Goal: Task Accomplishment & Management: Manage account settings

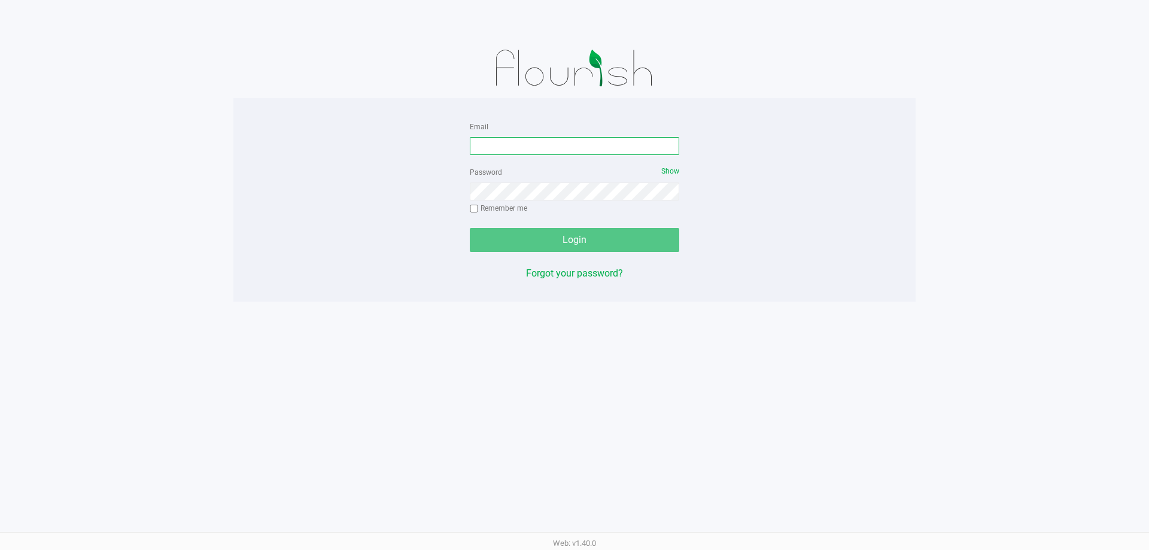
click at [577, 148] on input "Email" at bounding box center [575, 146] width 210 height 18
click at [612, 141] on input "[EMAIL_ADDRESS]" at bounding box center [575, 146] width 210 height 18
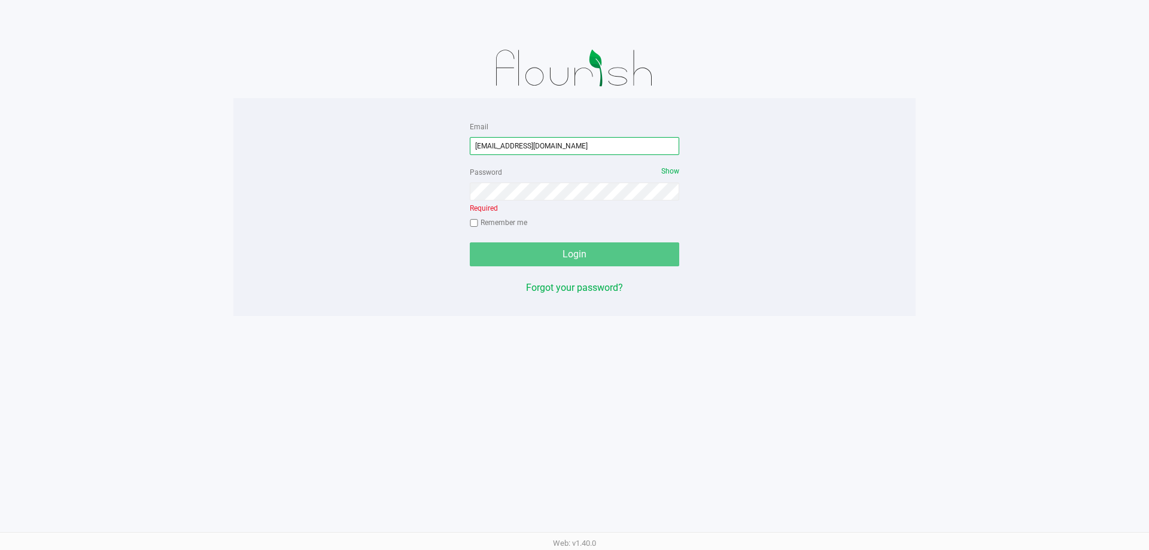
click at [587, 149] on input "[EMAIL_ADDRESS][DOMAIN_NAME]" at bounding box center [575, 146] width 210 height 18
type input "[EMAIL_ADDRESS][DOMAIN_NAME]"
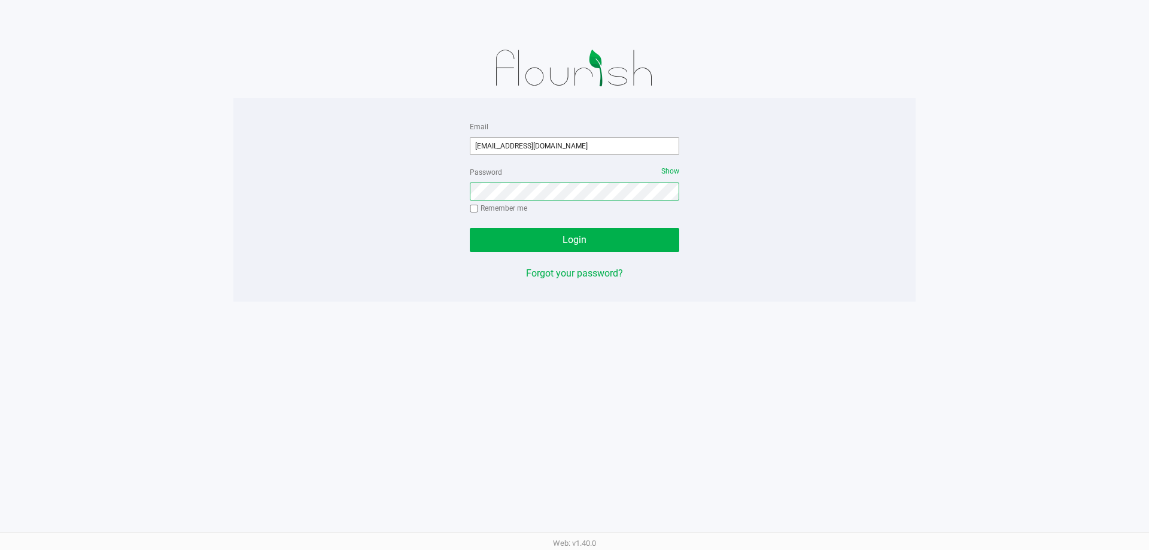
click at [470, 228] on button "Login" at bounding box center [575, 240] width 210 height 24
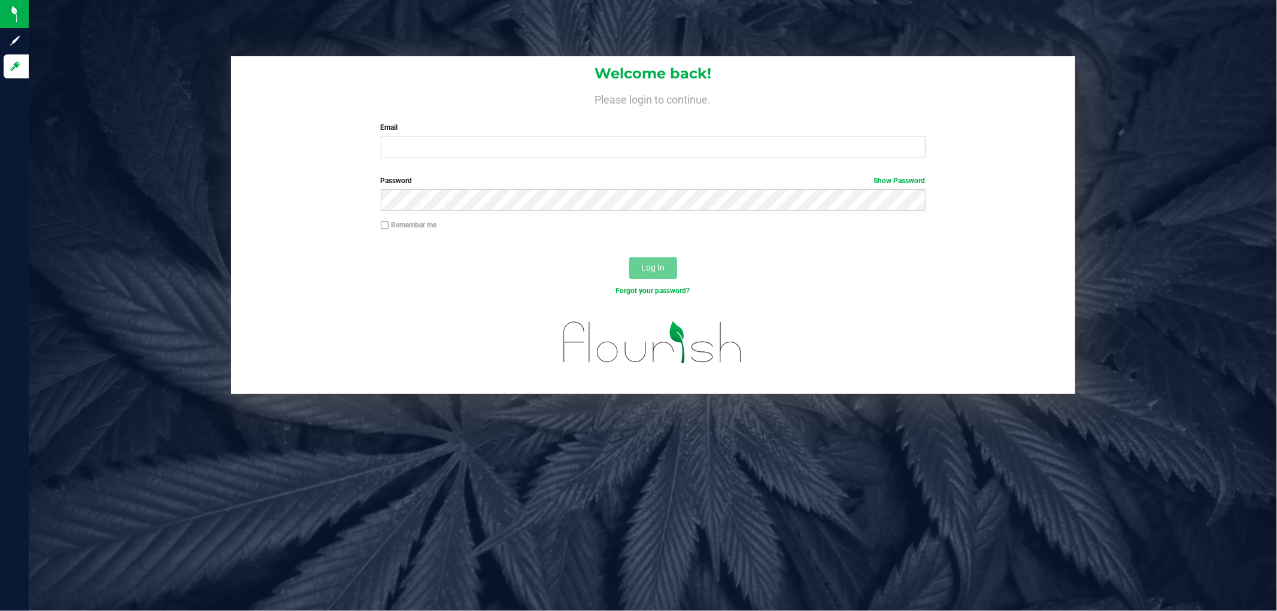
click at [487, 165] on div "Welcome back! Please login to continue. Email Required Please format your email…" at bounding box center [653, 111] width 844 height 111
click at [489, 145] on input "Email" at bounding box center [653, 147] width 545 height 22
type input "[EMAIL_ADDRESS][DOMAIN_NAME]"
click at [629, 257] on button "Log In" at bounding box center [653, 268] width 48 height 22
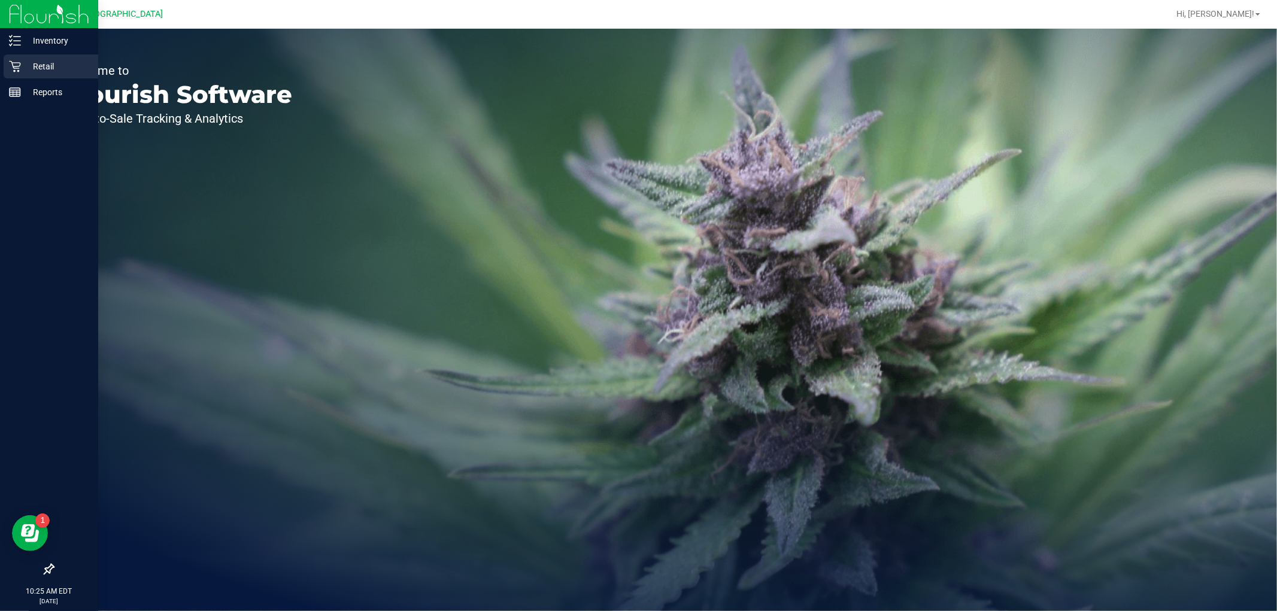
click at [22, 64] on p "Retail" at bounding box center [57, 66] width 72 height 14
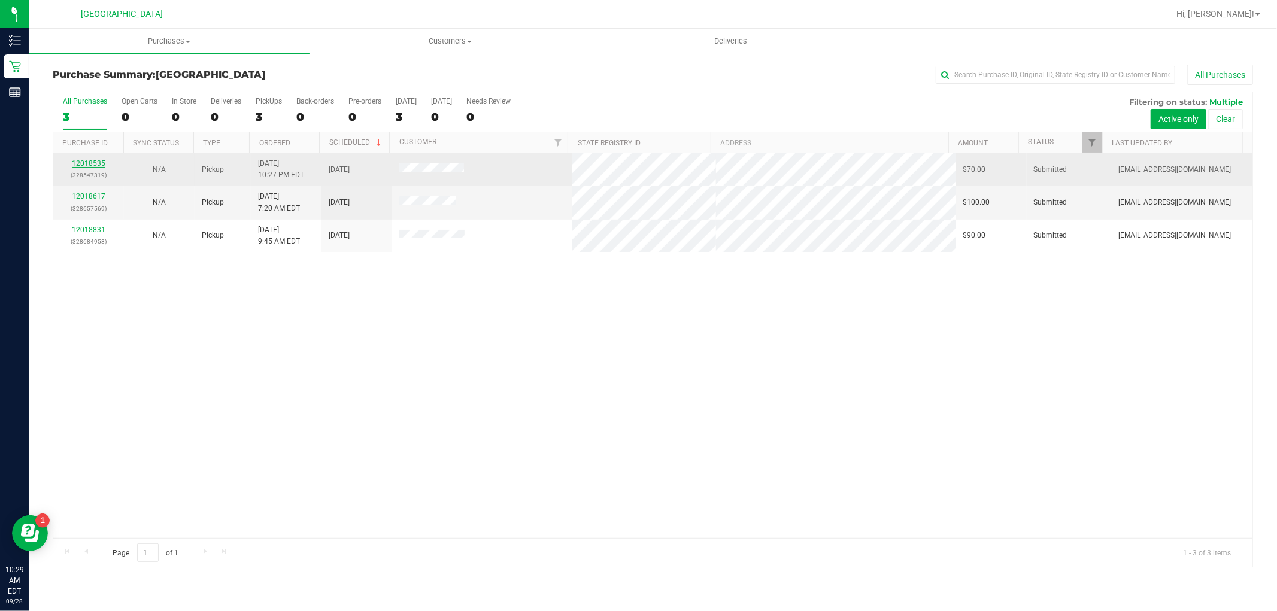
click at [90, 163] on link "12018535" at bounding box center [89, 163] width 34 height 8
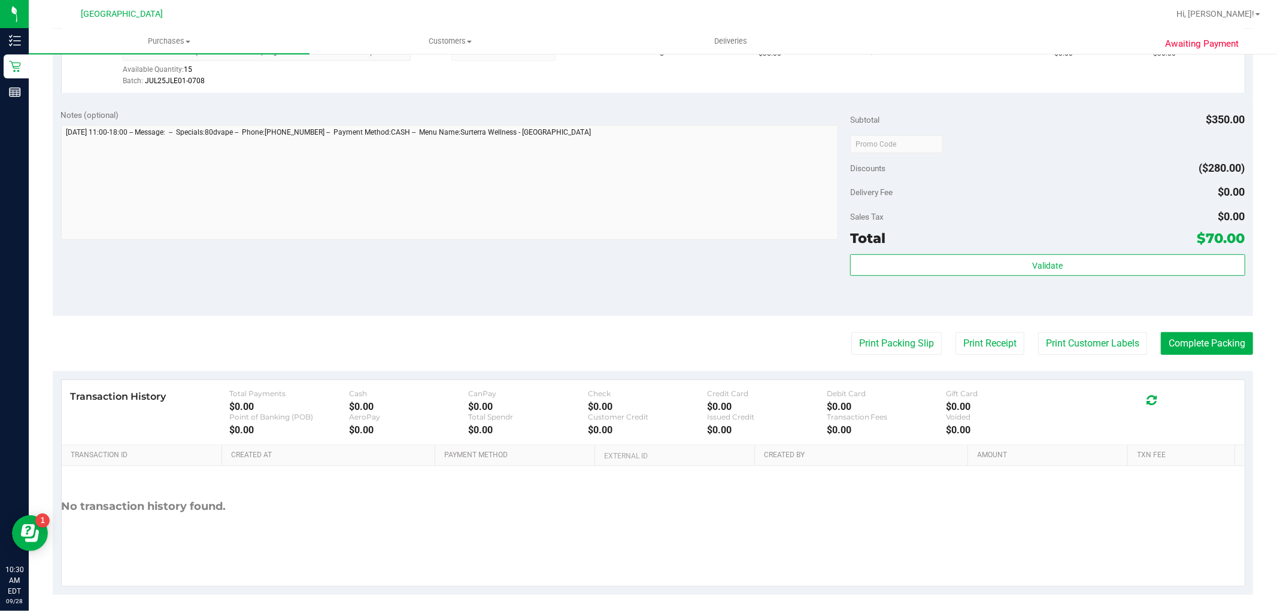
scroll to position [438, 0]
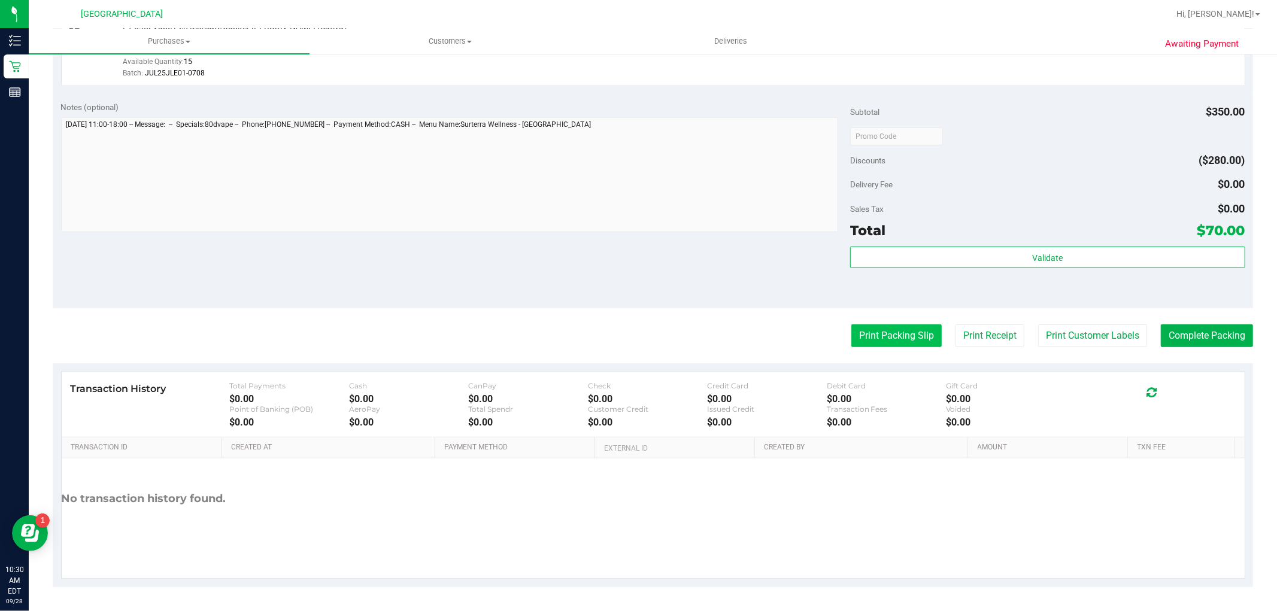
click at [891, 324] on button "Print Packing Slip" at bounding box center [896, 335] width 90 height 23
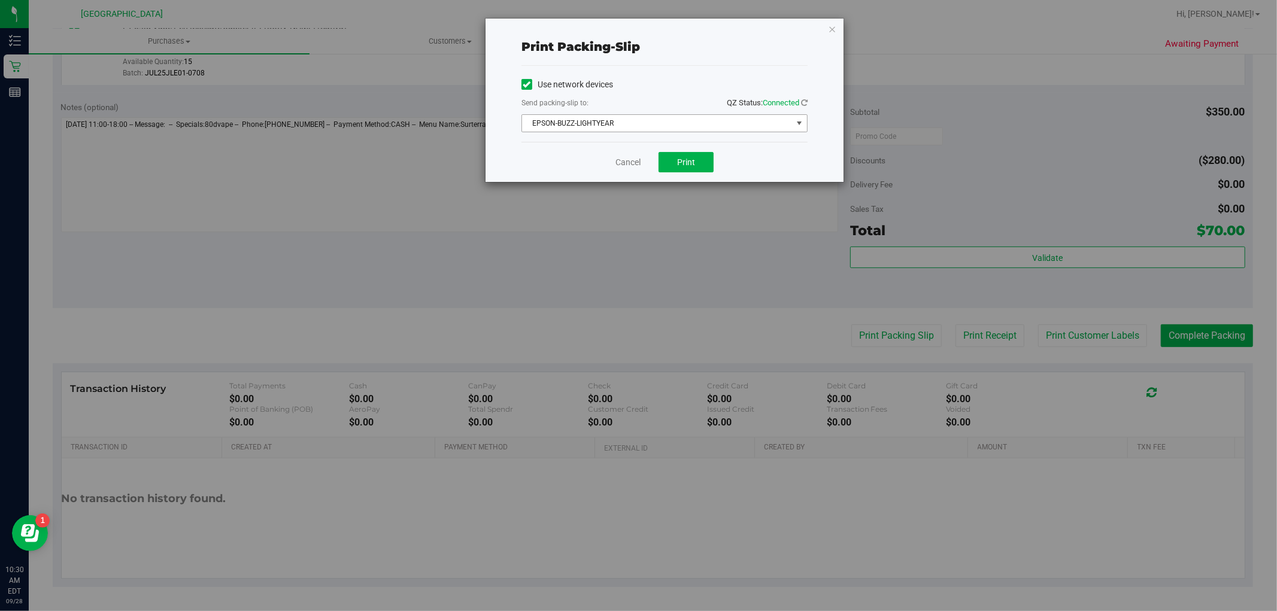
click at [715, 118] on span "EPSON-BUZZ-LIGHTYEAR" at bounding box center [657, 123] width 270 height 17
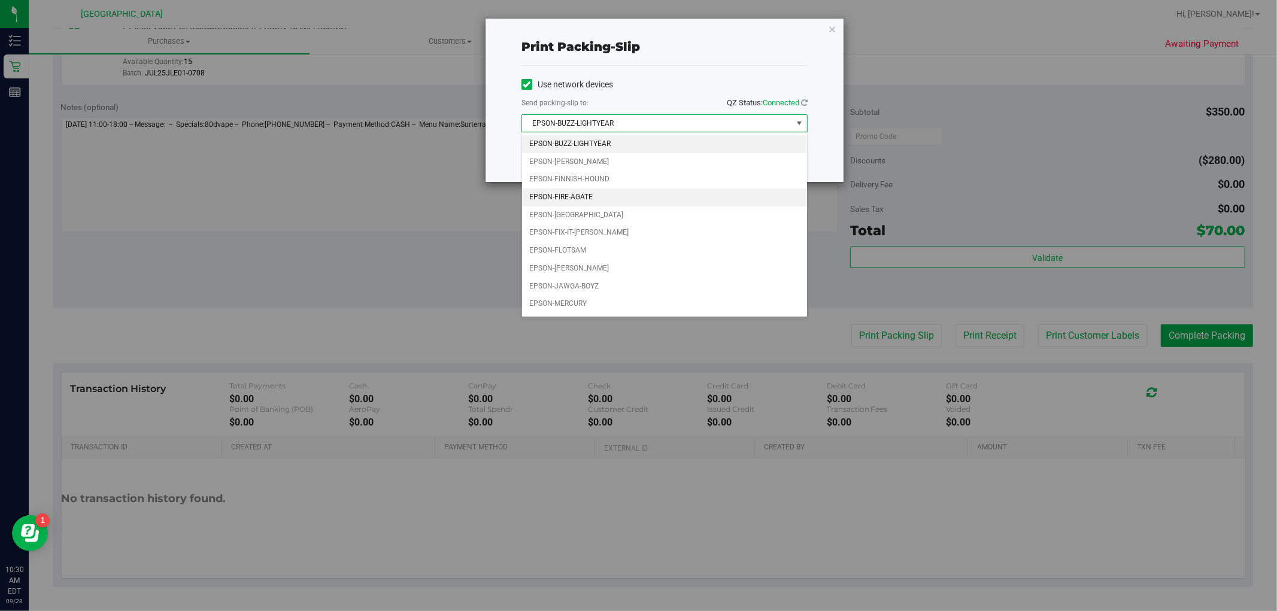
click at [657, 205] on li "EPSON-FIRE-AGATE" at bounding box center [664, 198] width 285 height 18
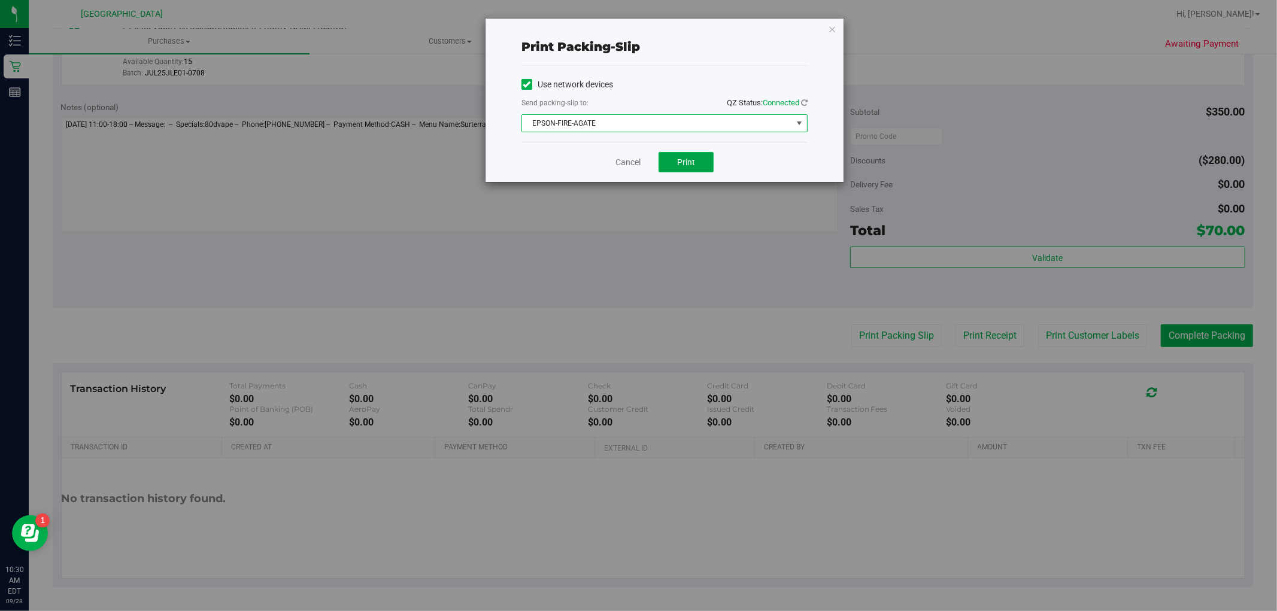
click at [687, 162] on span "Print" at bounding box center [686, 162] width 18 height 10
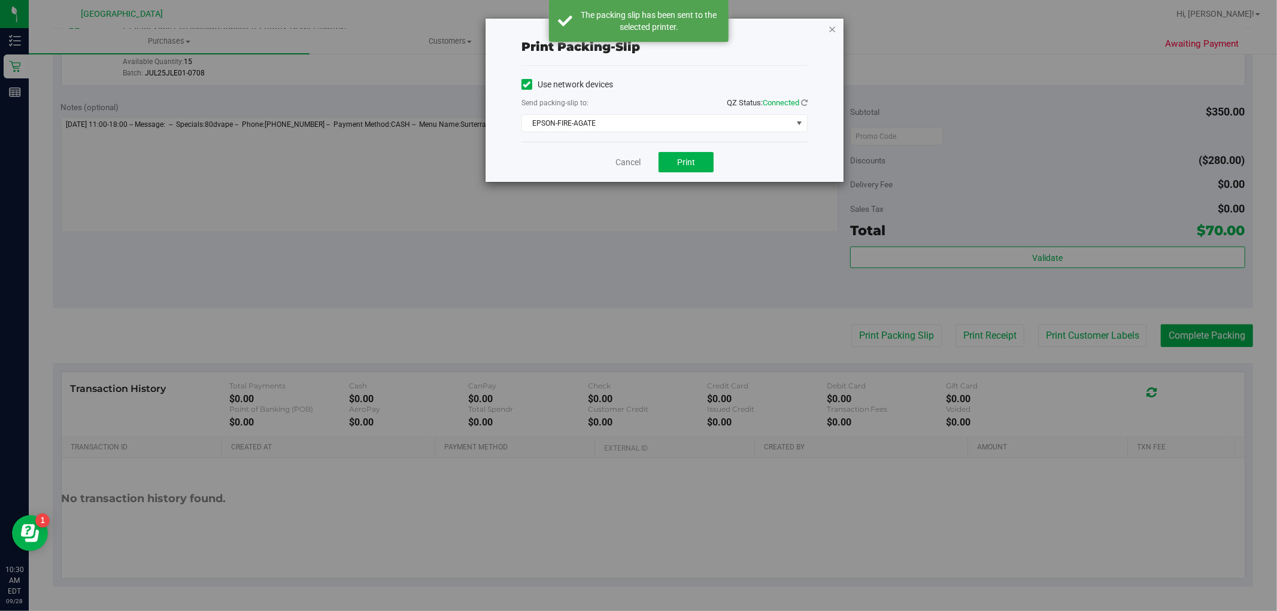
click at [834, 29] on icon "button" at bounding box center [832, 29] width 8 height 14
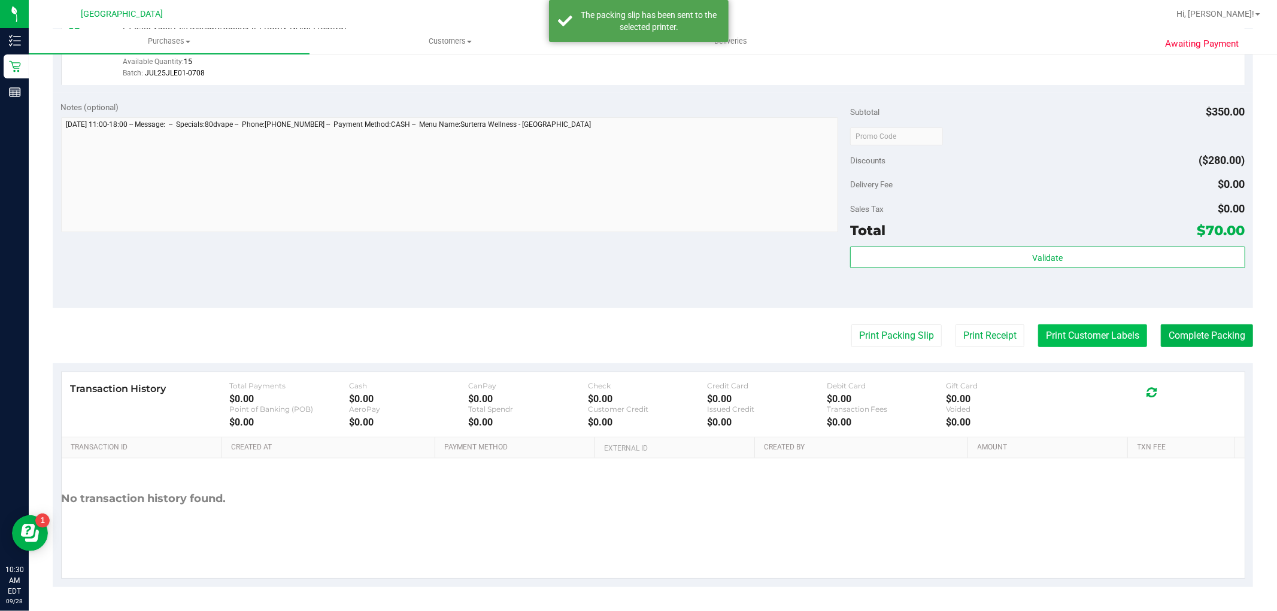
click at [1039, 329] on button "Print Customer Labels" at bounding box center [1092, 335] width 109 height 23
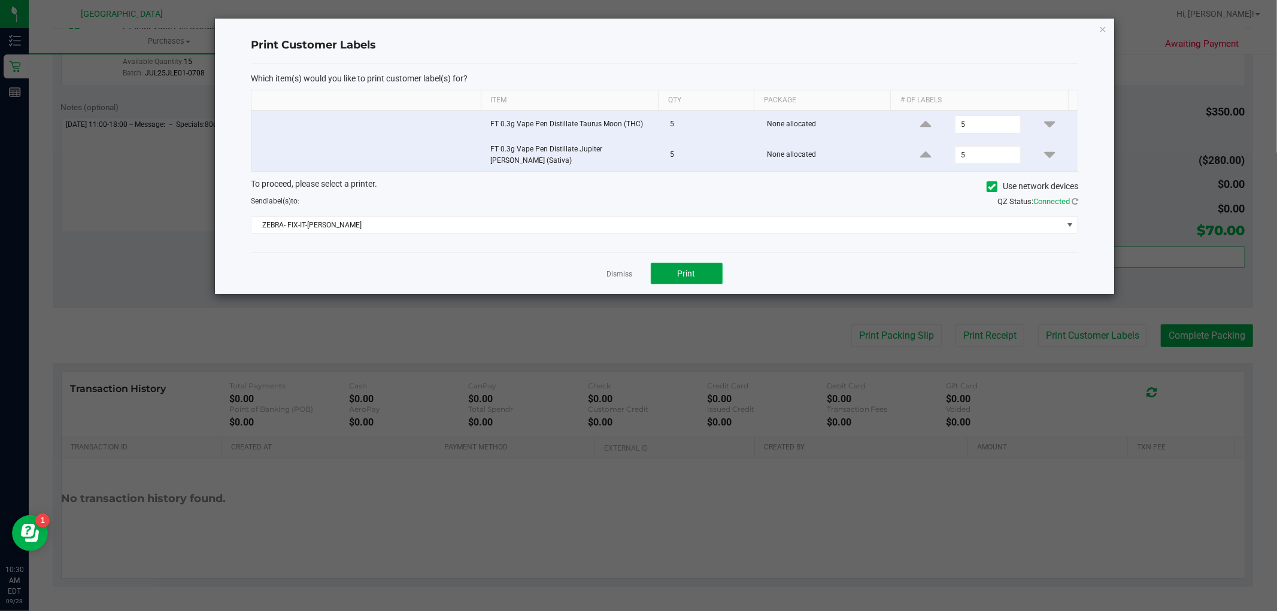
click at [699, 272] on button "Print" at bounding box center [687, 274] width 72 height 22
click at [1100, 33] on icon "button" at bounding box center [1103, 29] width 8 height 14
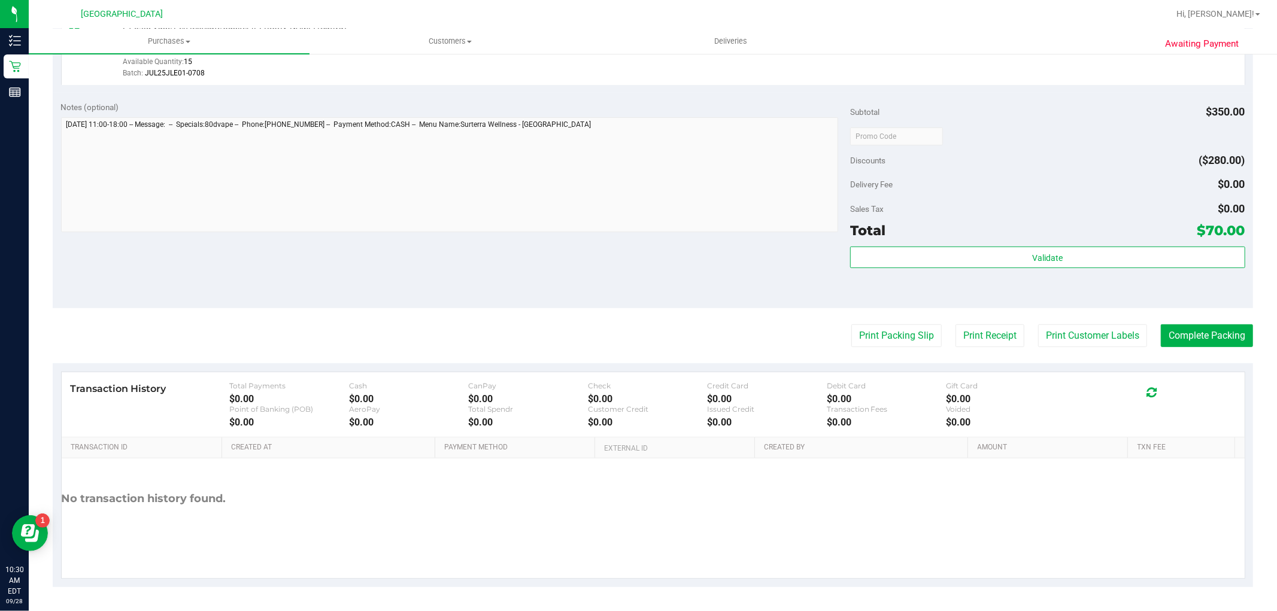
scroll to position [105, 0]
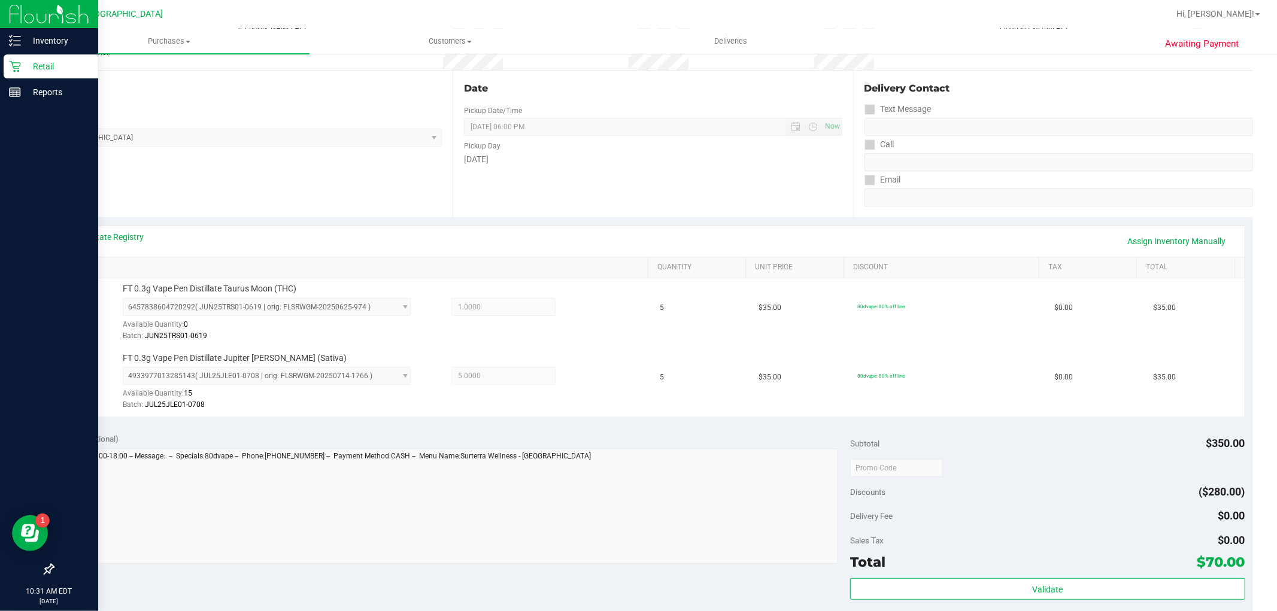
click at [51, 63] on p "Retail" at bounding box center [57, 66] width 72 height 14
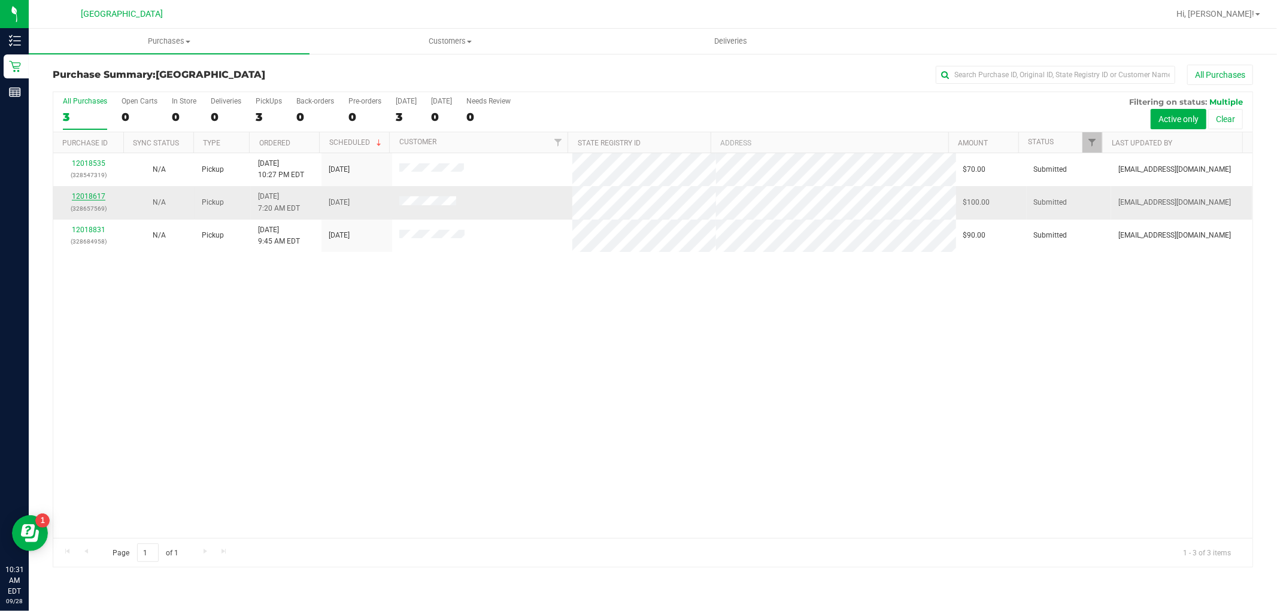
click at [83, 198] on link "12018617" at bounding box center [89, 196] width 34 height 8
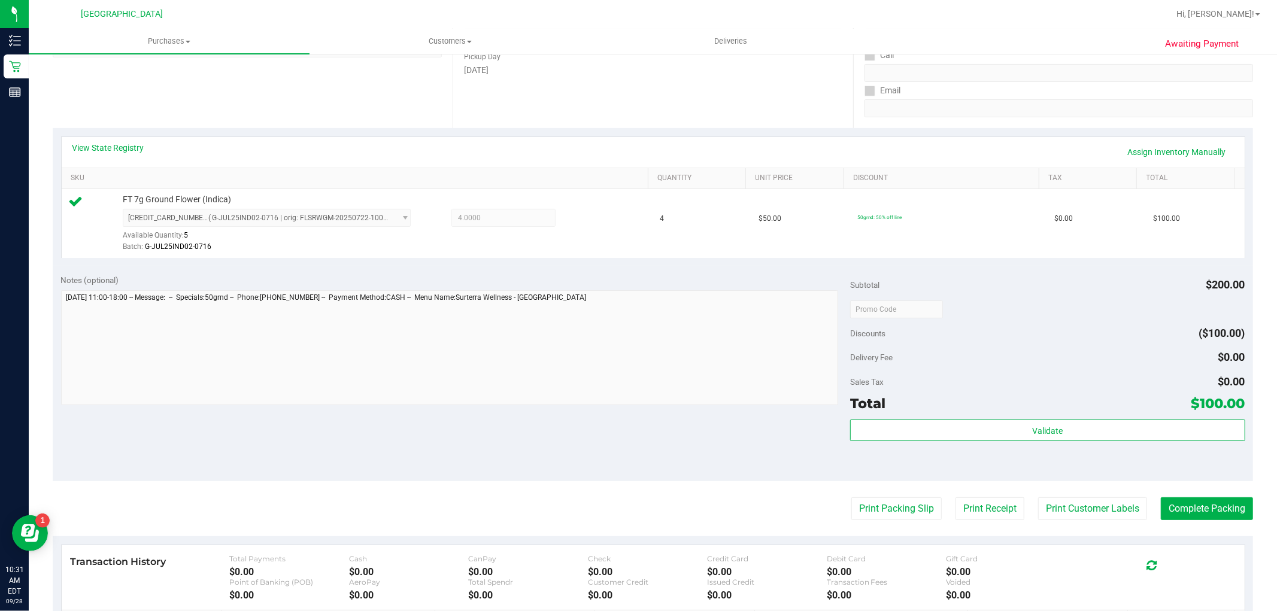
scroll to position [332, 0]
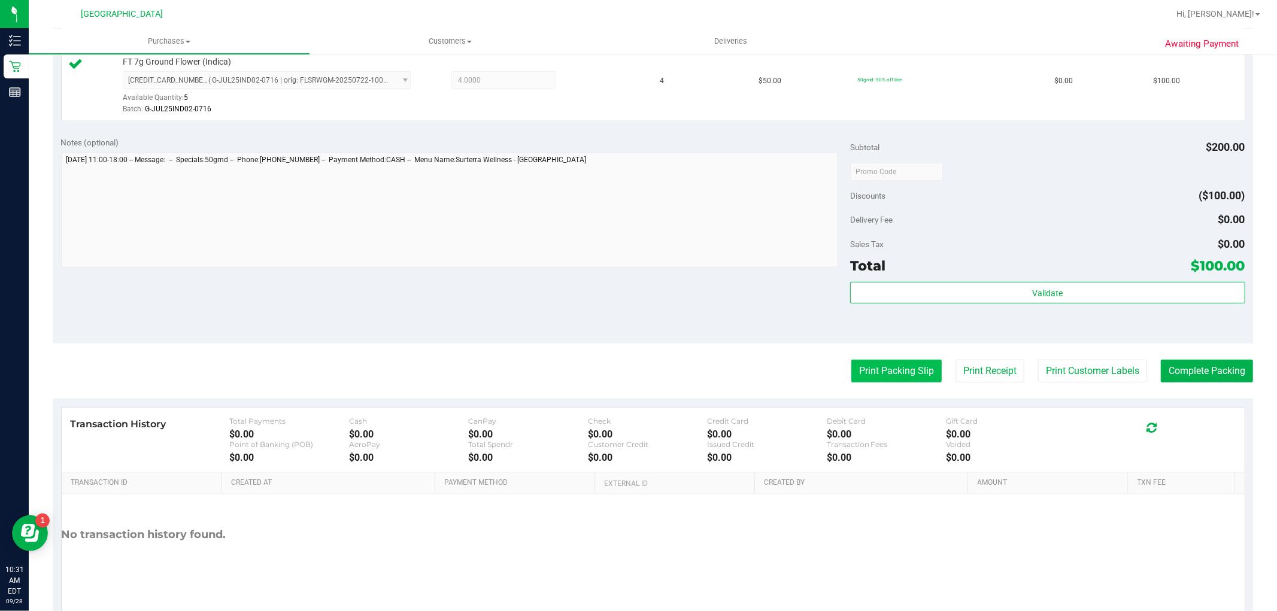
click at [880, 375] on button "Print Packing Slip" at bounding box center [896, 371] width 90 height 23
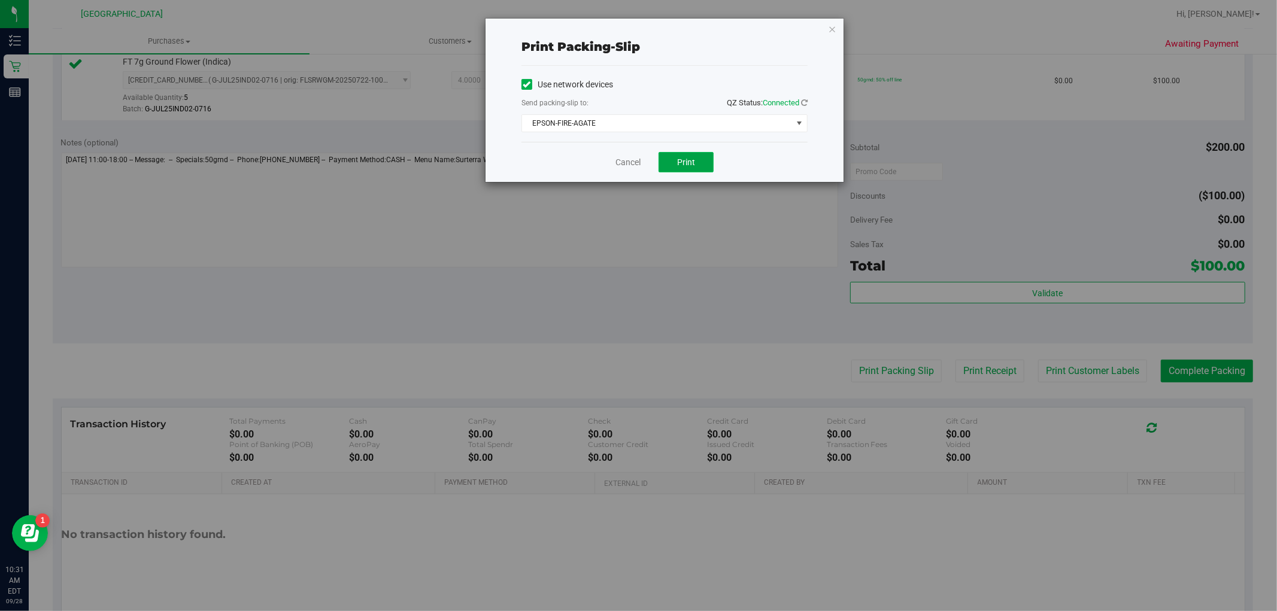
click at [676, 163] on button "Print" at bounding box center [686, 162] width 55 height 20
click at [833, 28] on icon "button" at bounding box center [832, 29] width 8 height 14
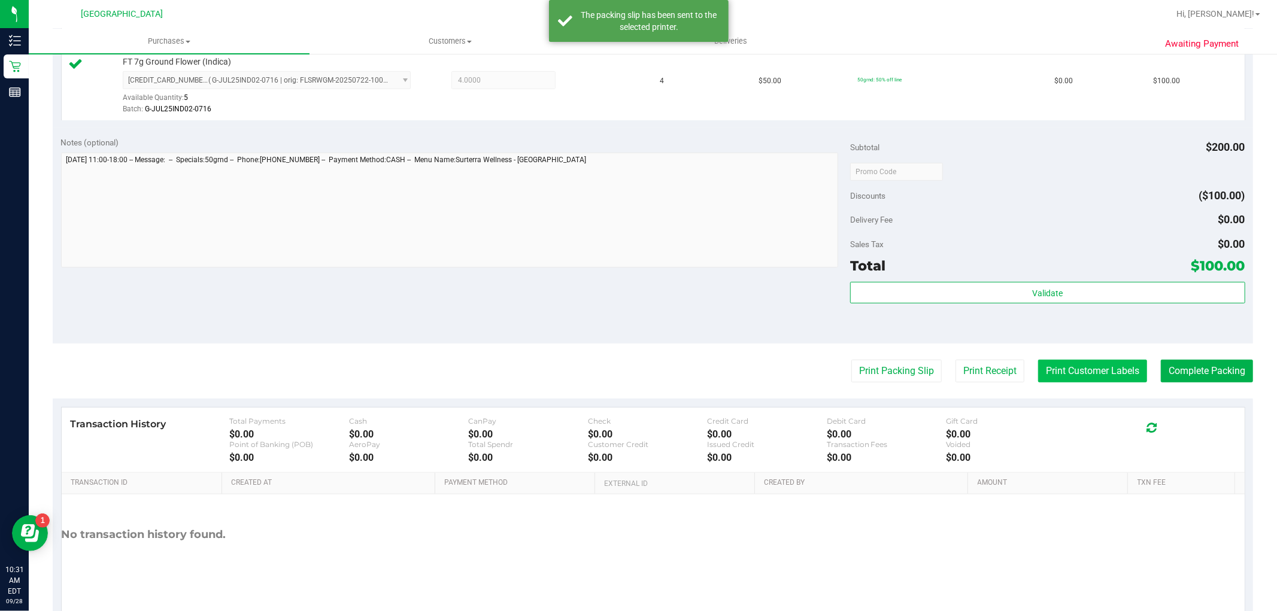
click at [1052, 366] on button "Print Customer Labels" at bounding box center [1092, 371] width 109 height 23
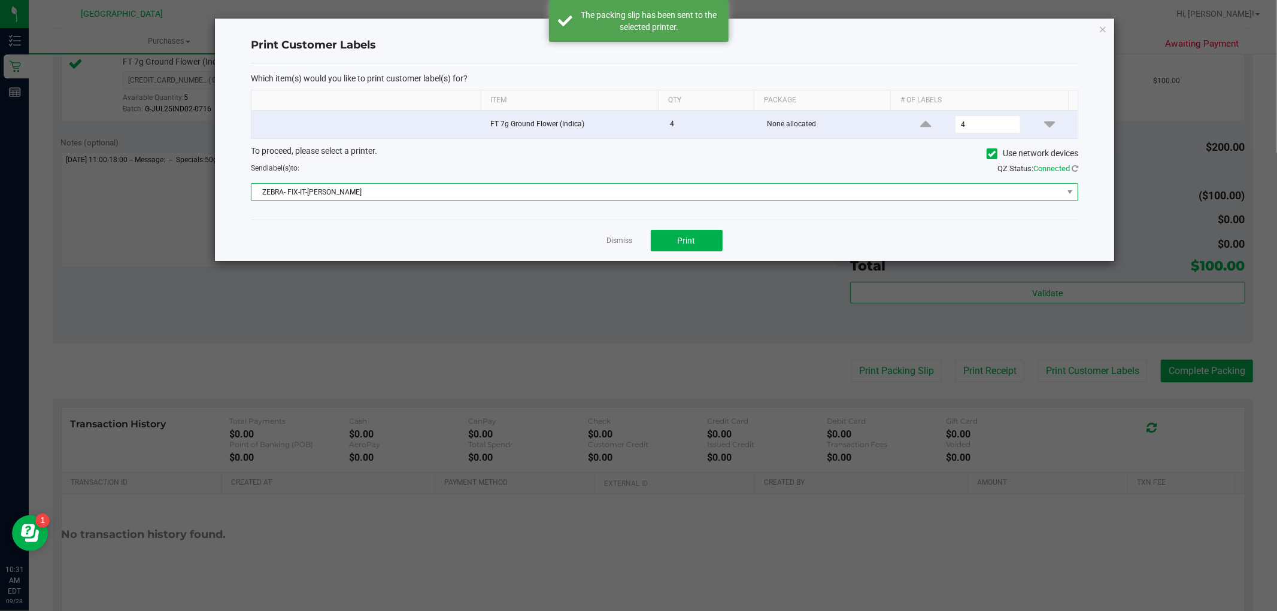
click at [685, 196] on span "ZEBRA- FIX-IT-[PERSON_NAME]" at bounding box center [656, 192] width 811 height 17
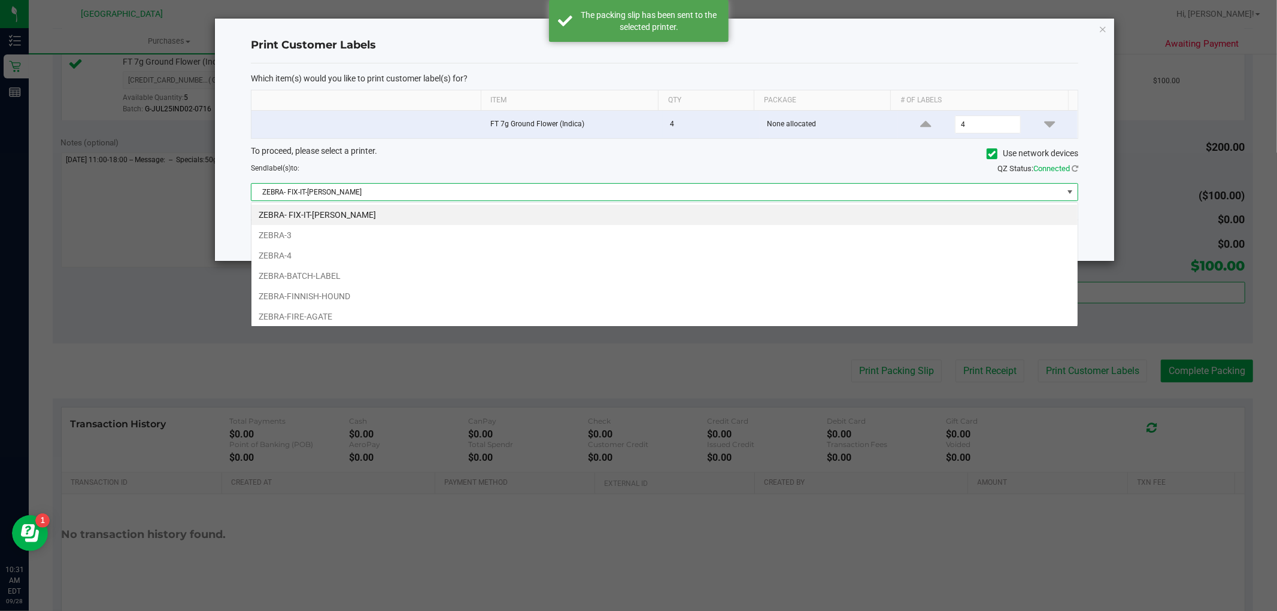
scroll to position [18, 827]
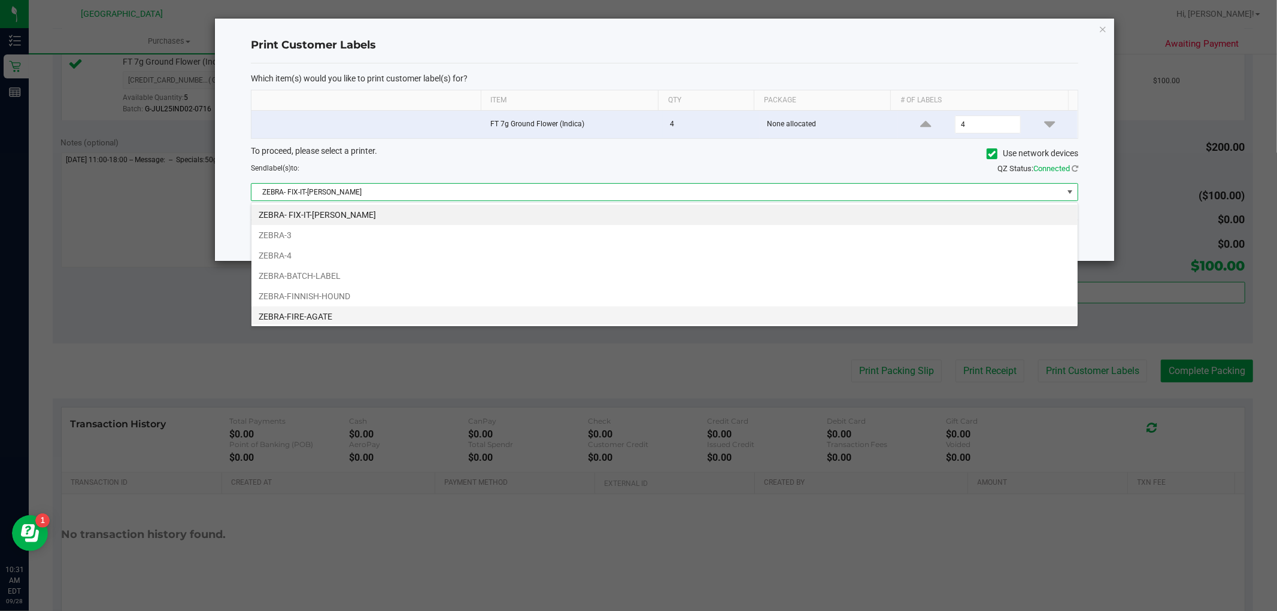
click at [547, 312] on li "ZEBRA-FIRE-AGATE" at bounding box center [664, 317] width 826 height 20
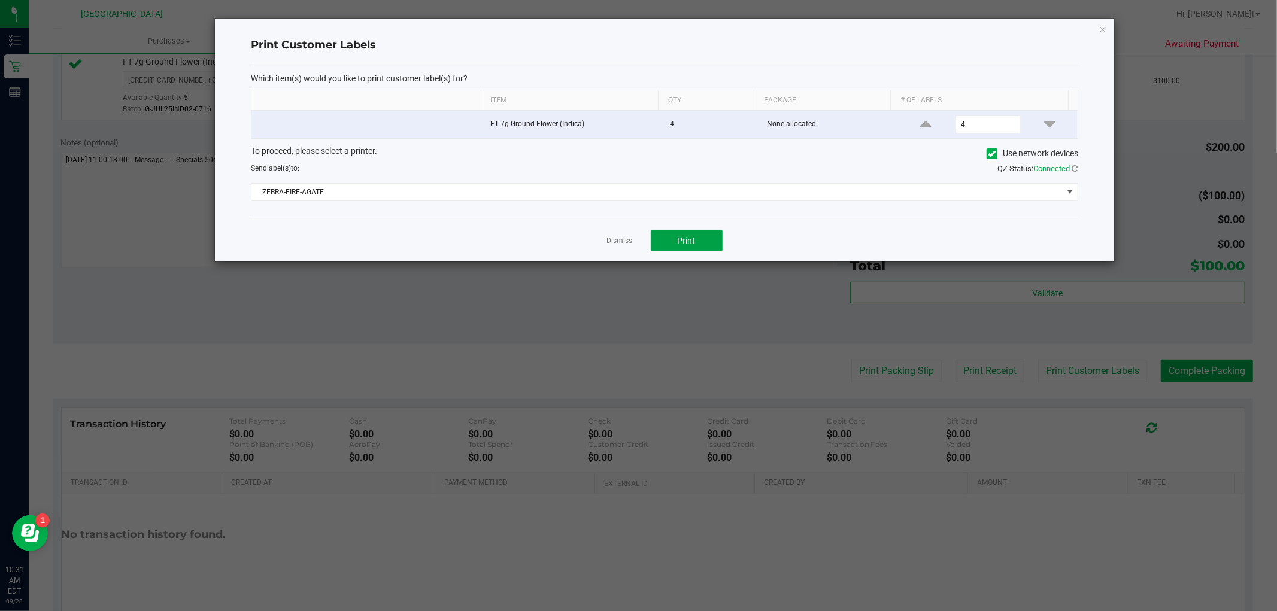
click at [675, 238] on button "Print" at bounding box center [687, 241] width 72 height 22
click at [1103, 31] on icon "button" at bounding box center [1103, 29] width 8 height 14
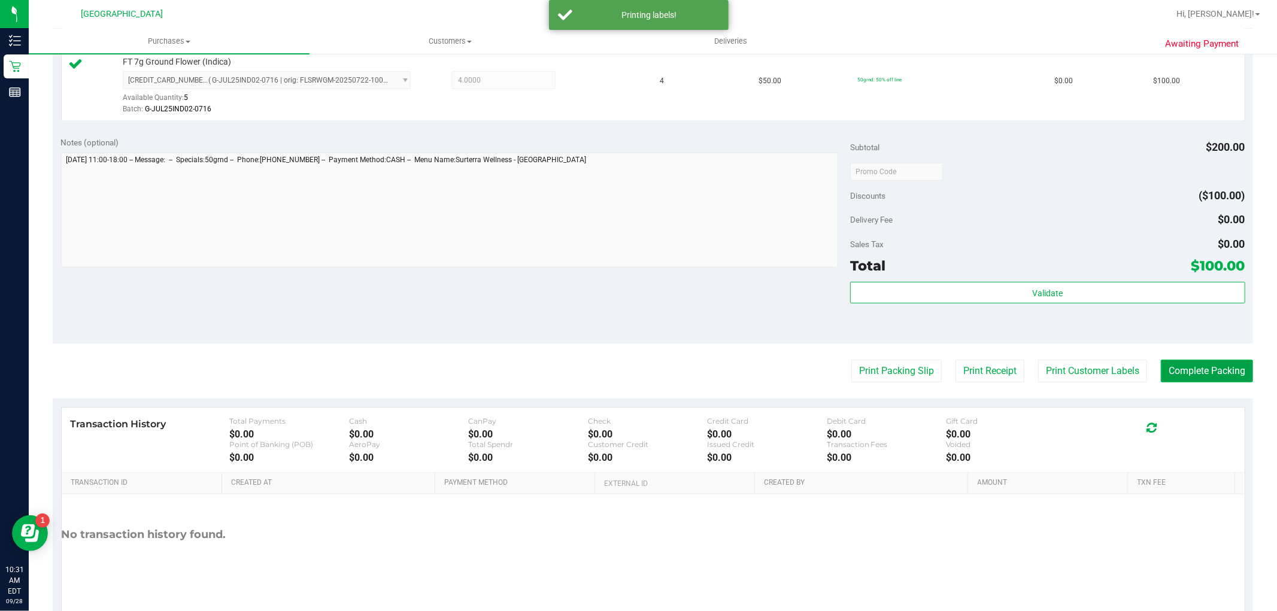
click at [1181, 372] on button "Complete Packing" at bounding box center [1207, 371] width 92 height 23
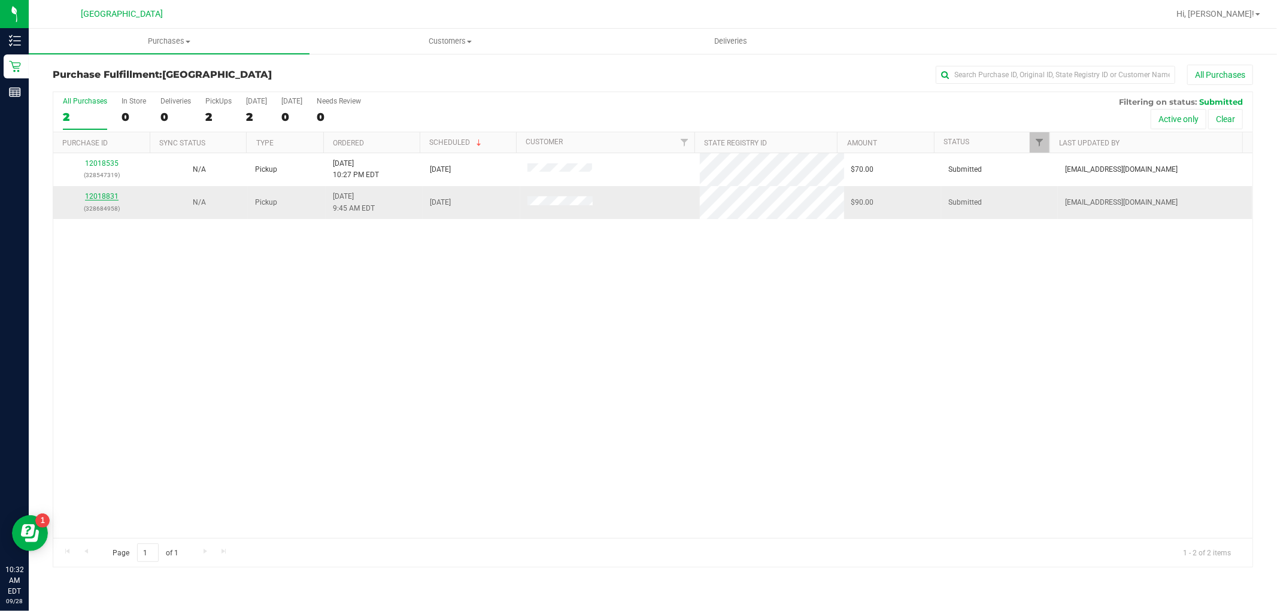
click at [108, 195] on link "12018831" at bounding box center [102, 196] width 34 height 8
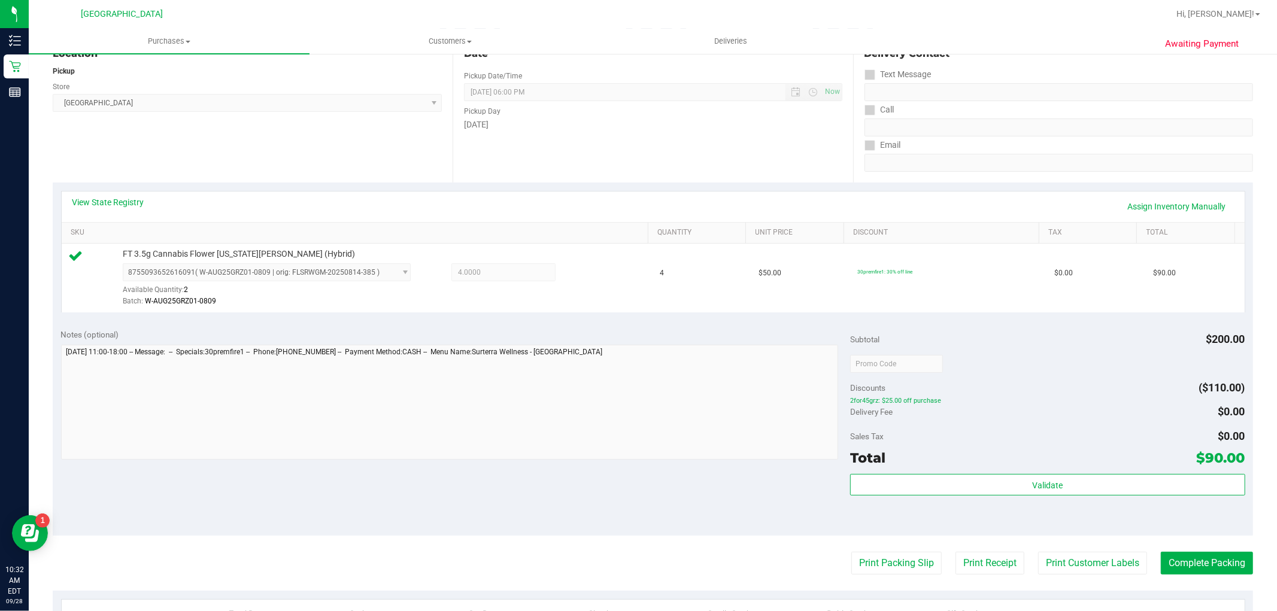
scroll to position [368, 0]
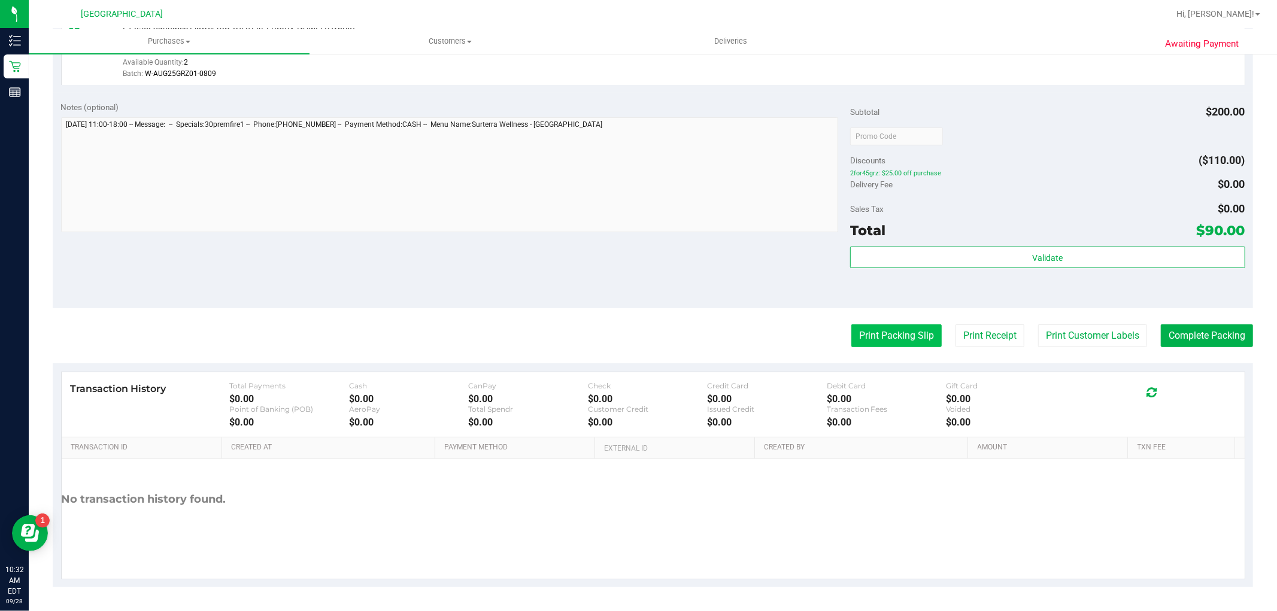
click at [860, 326] on button "Print Packing Slip" at bounding box center [896, 335] width 90 height 23
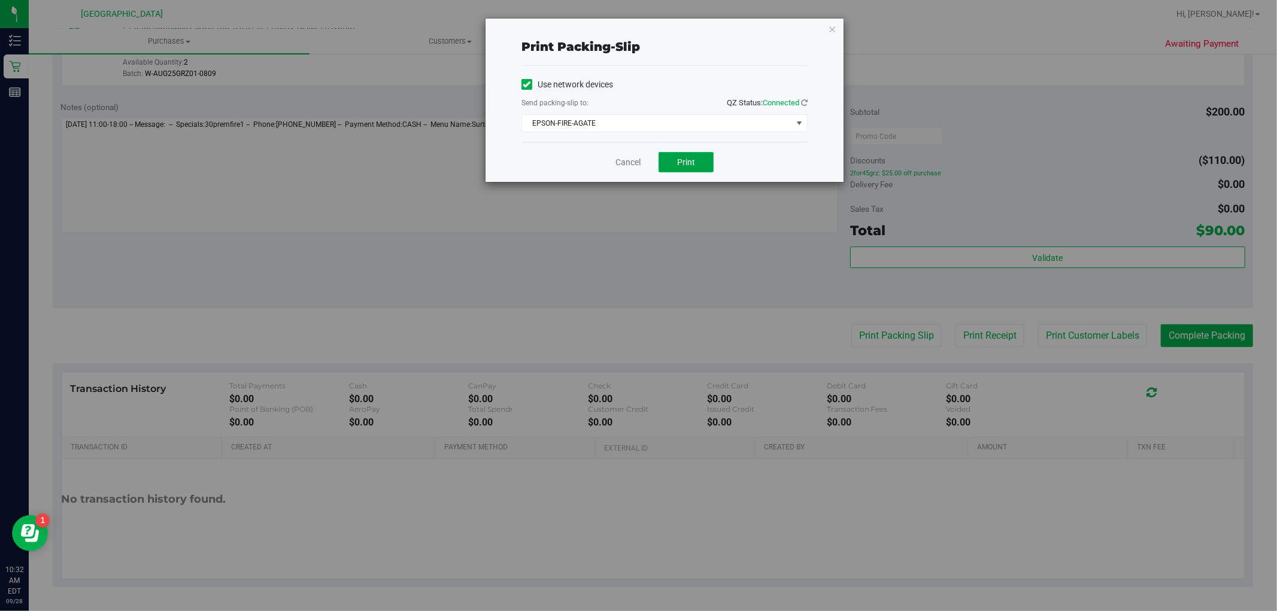
click at [691, 158] on span "Print" at bounding box center [686, 162] width 18 height 10
click at [830, 31] on icon "button" at bounding box center [832, 29] width 8 height 14
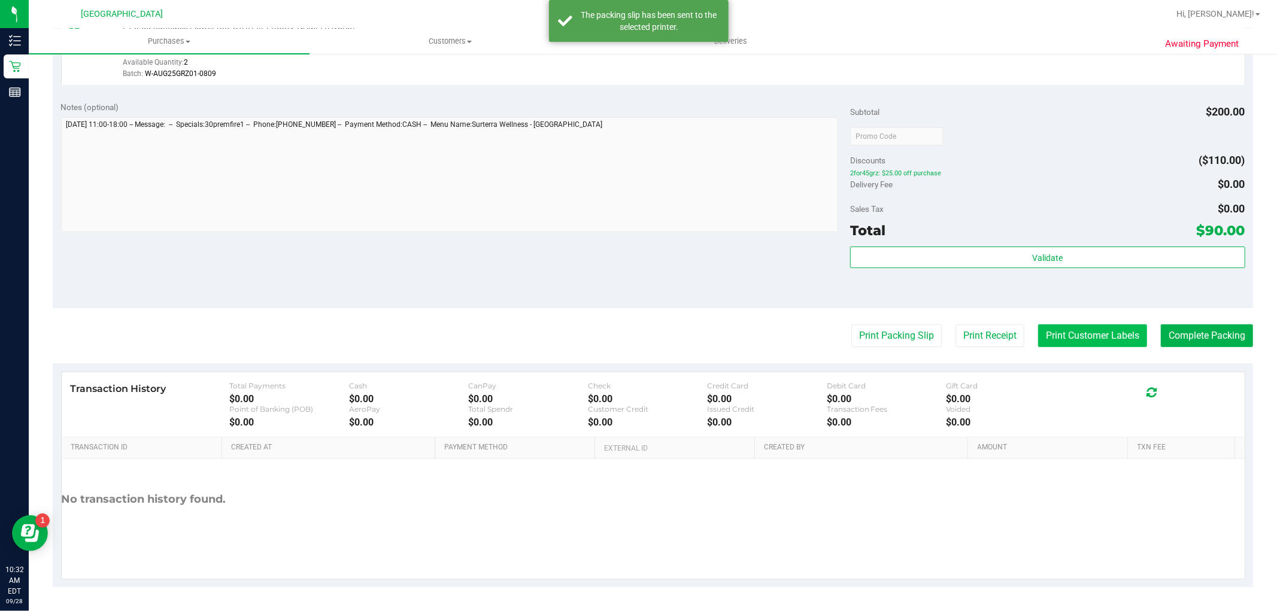
click at [1073, 342] on button "Print Customer Labels" at bounding box center [1092, 335] width 109 height 23
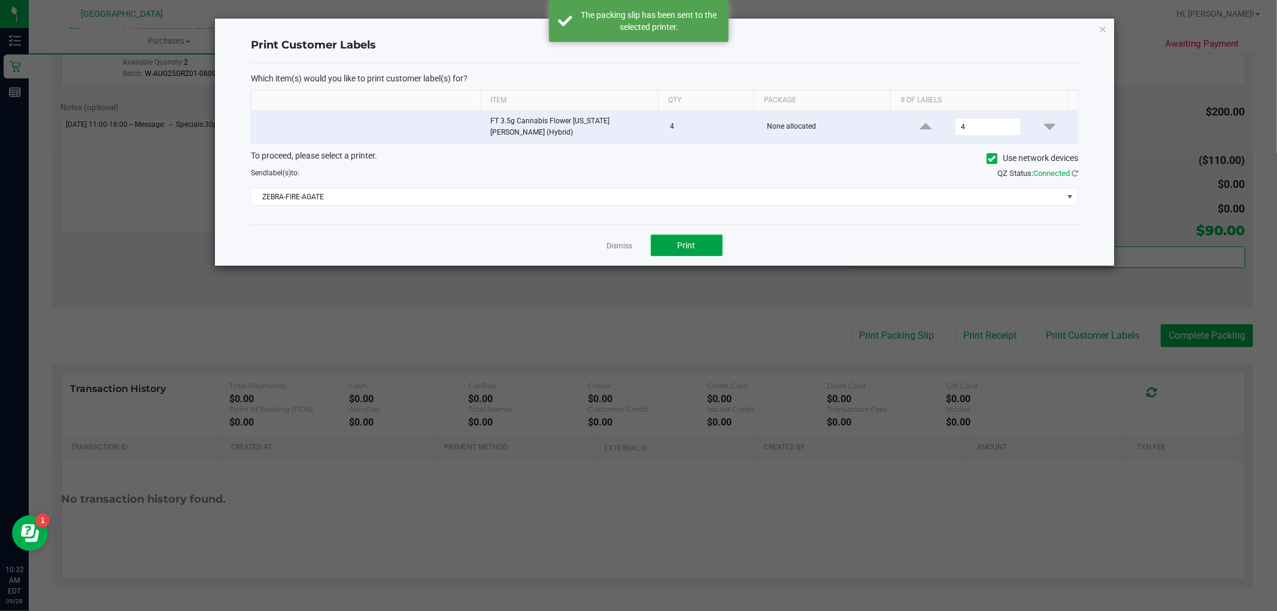
click at [695, 241] on span "Print" at bounding box center [687, 246] width 18 height 10
click at [1100, 30] on icon "button" at bounding box center [1103, 29] width 8 height 14
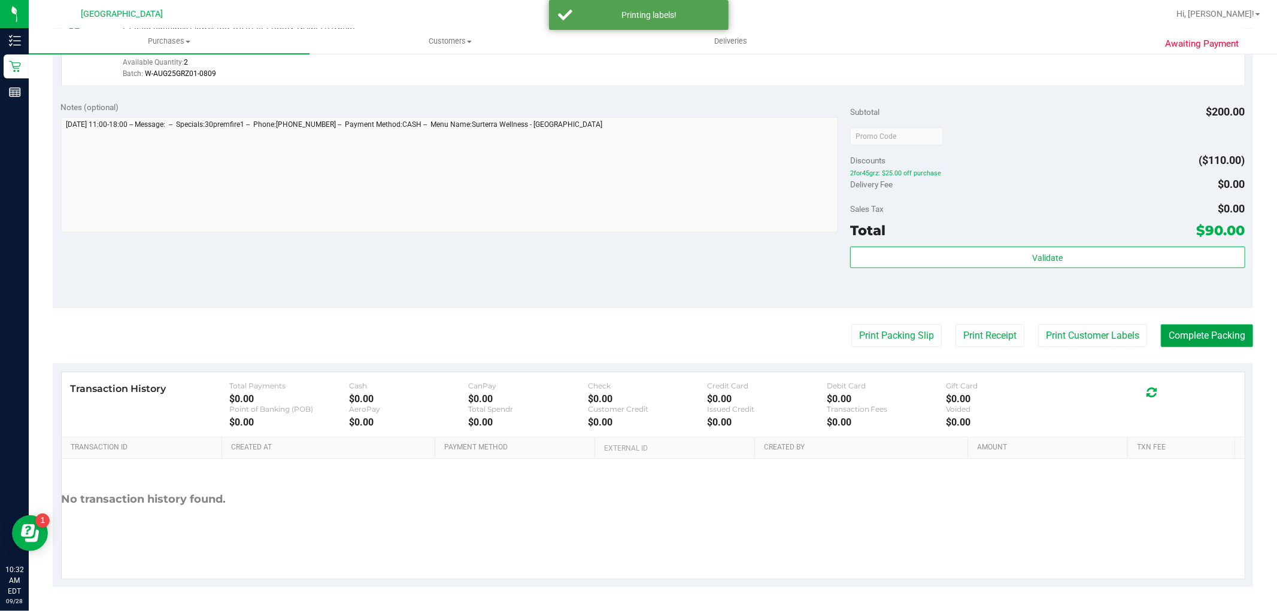
click at [1180, 342] on button "Complete Packing" at bounding box center [1207, 335] width 92 height 23
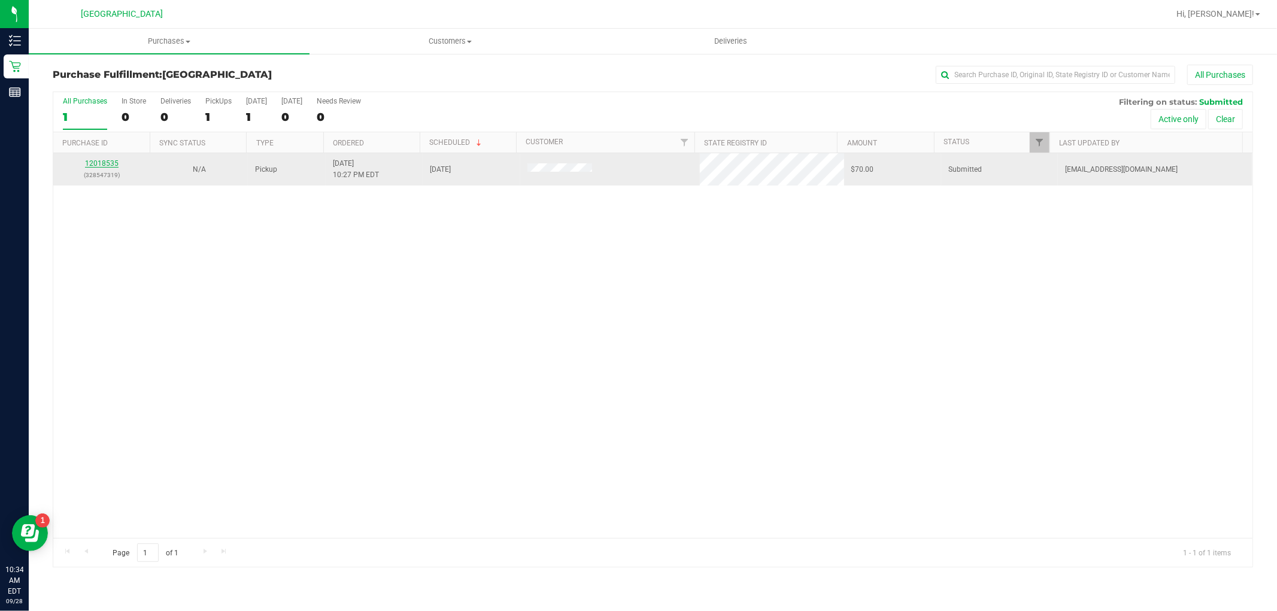
click at [93, 165] on link "12018535" at bounding box center [102, 163] width 34 height 8
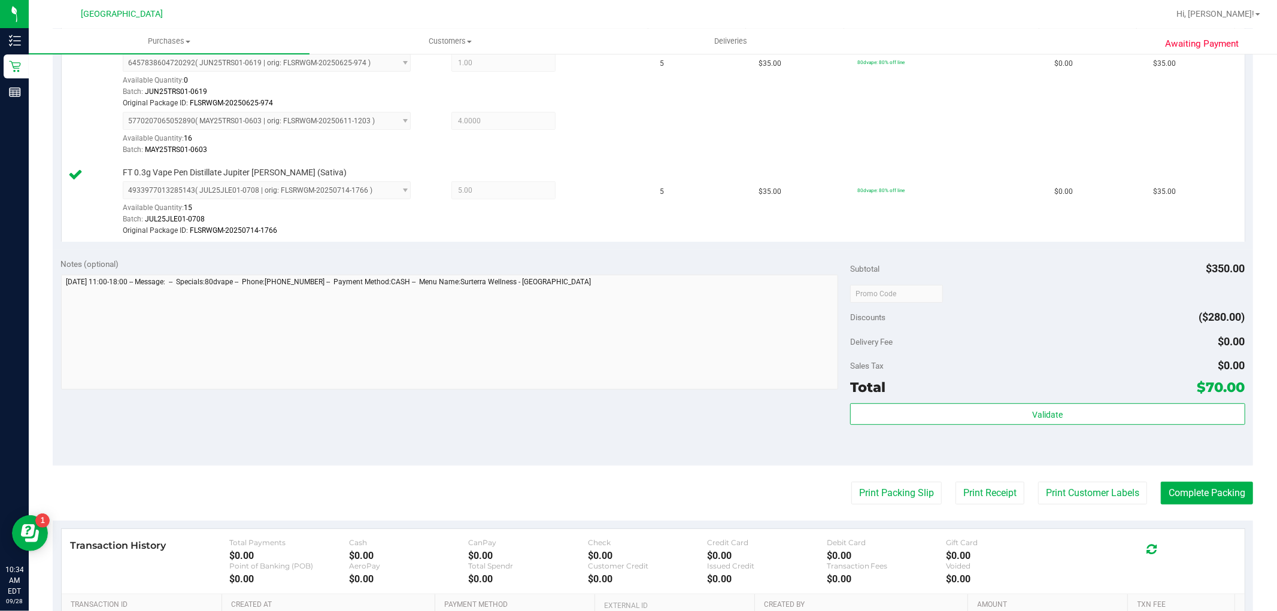
scroll to position [399, 0]
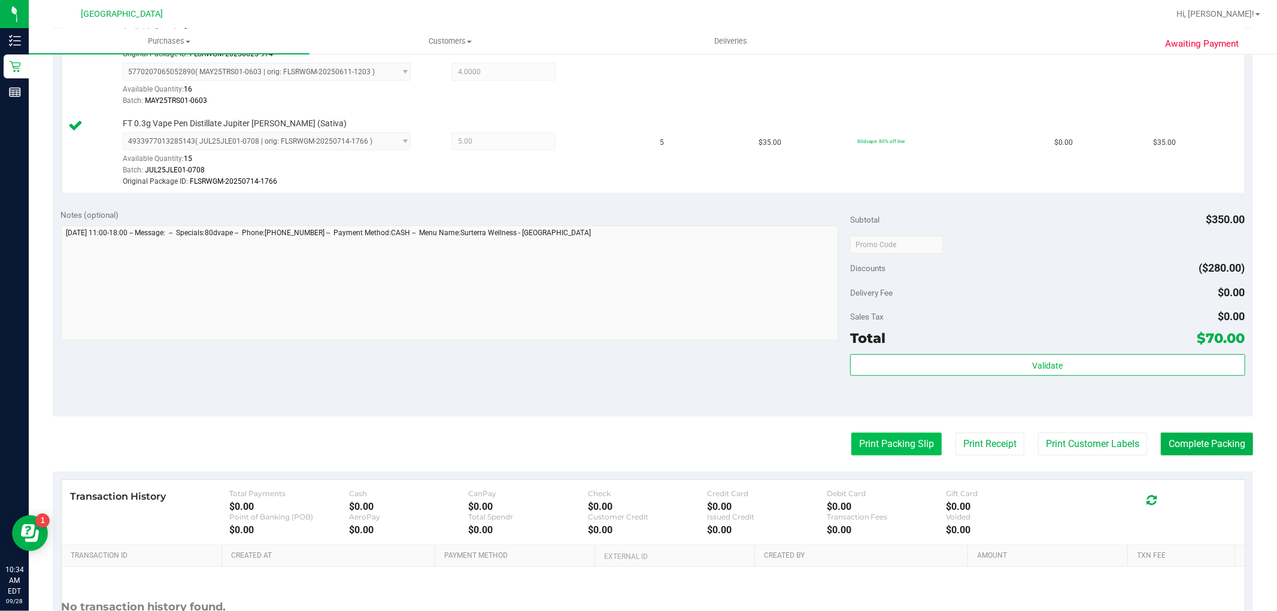
click at [900, 441] on button "Print Packing Slip" at bounding box center [896, 444] width 90 height 23
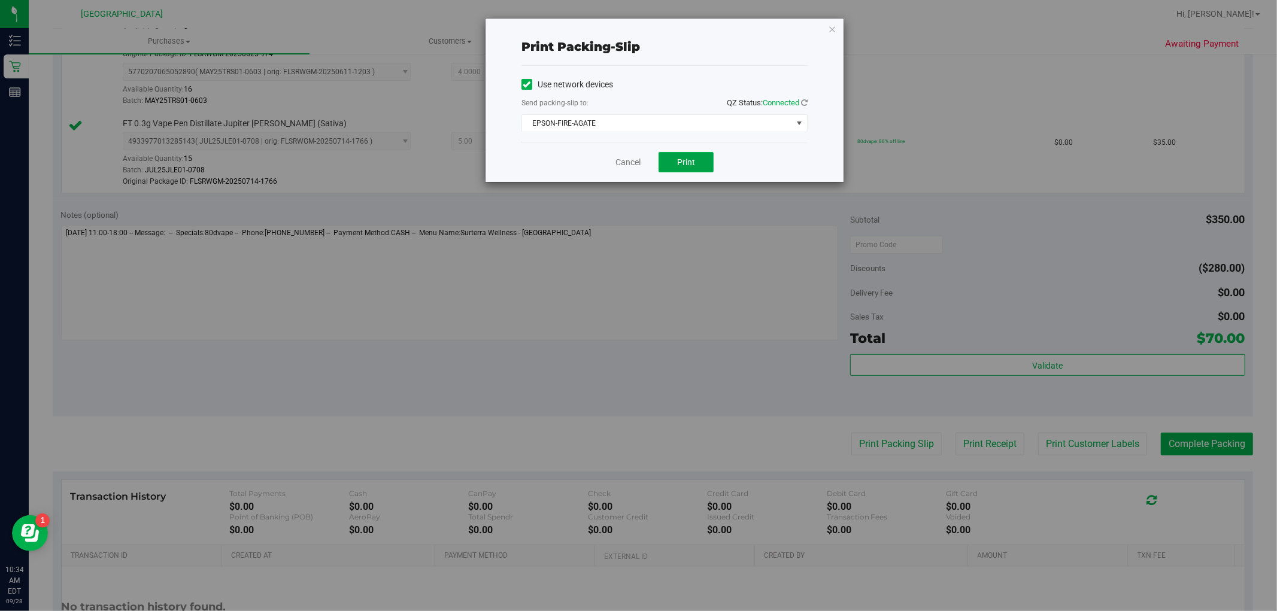
click at [703, 160] on button "Print" at bounding box center [686, 162] width 55 height 20
click at [833, 28] on icon "button" at bounding box center [832, 29] width 8 height 14
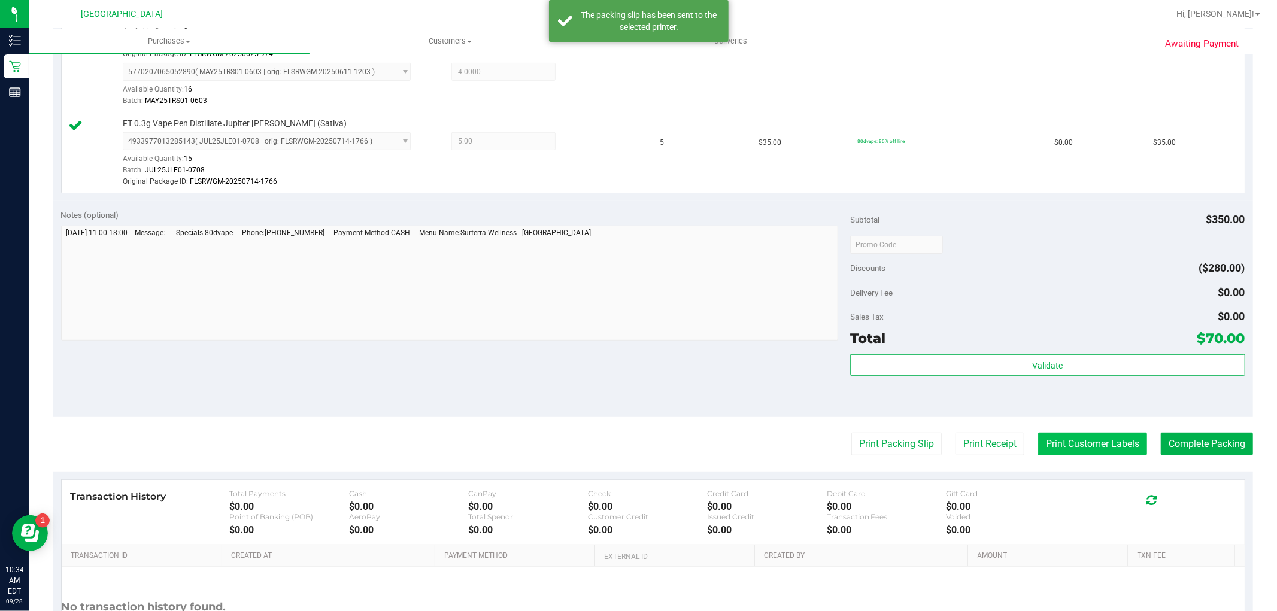
click at [1079, 438] on button "Print Customer Labels" at bounding box center [1092, 444] width 109 height 23
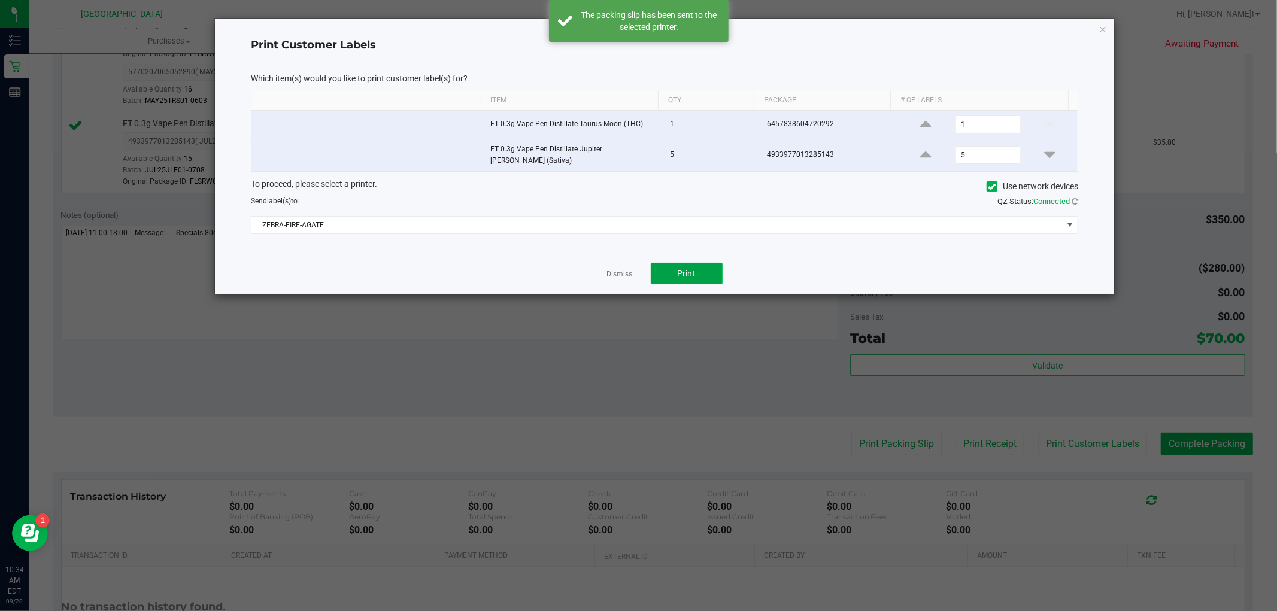
click at [681, 263] on button "Print" at bounding box center [687, 274] width 72 height 22
click at [1102, 28] on icon "button" at bounding box center [1103, 29] width 8 height 14
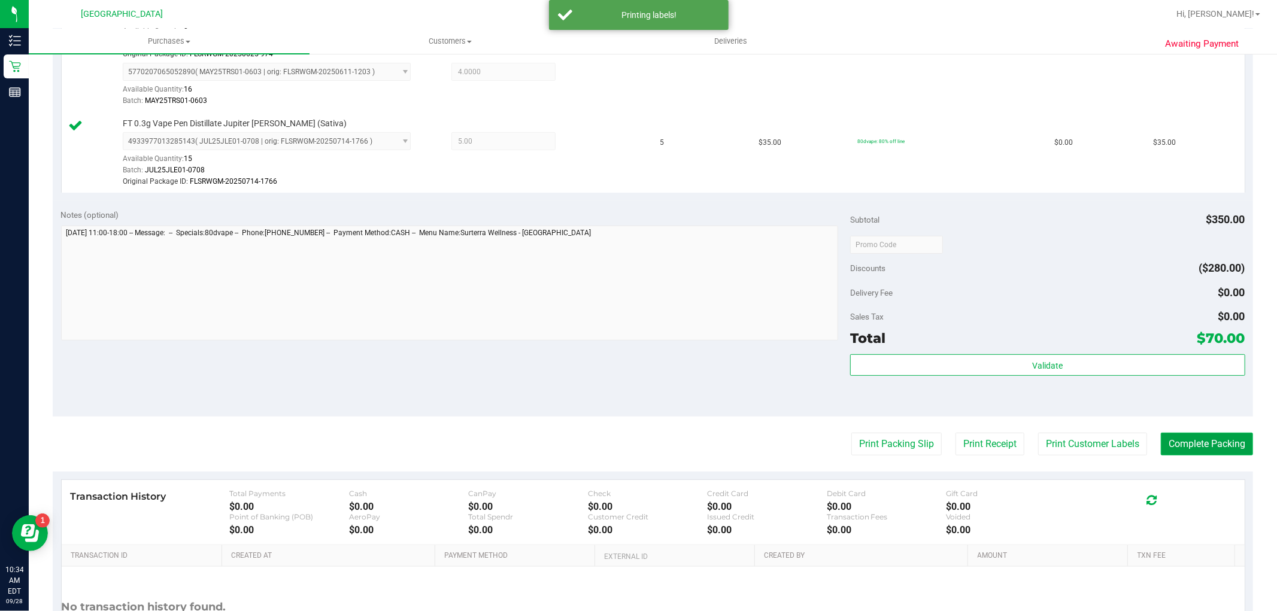
click at [1181, 437] on button "Complete Packing" at bounding box center [1207, 444] width 92 height 23
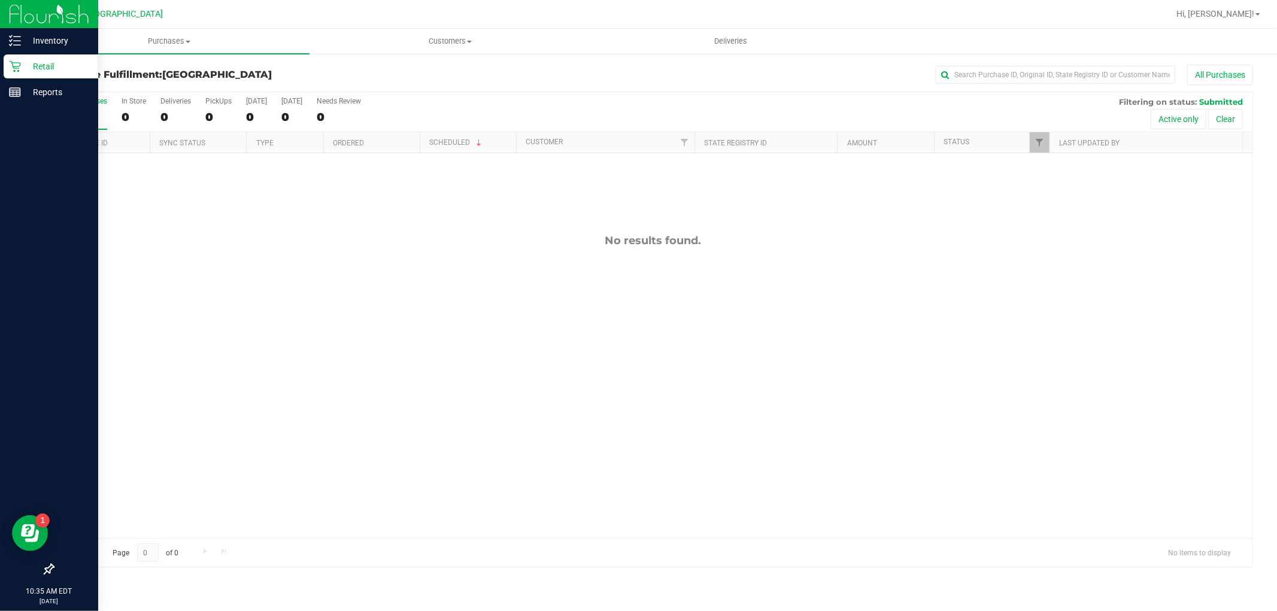
click at [42, 75] on div "Retail" at bounding box center [51, 66] width 95 height 24
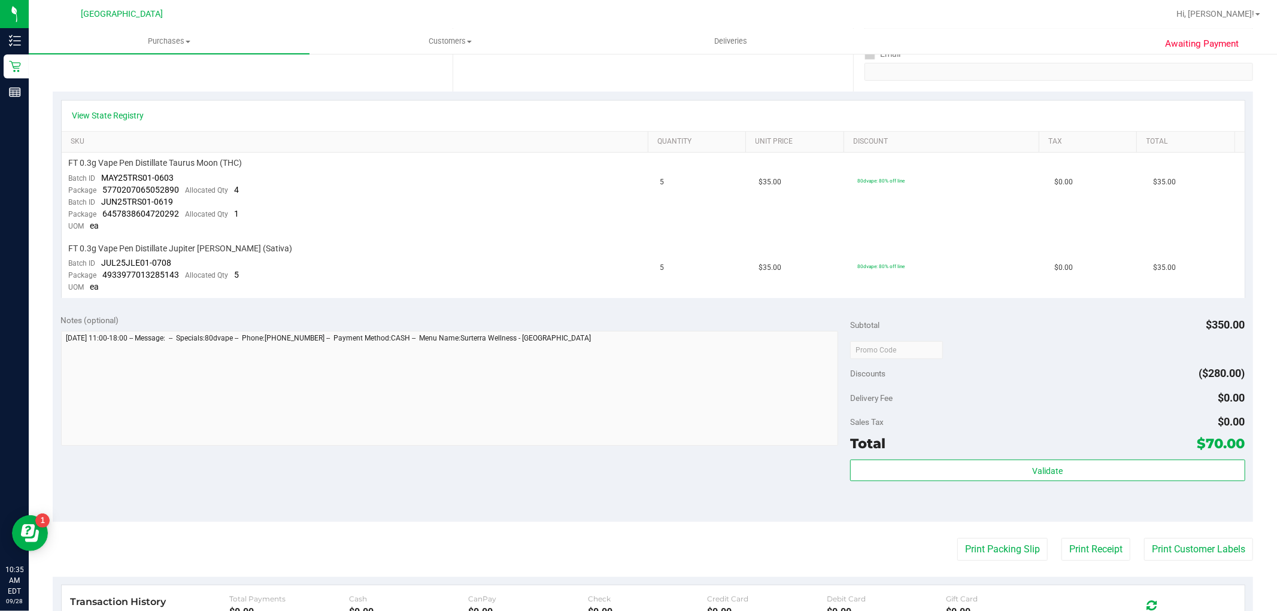
scroll to position [266, 0]
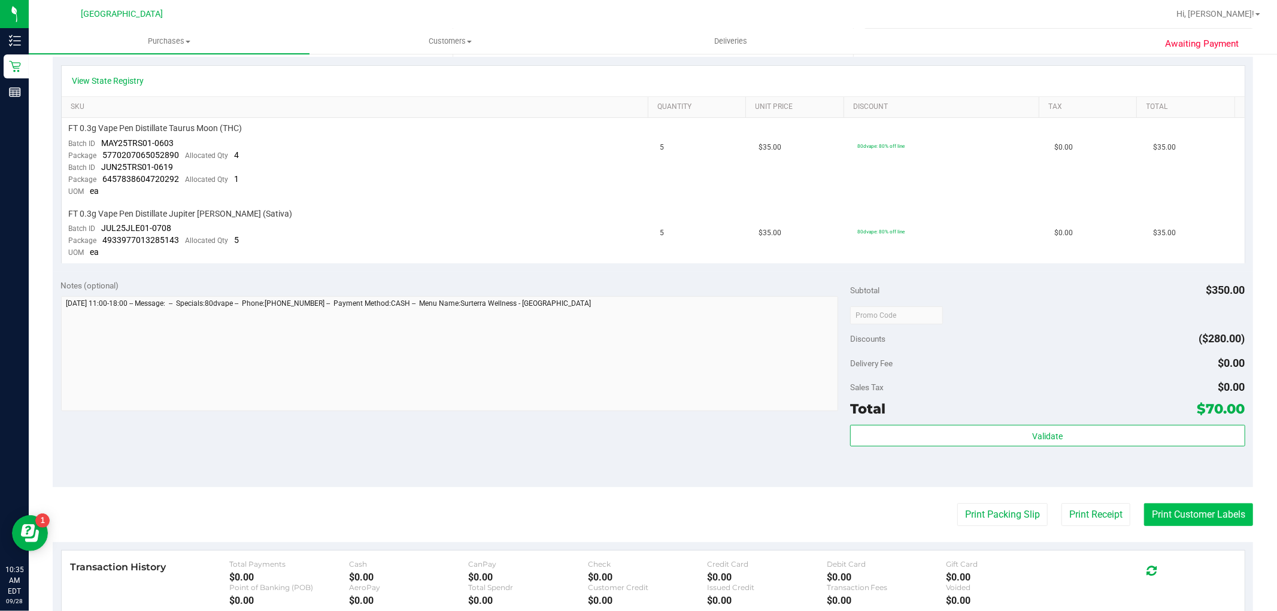
click at [1159, 517] on button "Print Customer Labels" at bounding box center [1198, 514] width 109 height 23
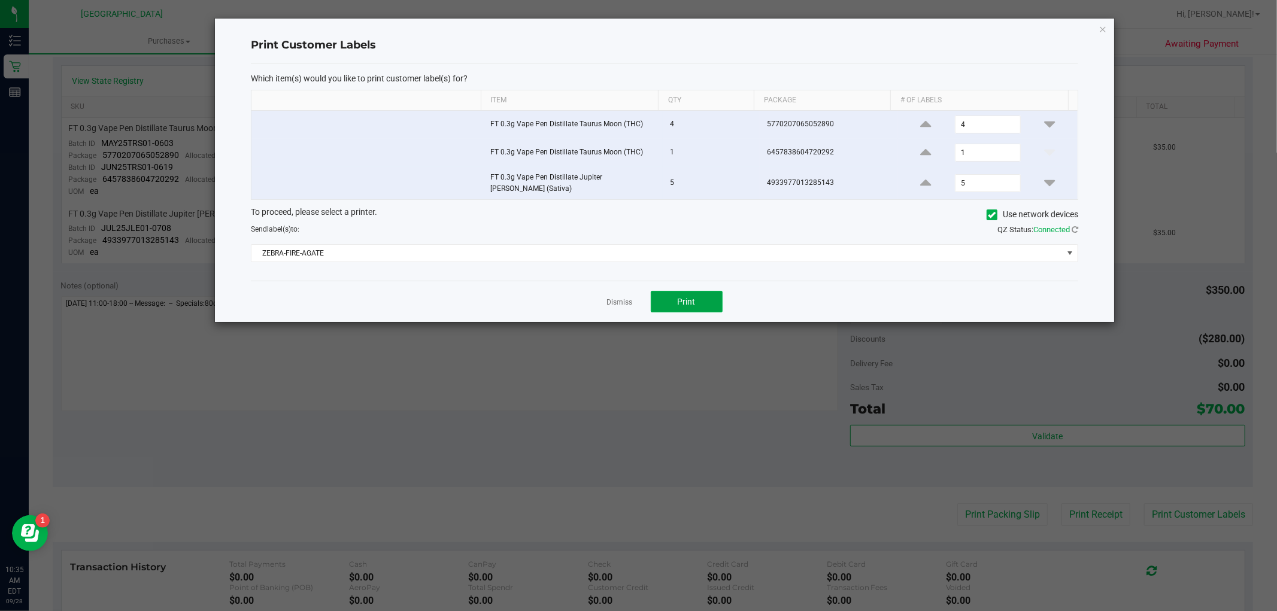
click at [681, 299] on span "Print" at bounding box center [687, 302] width 18 height 10
click at [1104, 32] on icon "button" at bounding box center [1103, 29] width 8 height 14
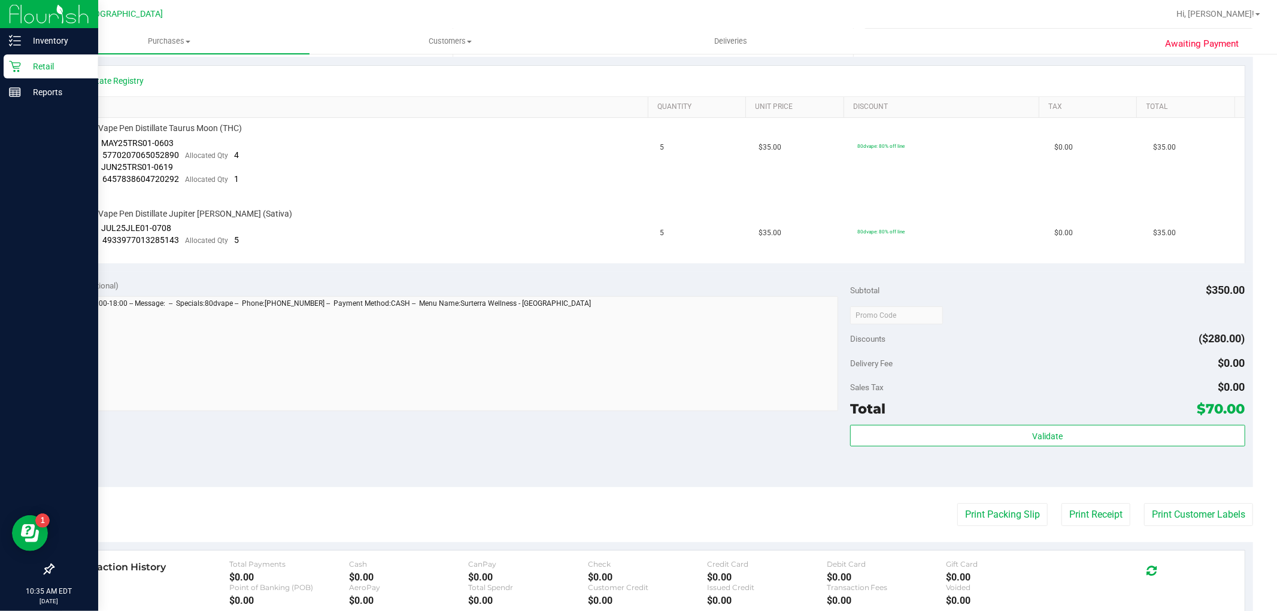
click at [4, 66] on div "Retail" at bounding box center [51, 66] width 95 height 24
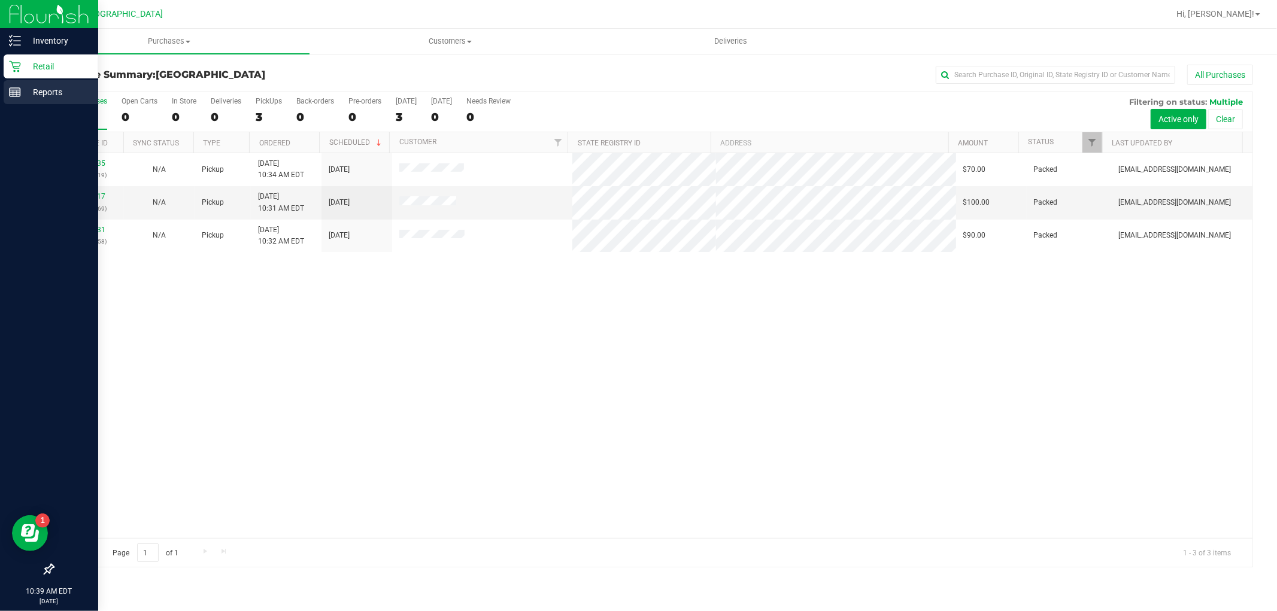
click at [14, 105] on link "Reports" at bounding box center [49, 93] width 98 height 26
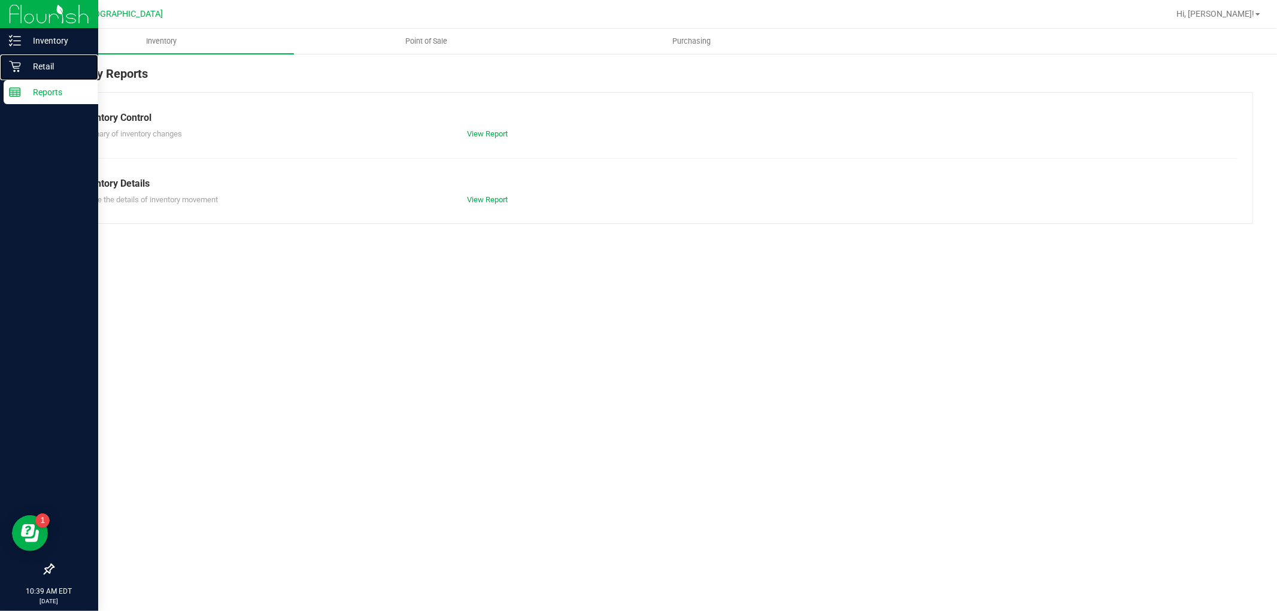
click at [63, 69] on p "Retail" at bounding box center [57, 66] width 72 height 14
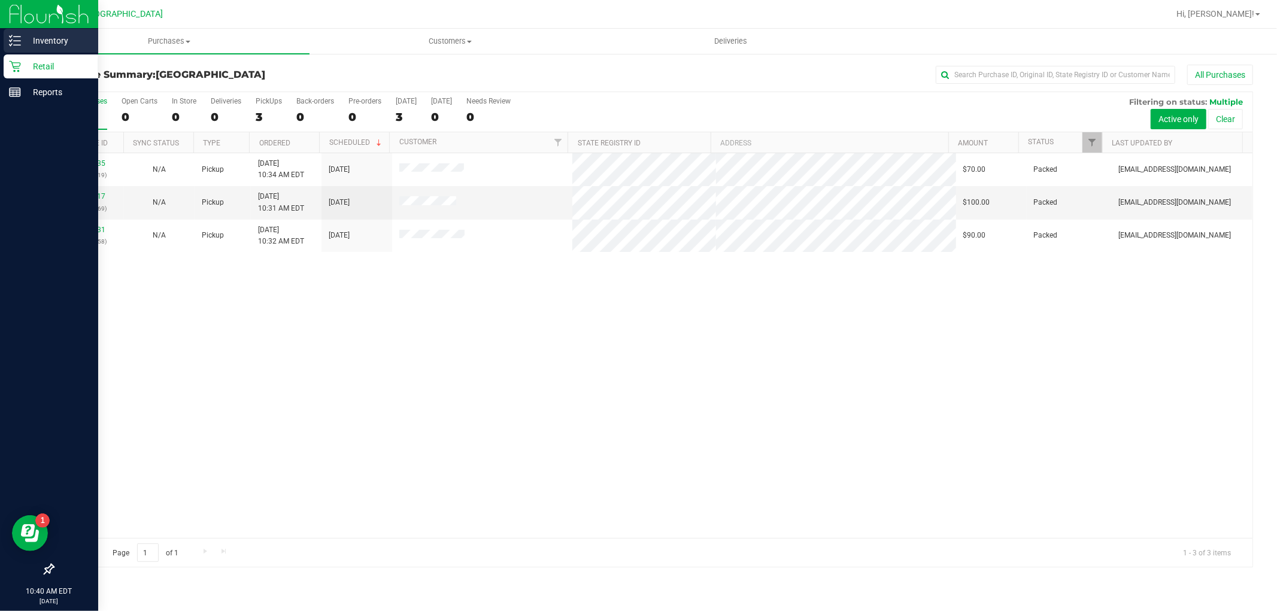
click at [10, 44] on icon at bounding box center [15, 41] width 12 height 12
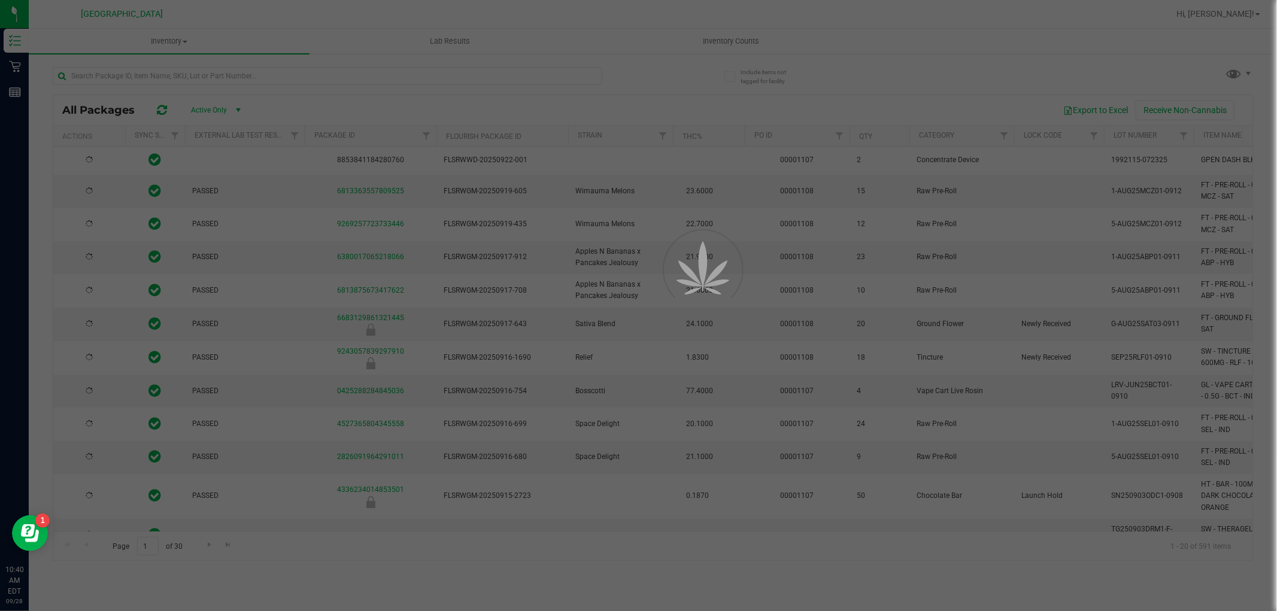
click at [510, 78] on div at bounding box center [638, 305] width 1277 height 611
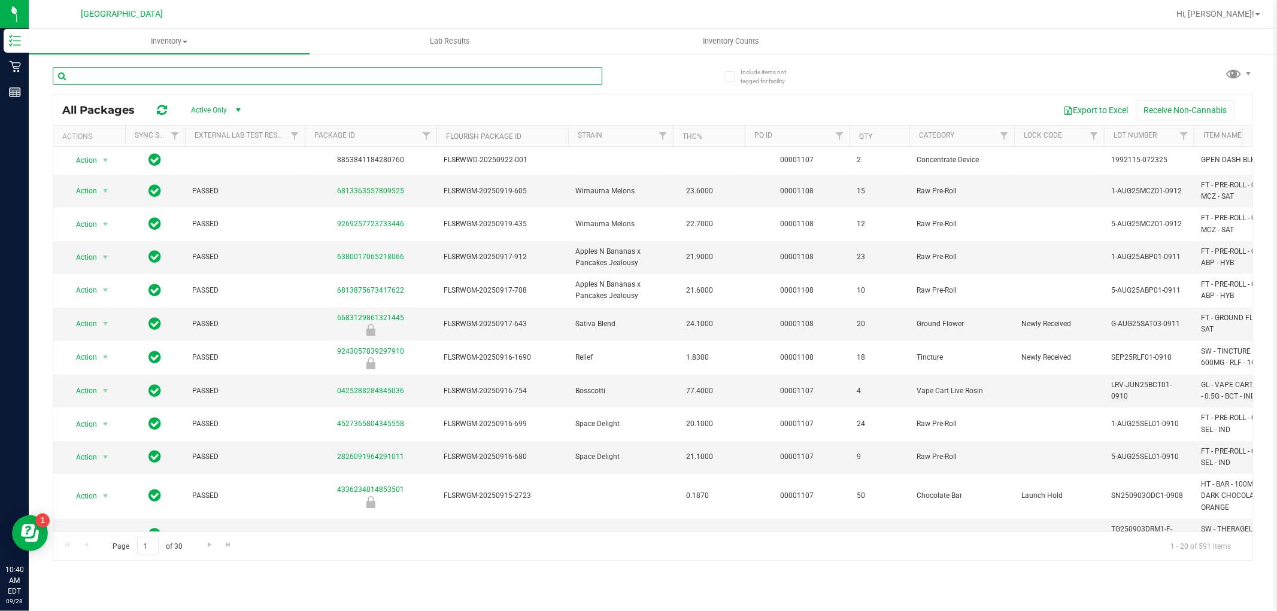
click at [510, 78] on input "text" at bounding box center [328, 76] width 550 height 18
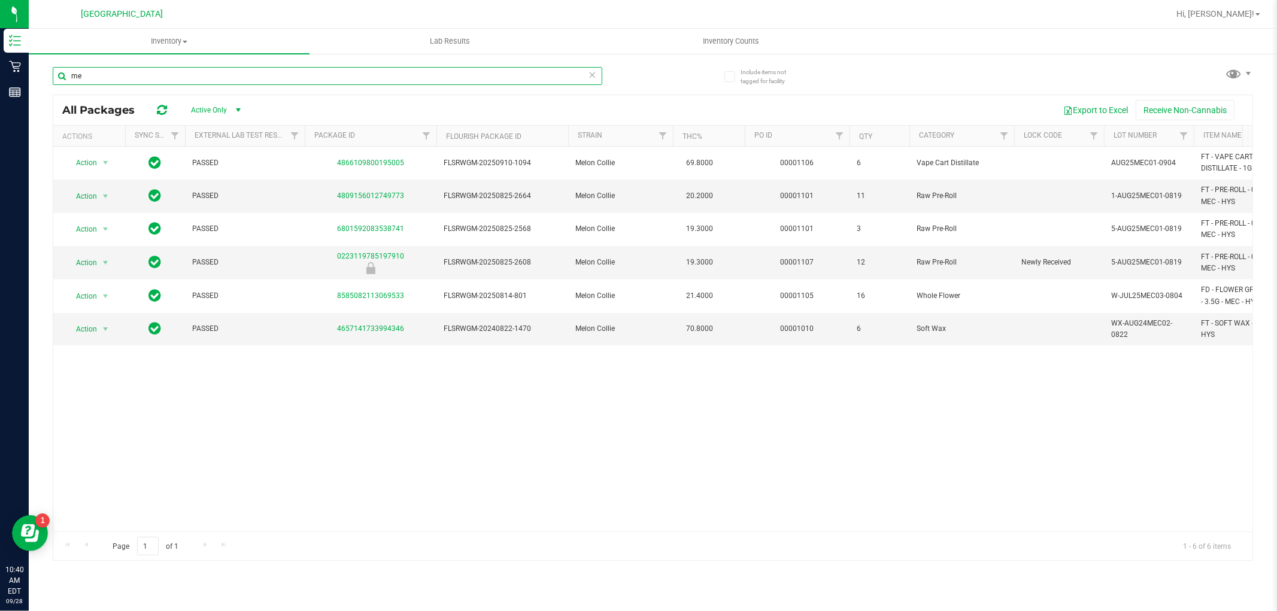
type input "m"
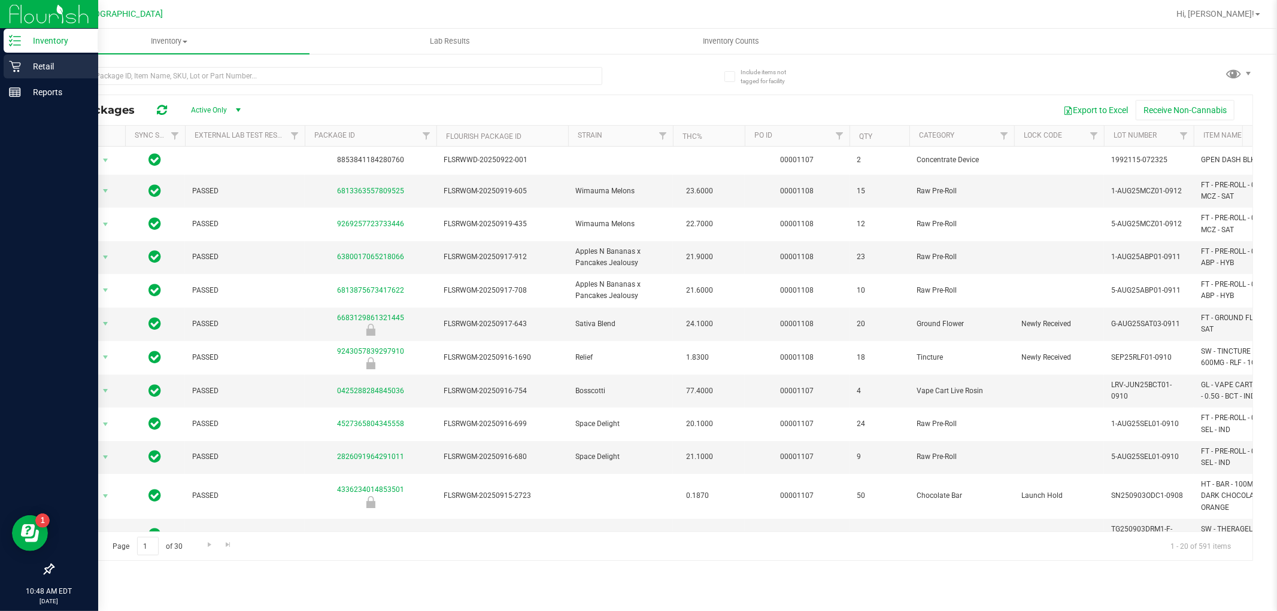
click at [24, 71] on p "Retail" at bounding box center [57, 66] width 72 height 14
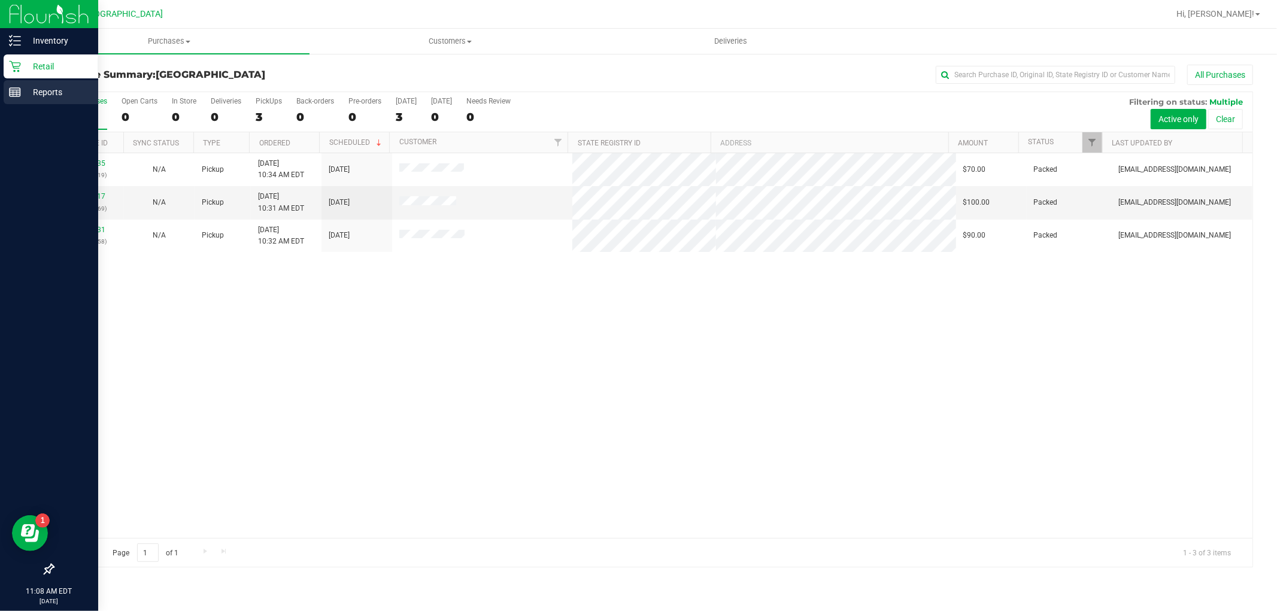
click at [16, 90] on line at bounding box center [15, 90] width 11 height 0
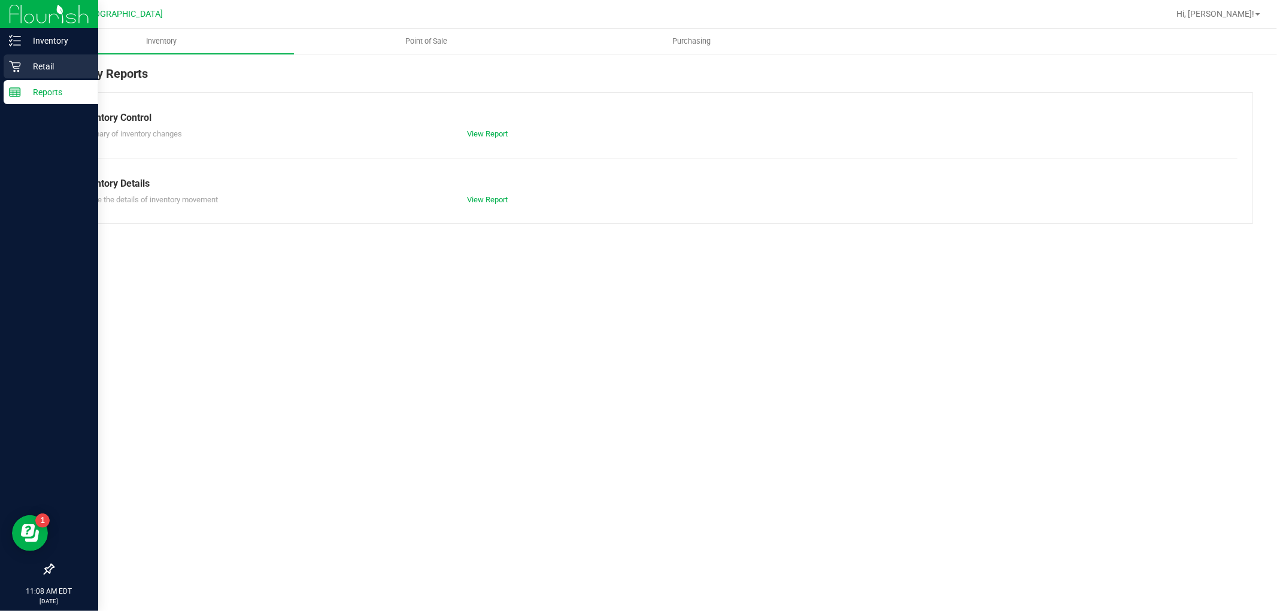
click at [33, 71] on p "Retail" at bounding box center [57, 66] width 72 height 14
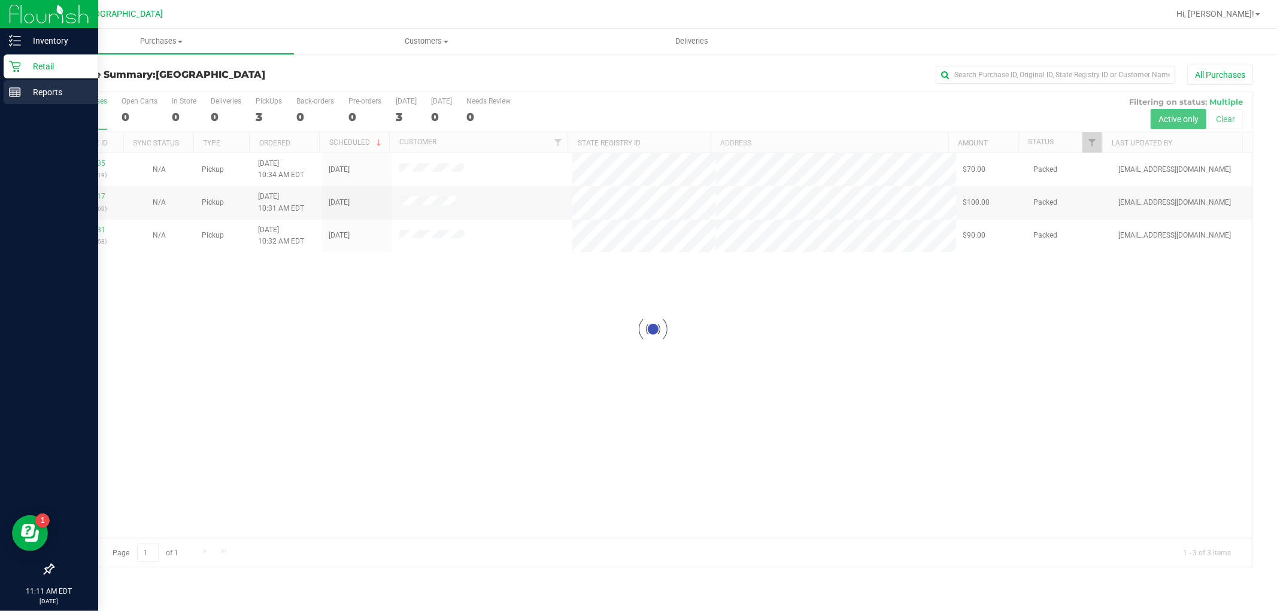
click at [26, 89] on p "Reports" at bounding box center [57, 92] width 72 height 14
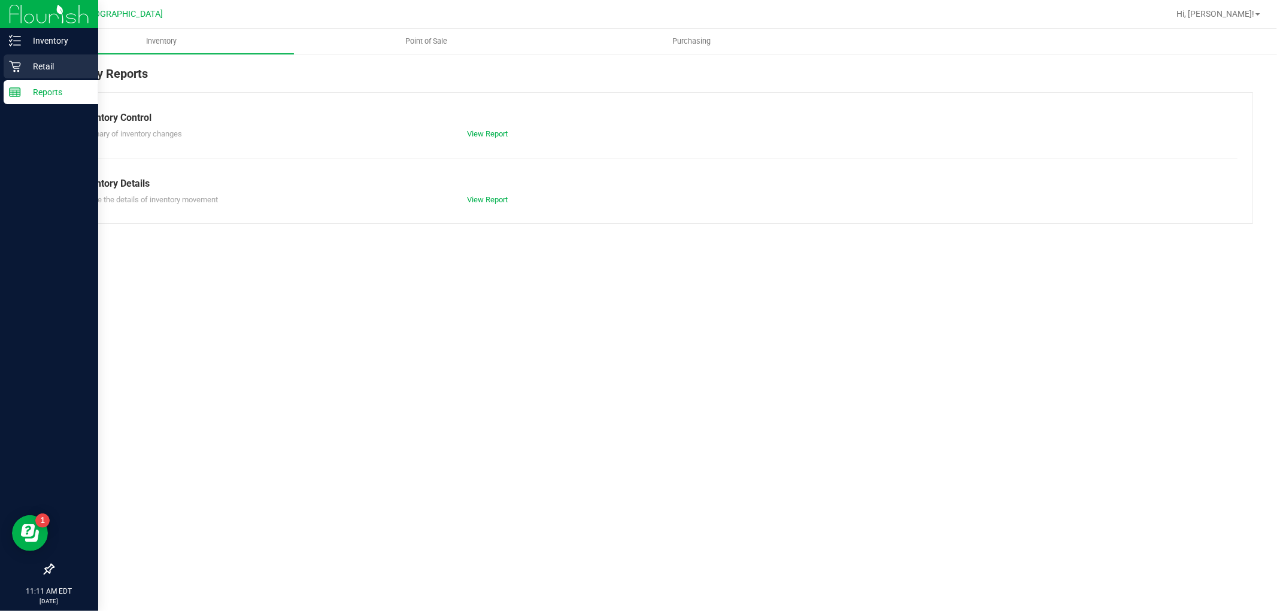
click at [72, 61] on p "Retail" at bounding box center [57, 66] width 72 height 14
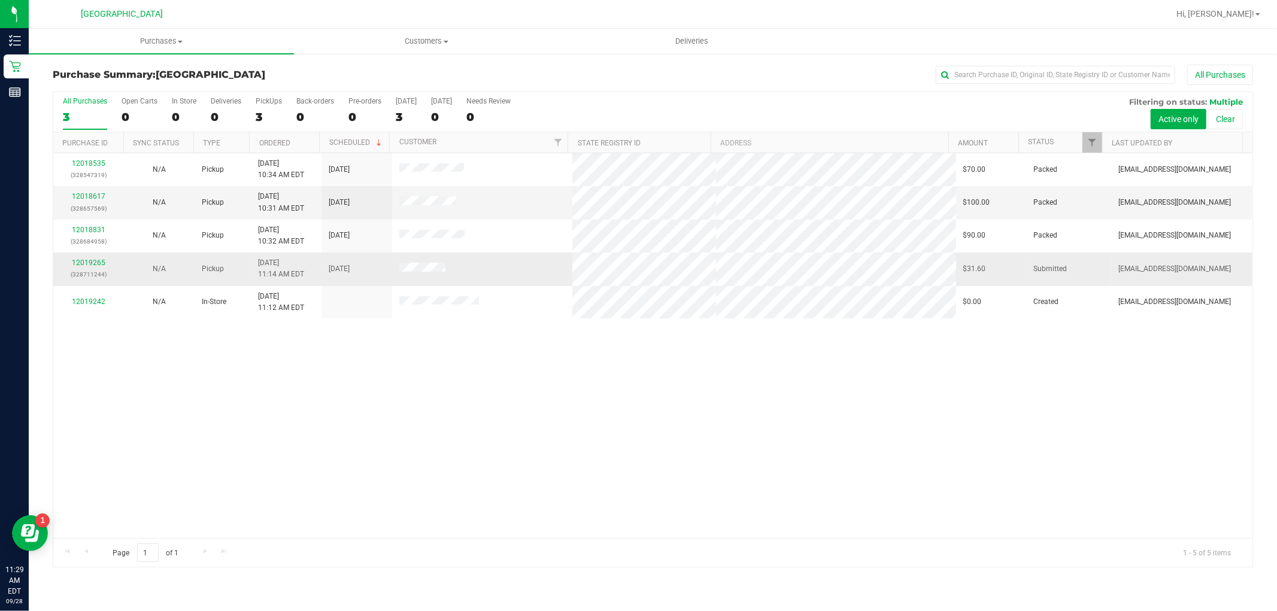
click at [72, 260] on div "12019265 (328711244)" at bounding box center [88, 268] width 56 height 23
click at [93, 260] on link "12019265" at bounding box center [89, 263] width 34 height 8
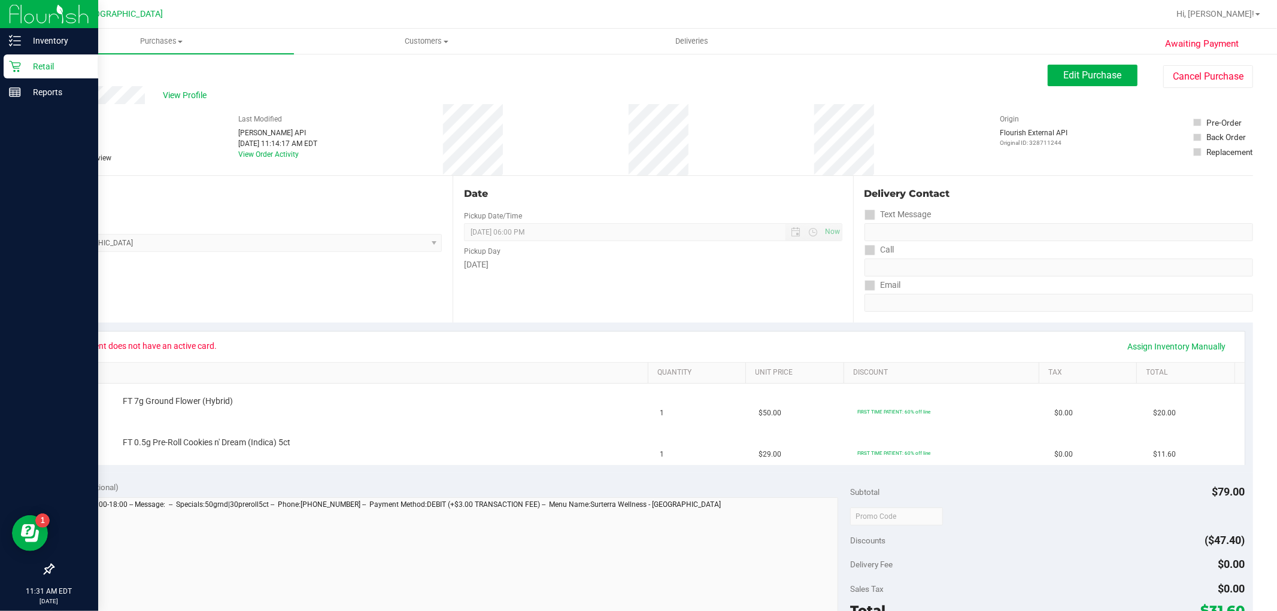
click at [39, 66] on p "Retail" at bounding box center [57, 66] width 72 height 14
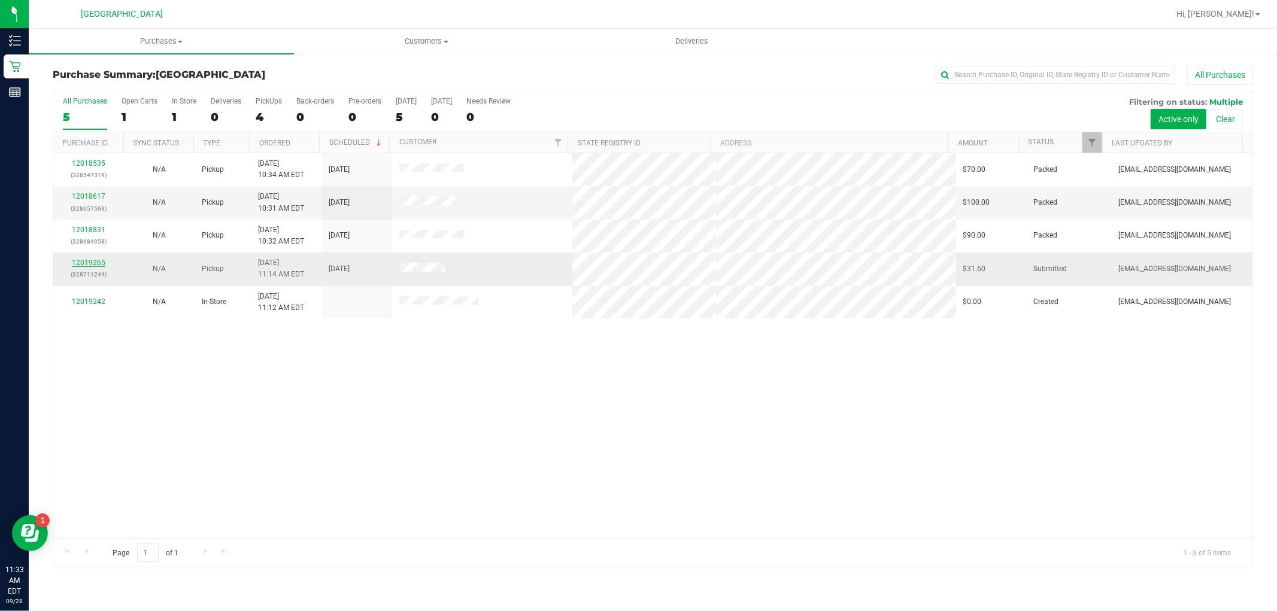
click at [78, 259] on link "12019265" at bounding box center [89, 263] width 34 height 8
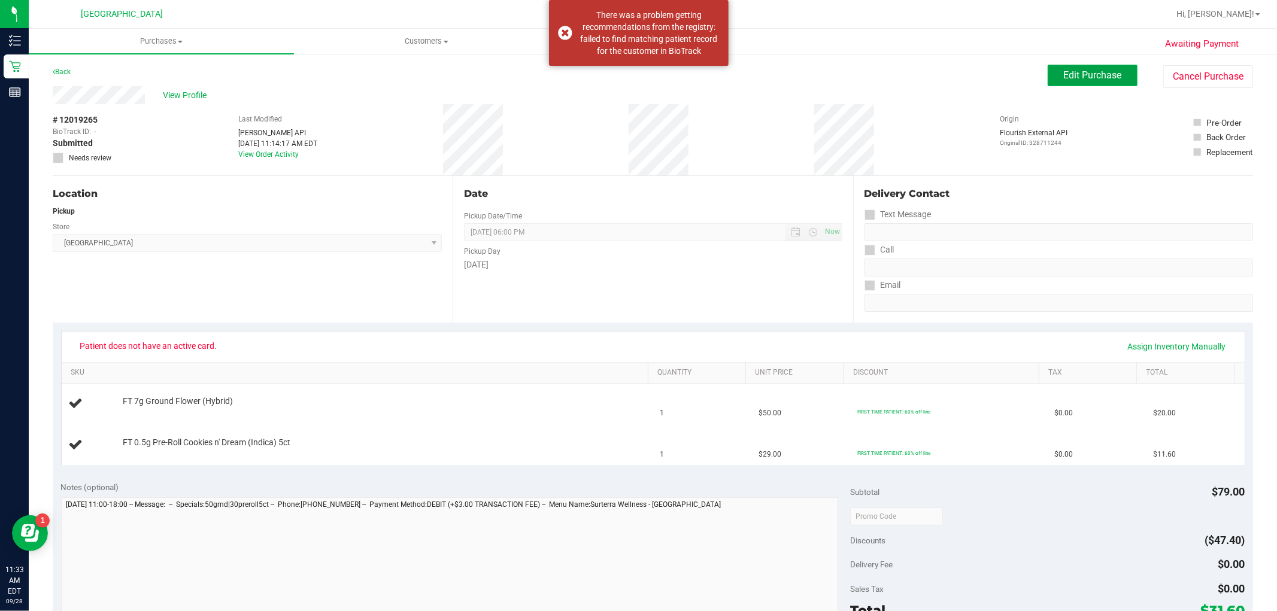
click at [1081, 71] on span "Edit Purchase" at bounding box center [1093, 74] width 58 height 11
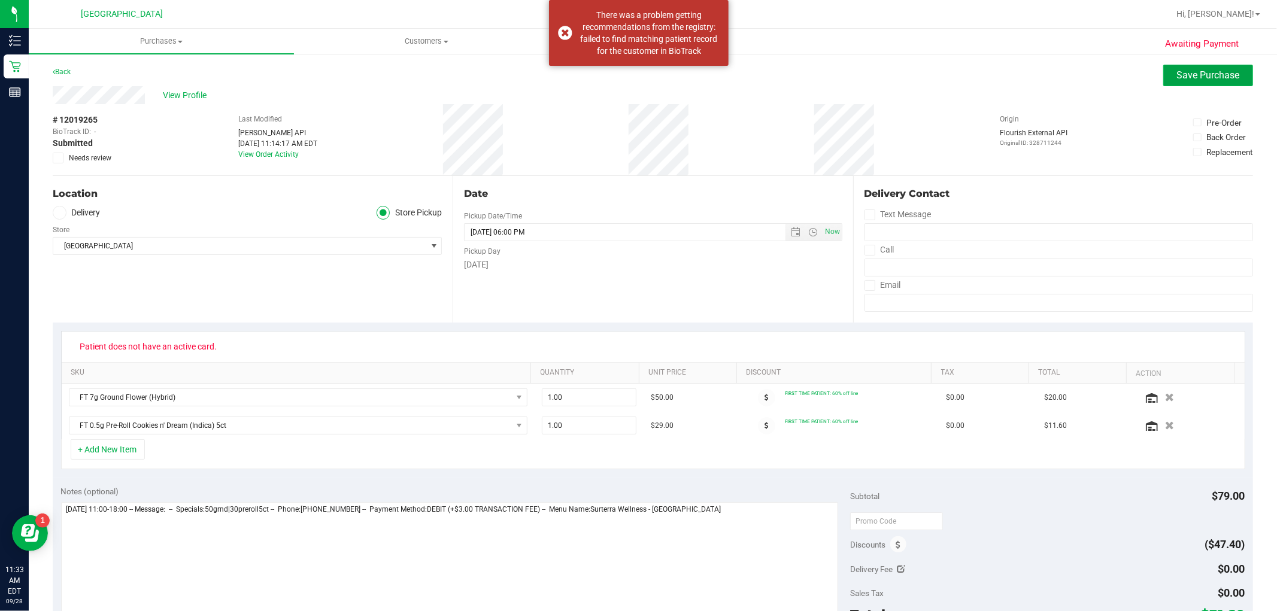
click at [1194, 80] on span "Save Purchase" at bounding box center [1208, 74] width 63 height 11
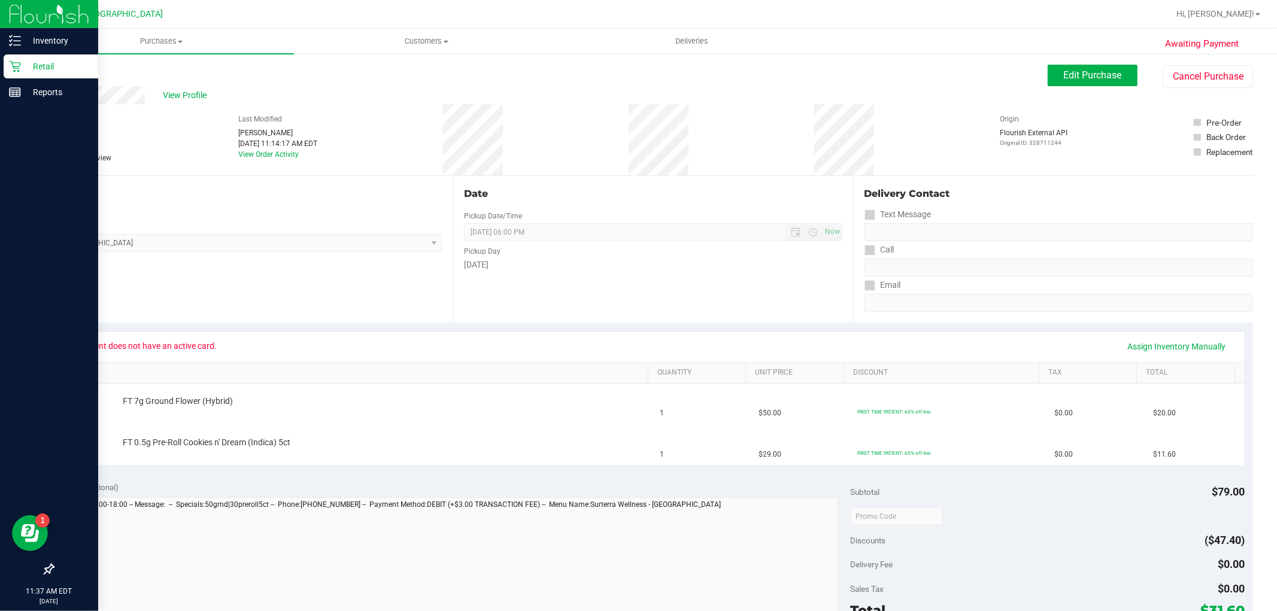
click at [83, 63] on p "Retail" at bounding box center [57, 66] width 72 height 14
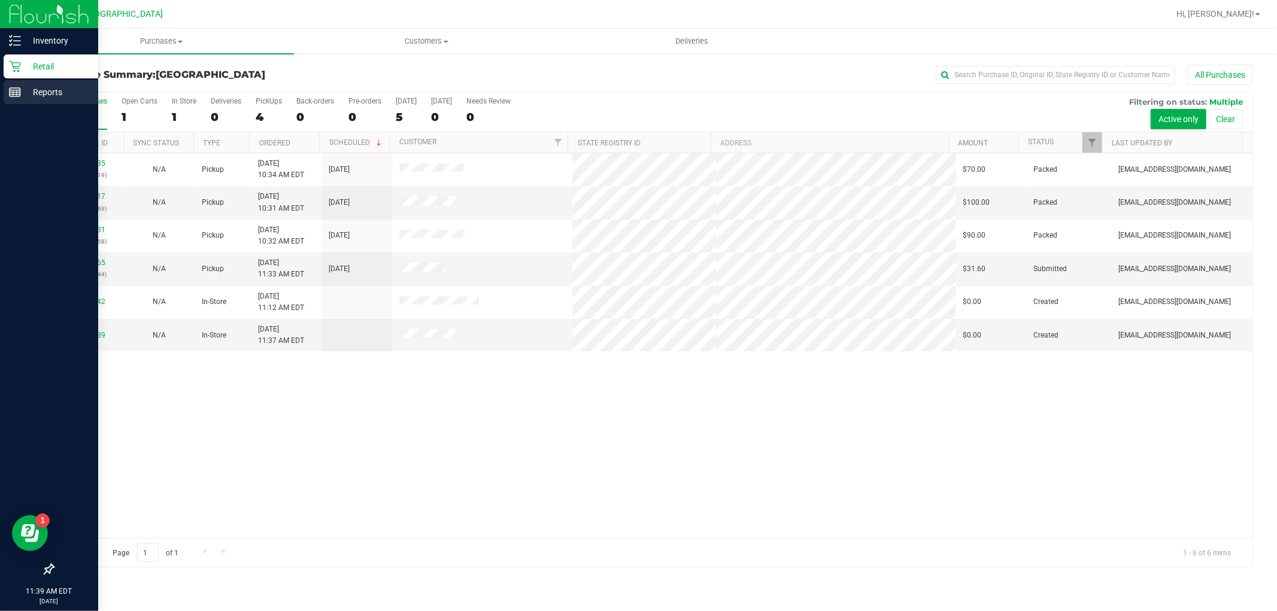
click at [18, 87] on icon at bounding box center [15, 92] width 12 height 12
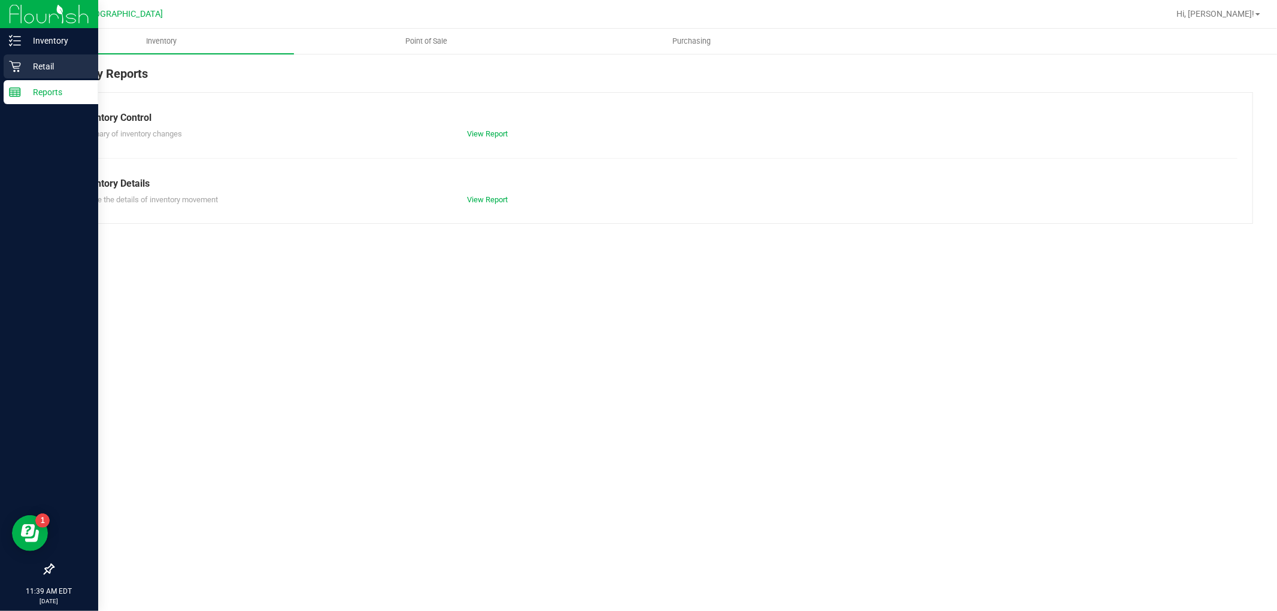
click at [34, 72] on p "Retail" at bounding box center [57, 66] width 72 height 14
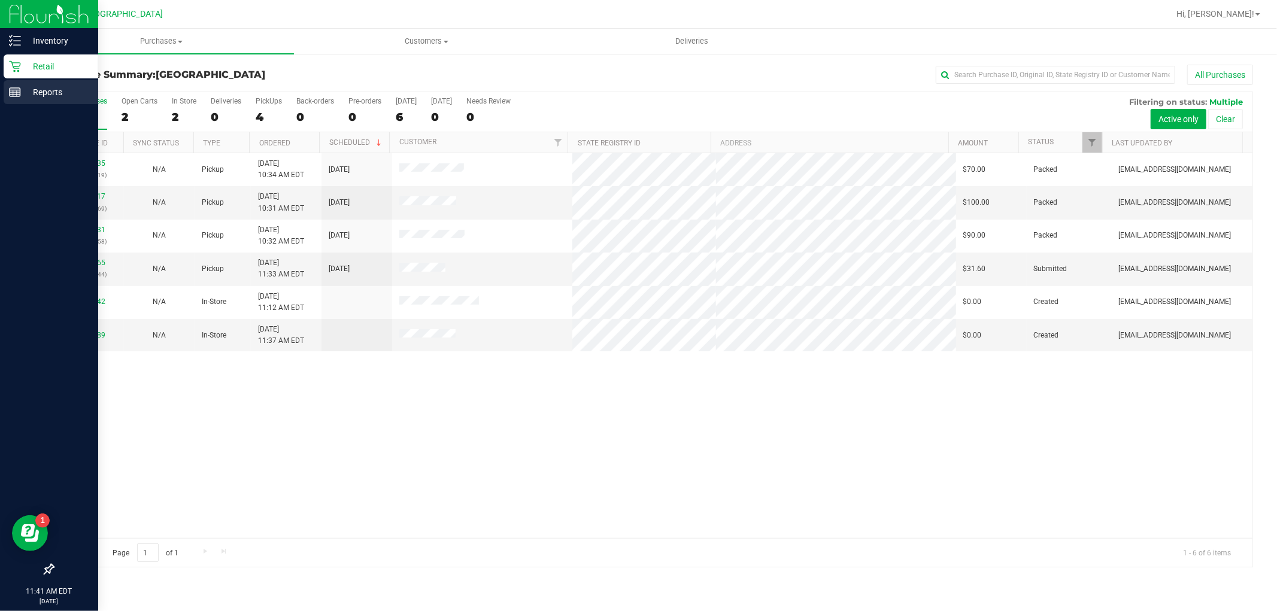
click at [44, 86] on p "Reports" at bounding box center [57, 92] width 72 height 14
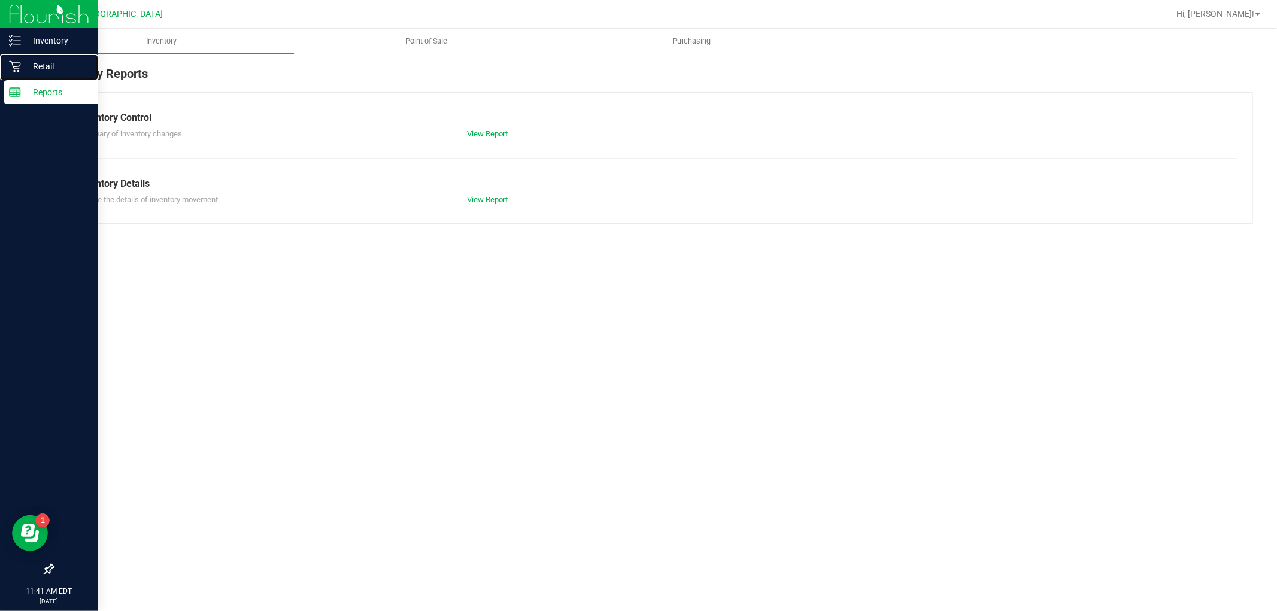
click at [68, 68] on p "Retail" at bounding box center [57, 66] width 72 height 14
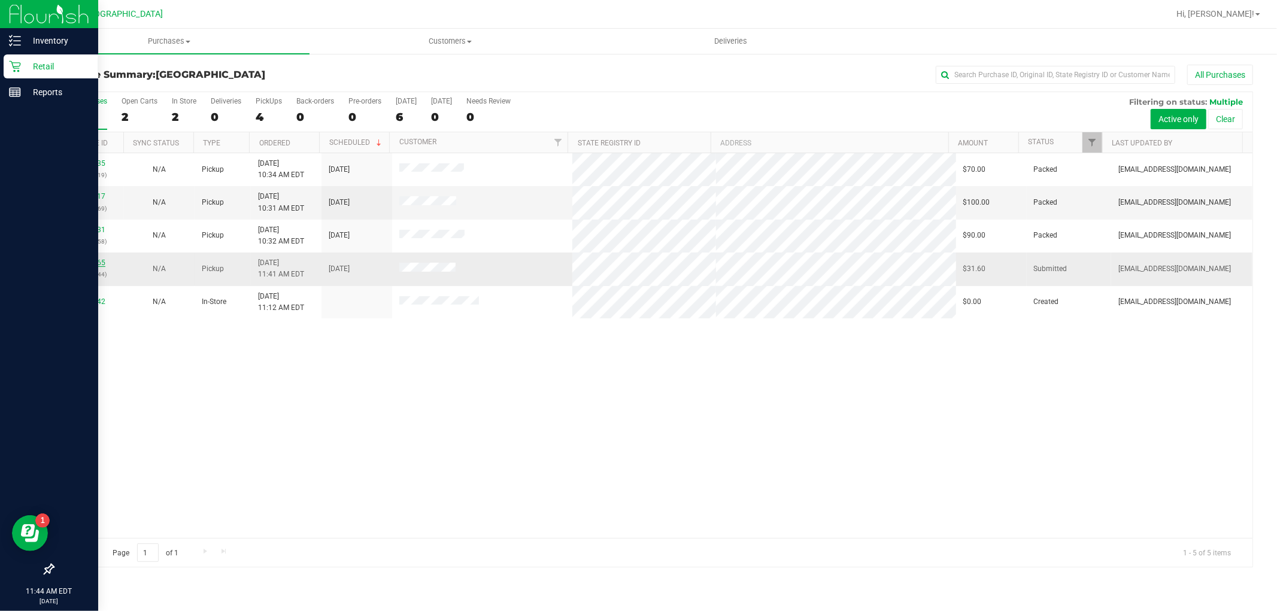
click at [80, 262] on link "12019265" at bounding box center [89, 263] width 34 height 8
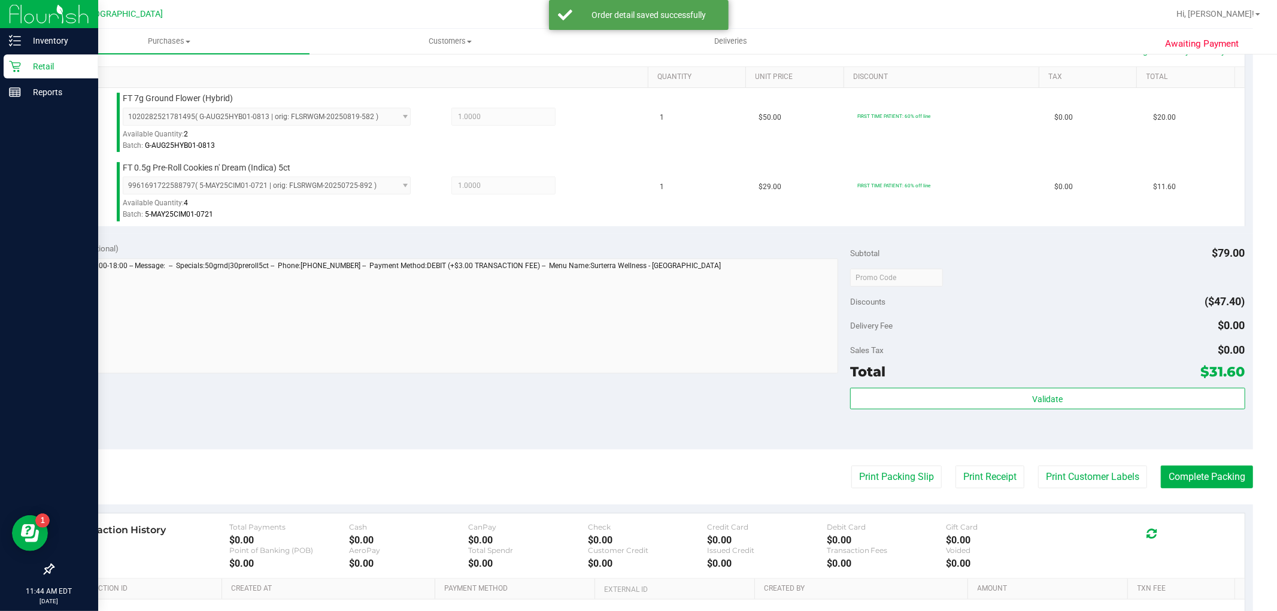
scroll to position [332, 0]
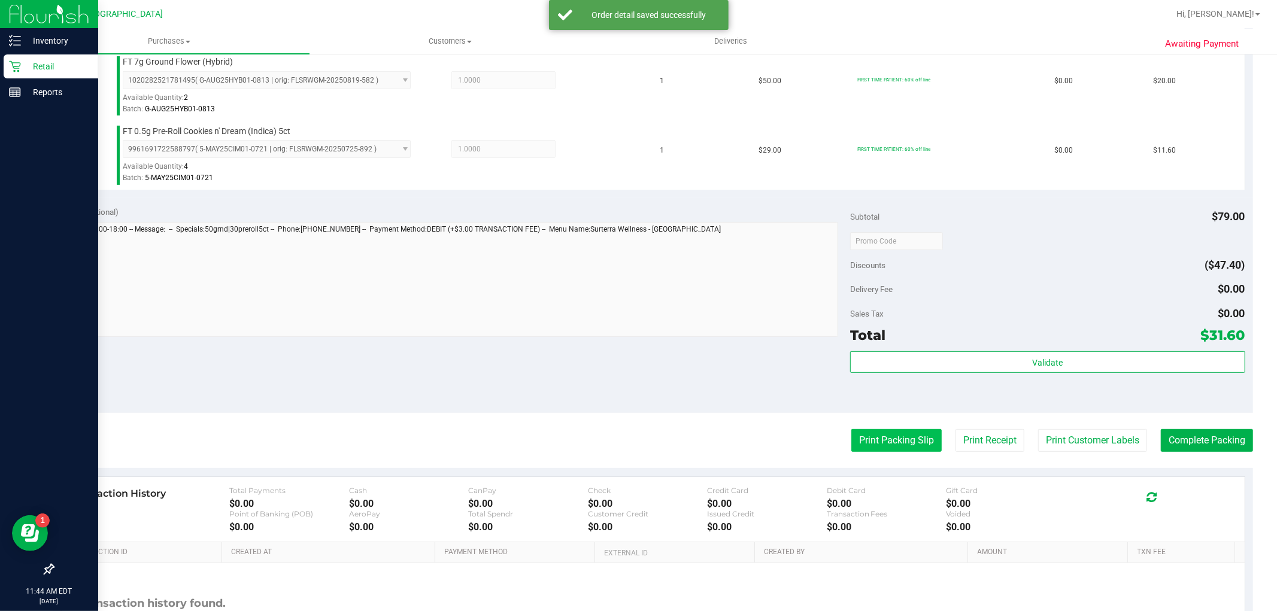
click at [896, 433] on button "Print Packing Slip" at bounding box center [896, 440] width 90 height 23
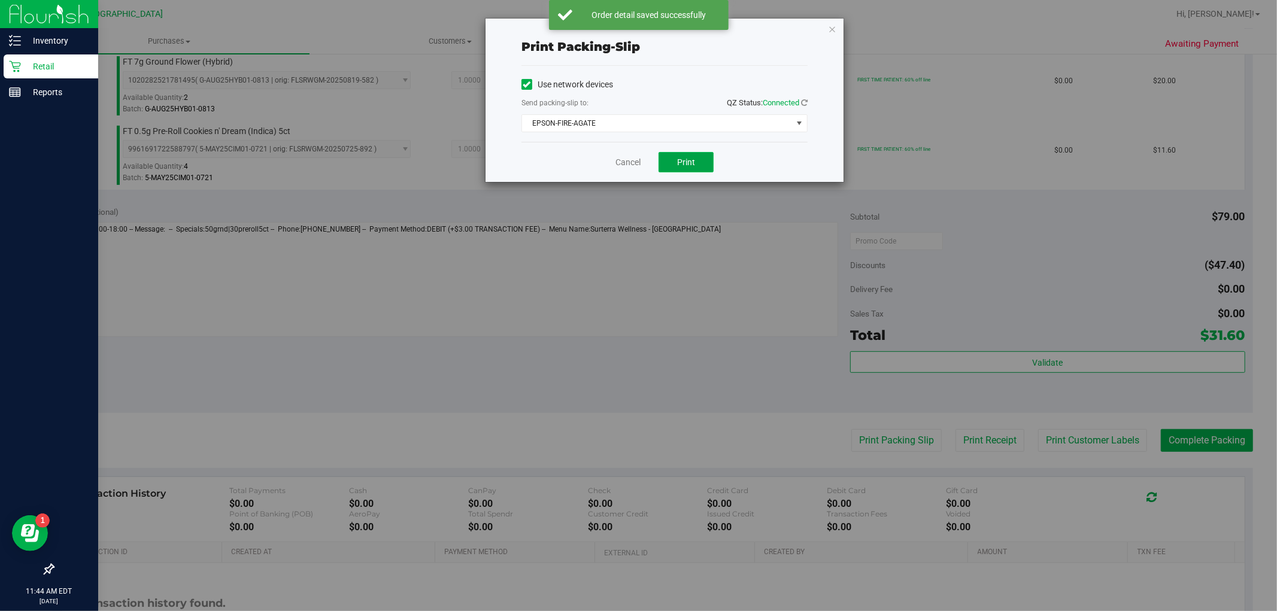
click at [691, 156] on button "Print" at bounding box center [686, 162] width 55 height 20
click at [829, 26] on icon "button" at bounding box center [832, 29] width 8 height 14
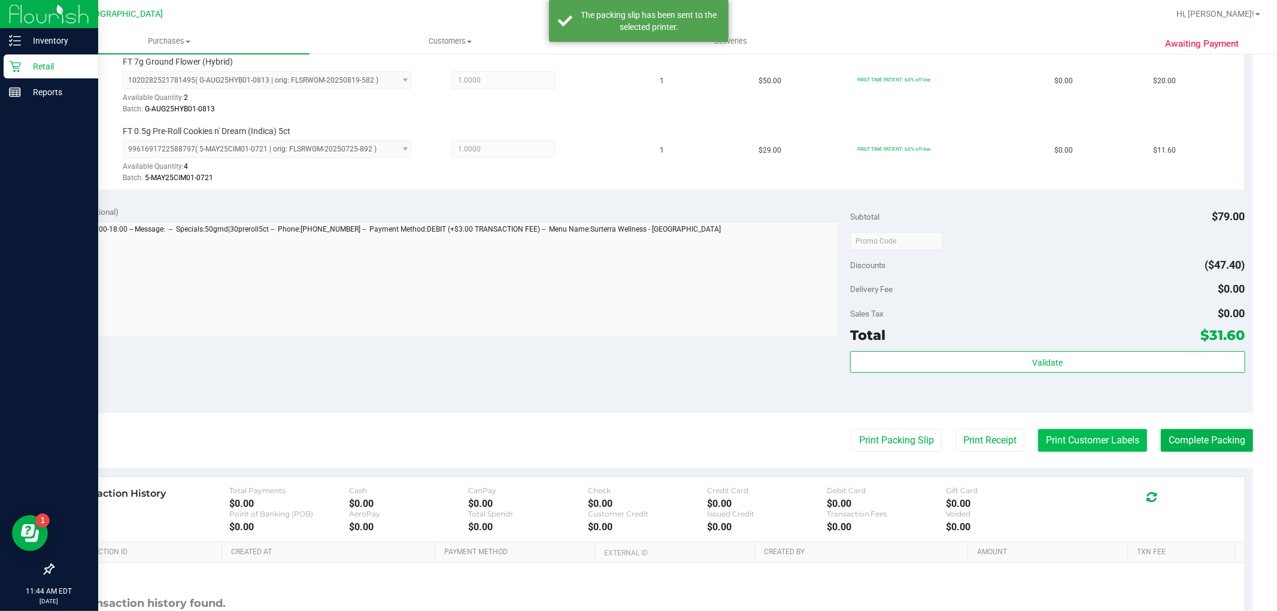
click at [1066, 436] on button "Print Customer Labels" at bounding box center [1092, 440] width 109 height 23
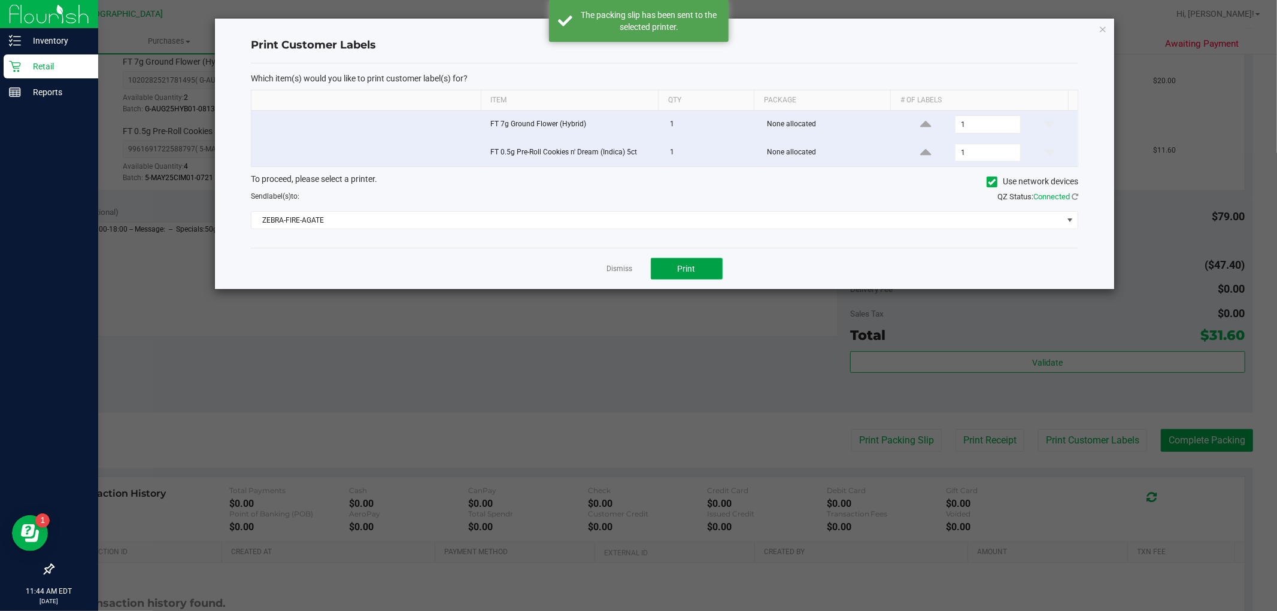
click at [682, 272] on span "Print" at bounding box center [687, 269] width 18 height 10
click at [1105, 31] on icon "button" at bounding box center [1103, 29] width 8 height 14
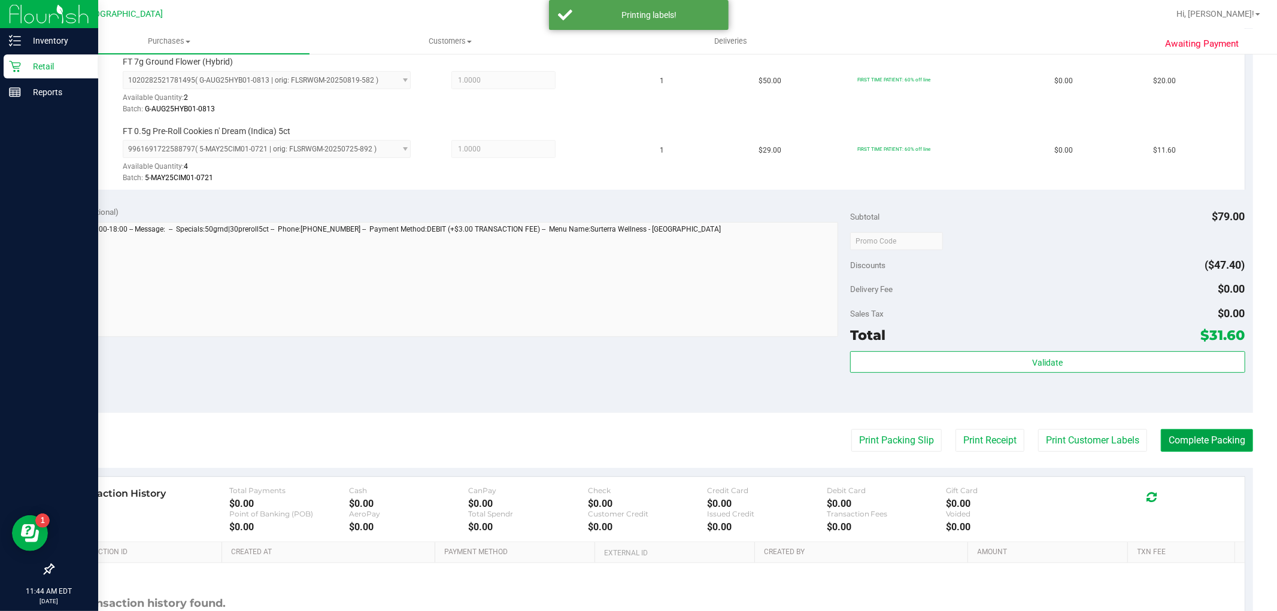
click at [1201, 438] on button "Complete Packing" at bounding box center [1207, 440] width 92 height 23
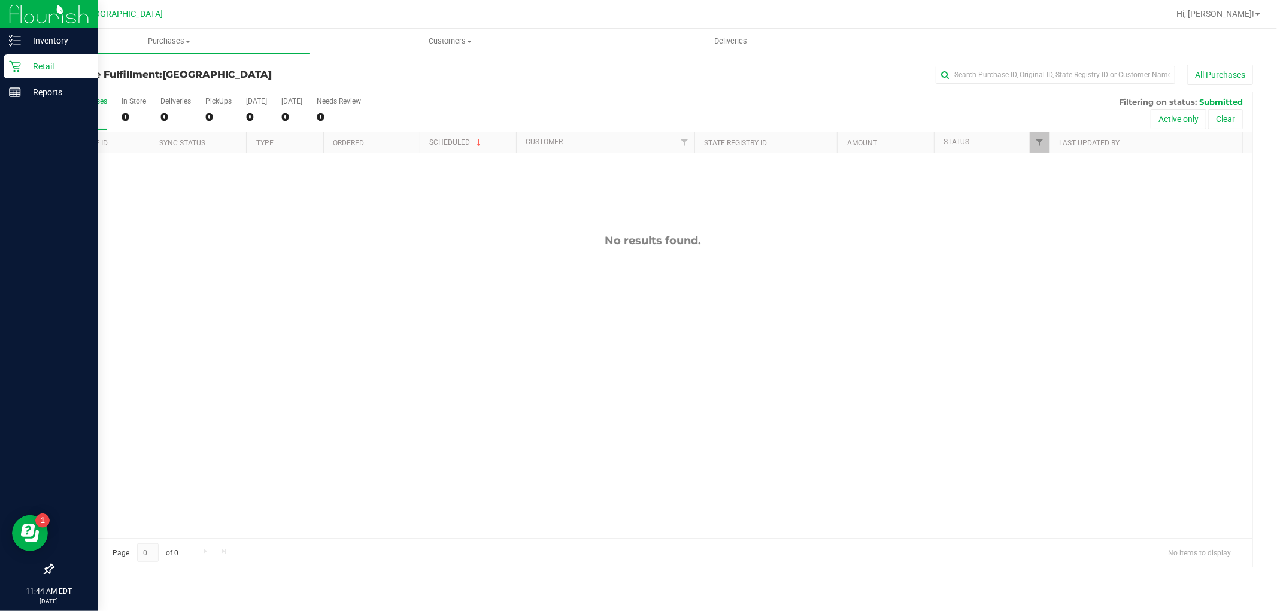
click at [14, 60] on icon at bounding box center [15, 66] width 12 height 12
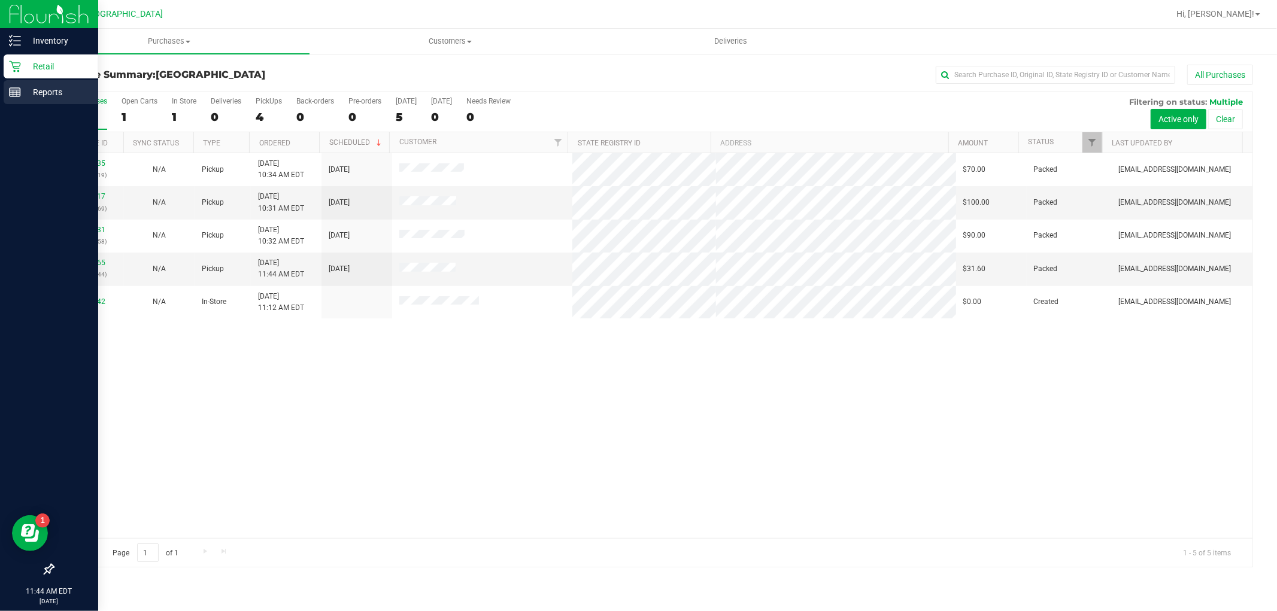
click at [27, 93] on p "Reports" at bounding box center [57, 92] width 72 height 14
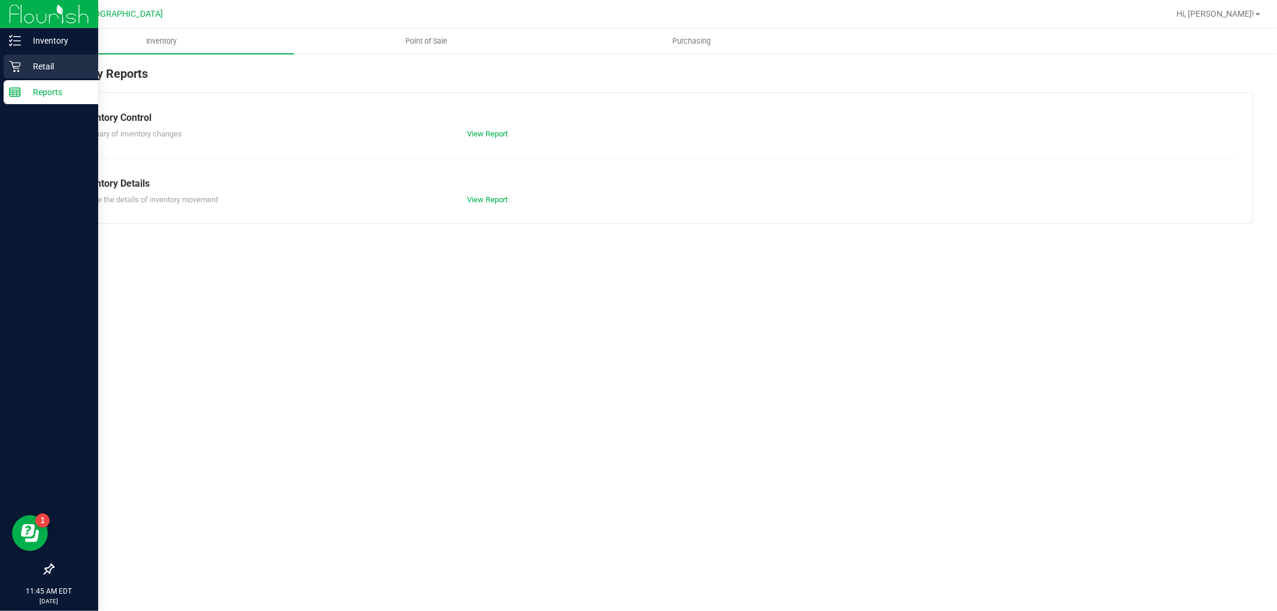
click at [43, 66] on p "Retail" at bounding box center [57, 66] width 72 height 14
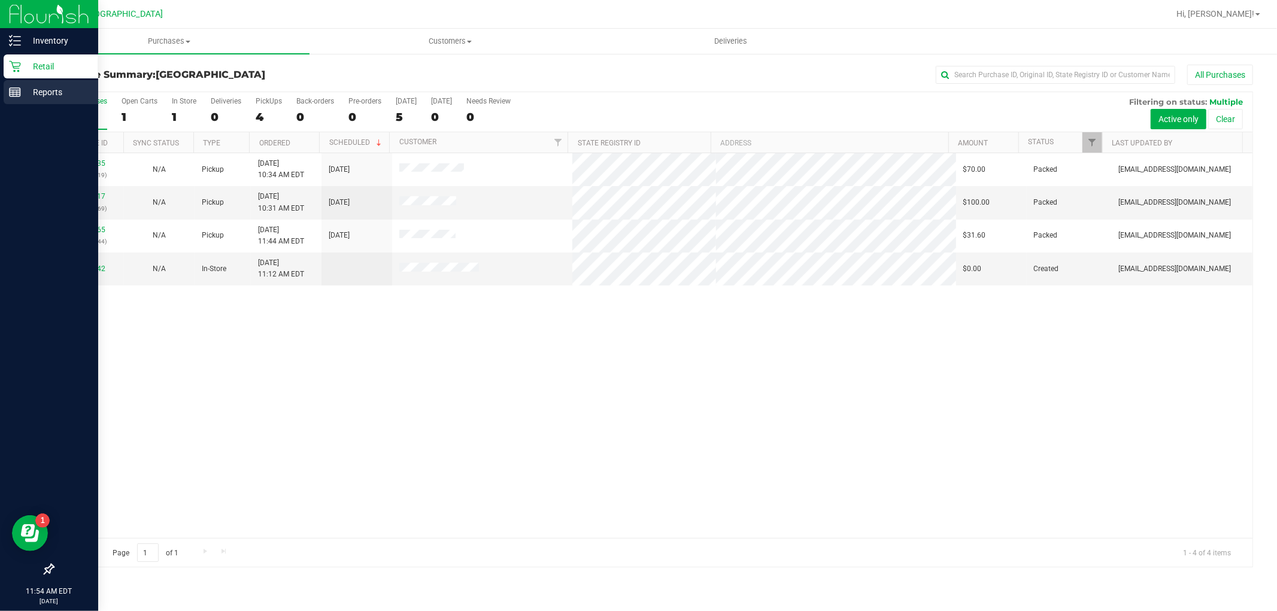
click at [2, 99] on link "Reports" at bounding box center [49, 93] width 98 height 26
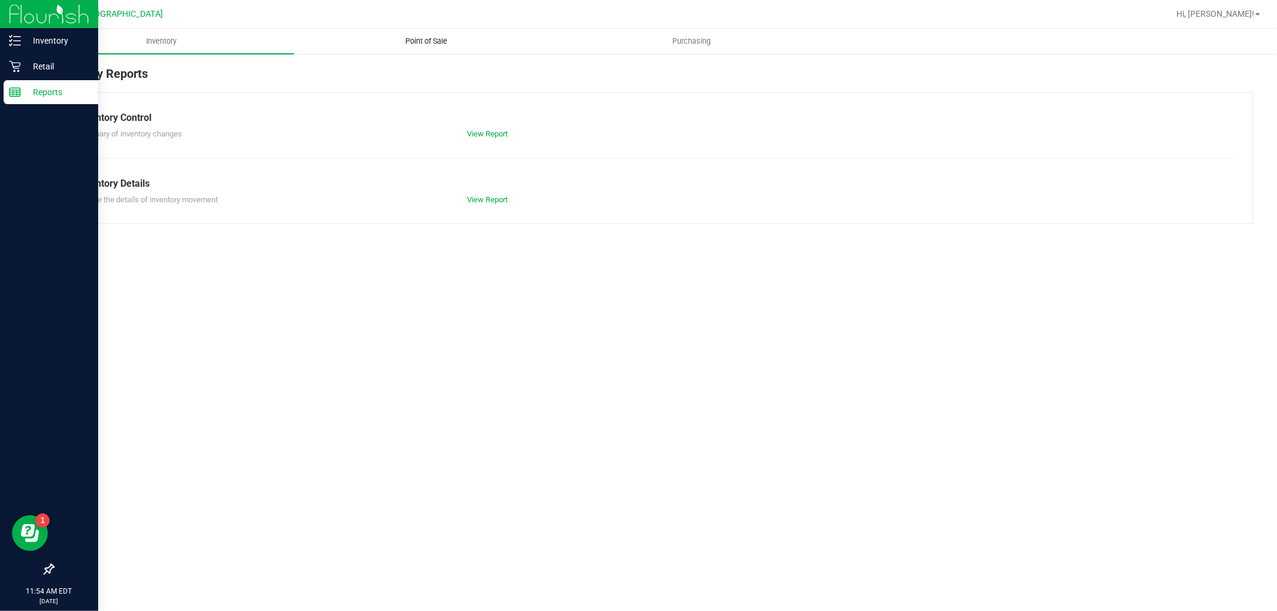
click at [433, 41] on span "Point of Sale" at bounding box center [427, 41] width 74 height 11
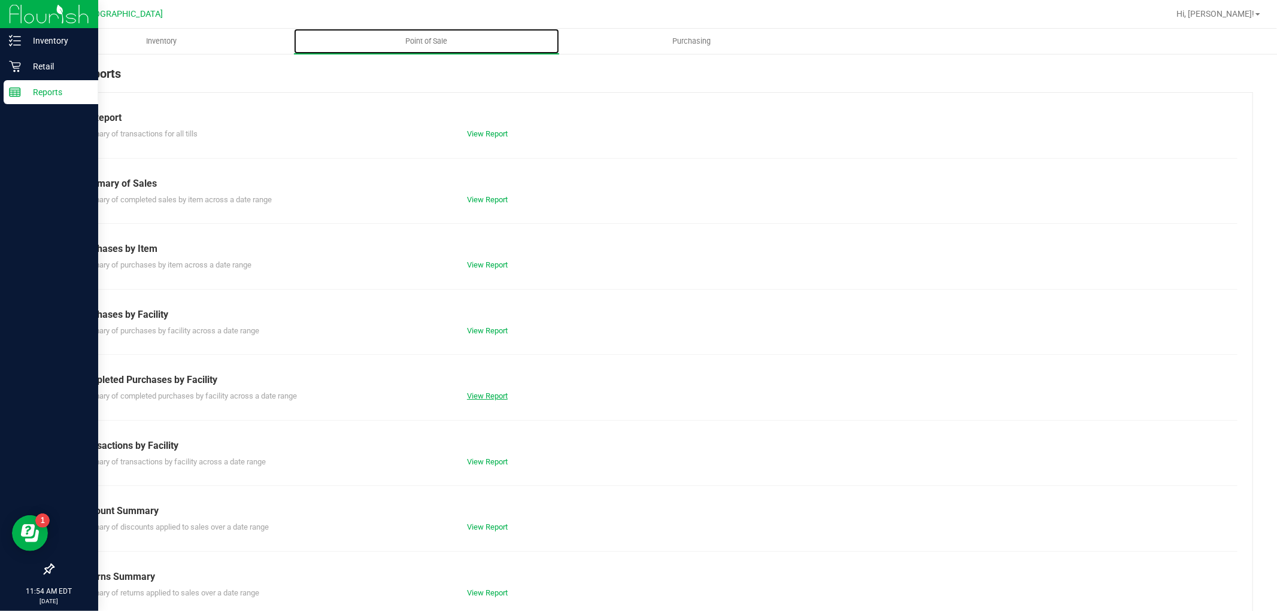
click at [487, 395] on link "View Report" at bounding box center [487, 396] width 41 height 9
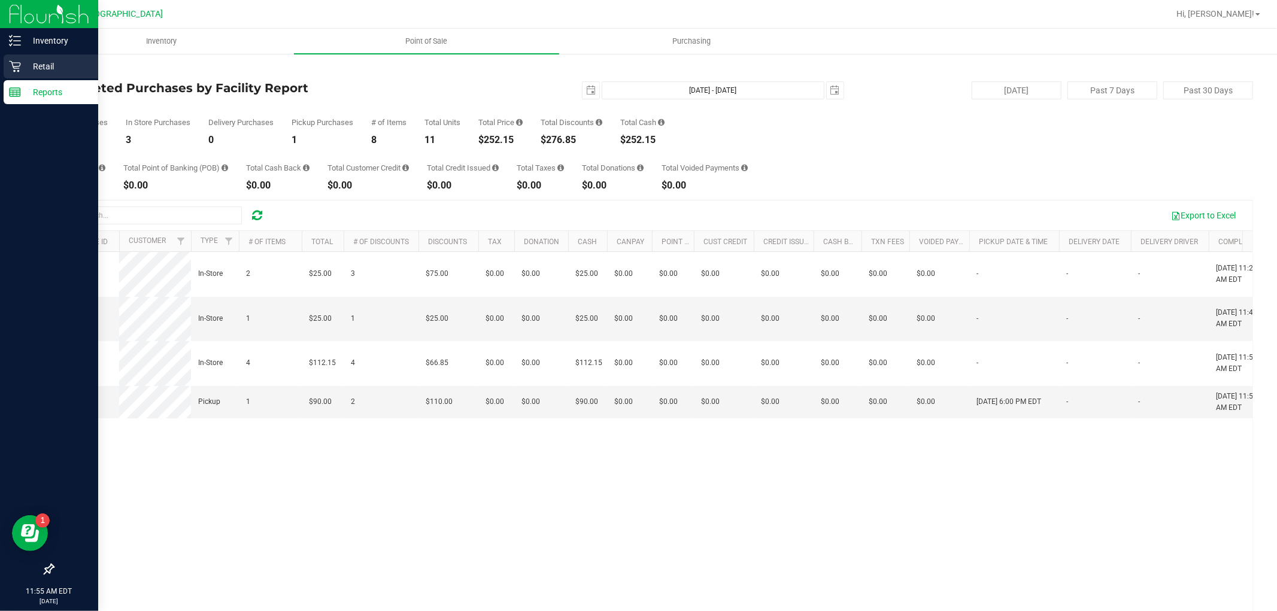
click at [23, 67] on p "Retail" at bounding box center [57, 66] width 72 height 14
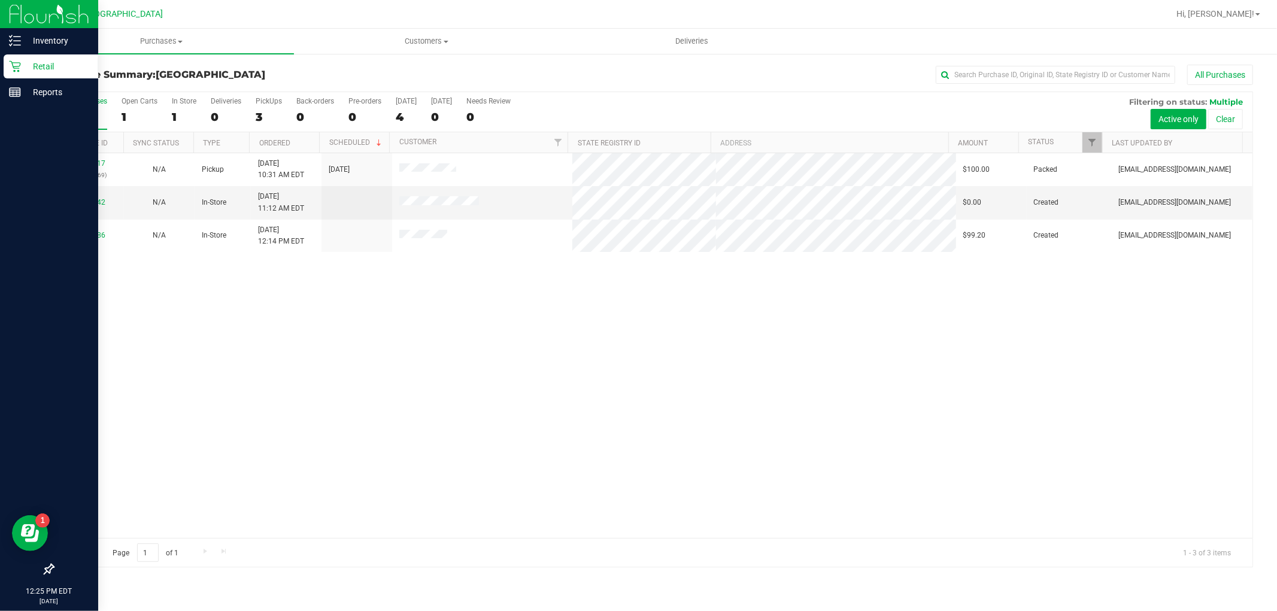
click at [23, 67] on p "Retail" at bounding box center [57, 66] width 72 height 14
click at [2, 90] on link "Reports" at bounding box center [49, 93] width 98 height 26
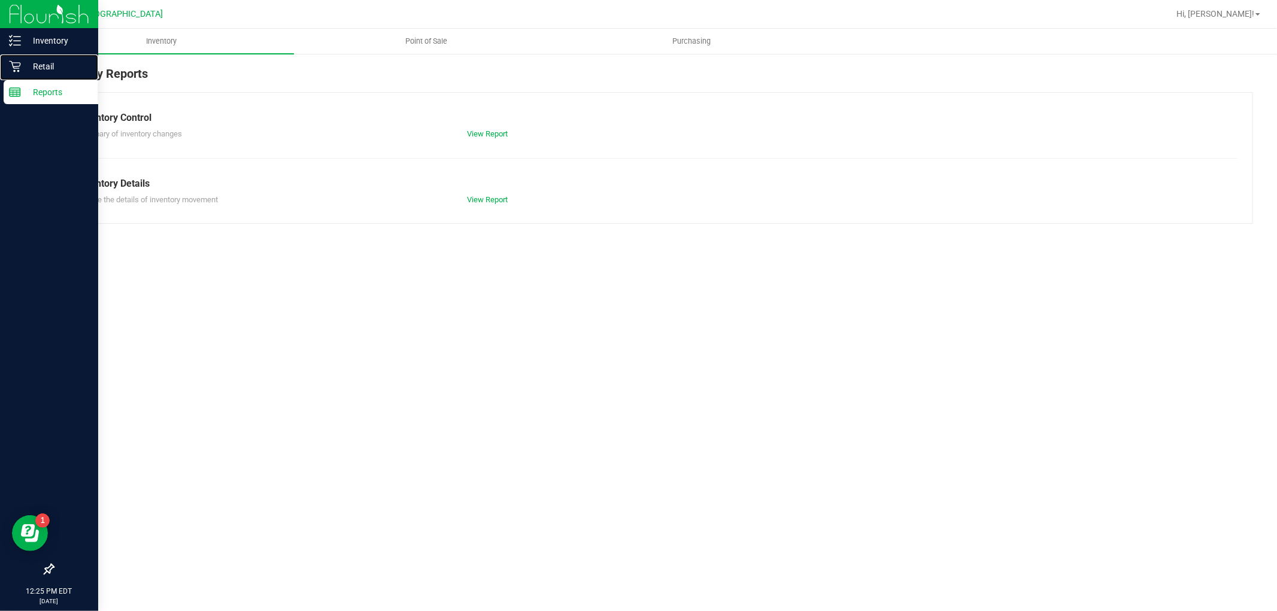
click at [20, 60] on icon at bounding box center [15, 66] width 12 height 12
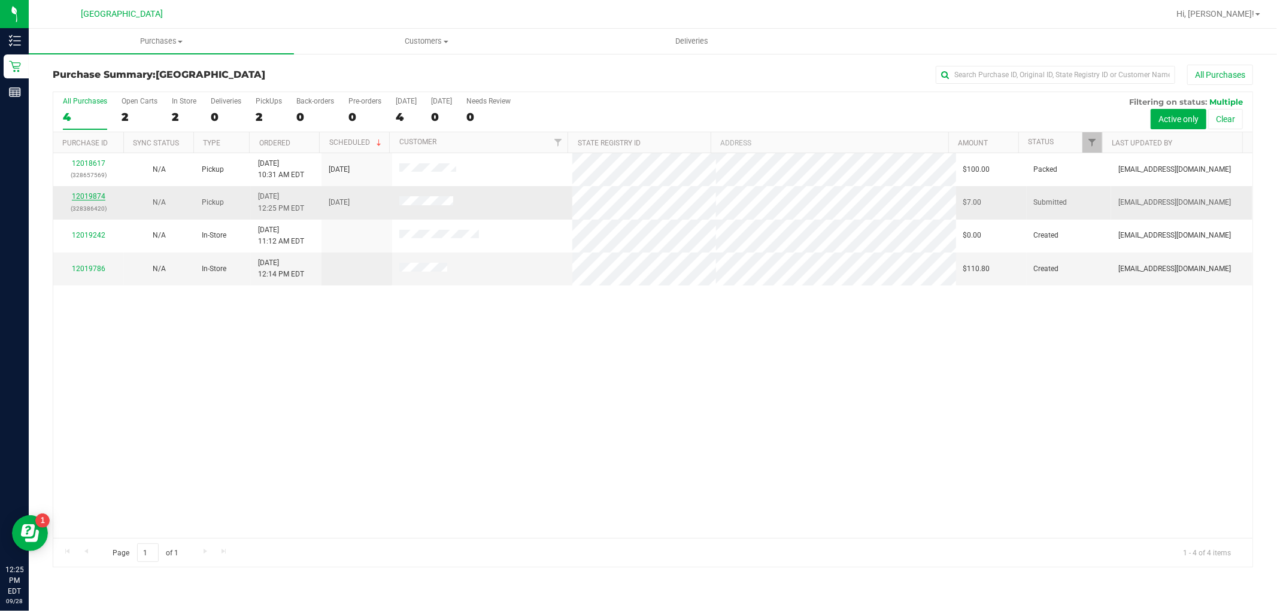
click at [101, 195] on link "12019874" at bounding box center [89, 196] width 34 height 8
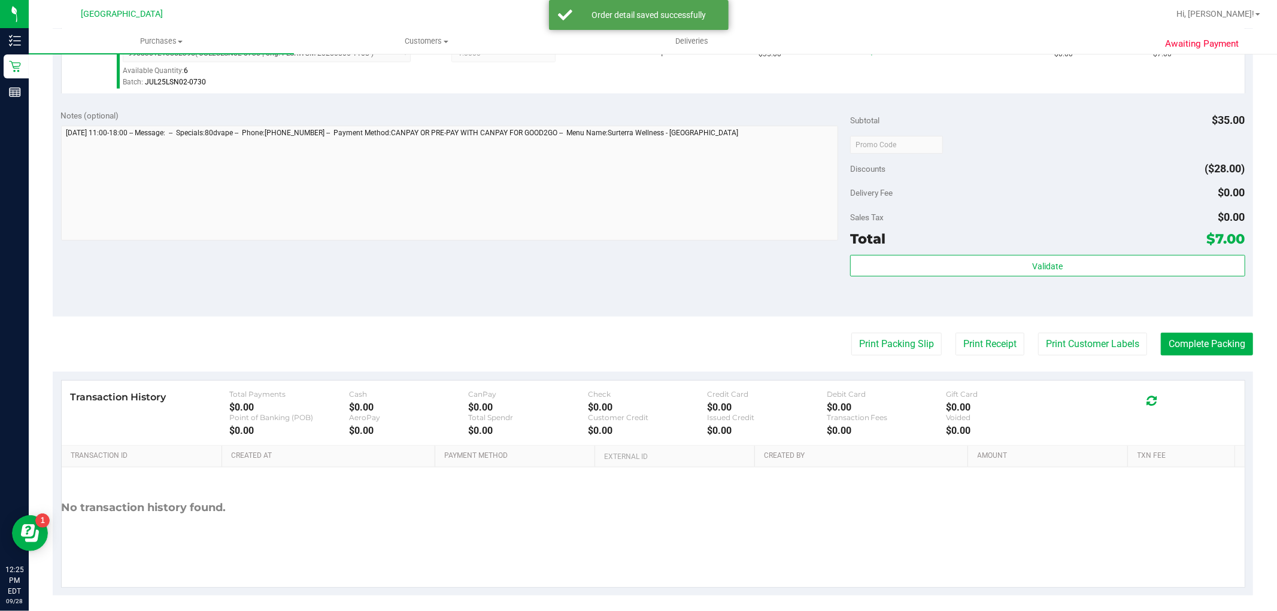
scroll to position [368, 0]
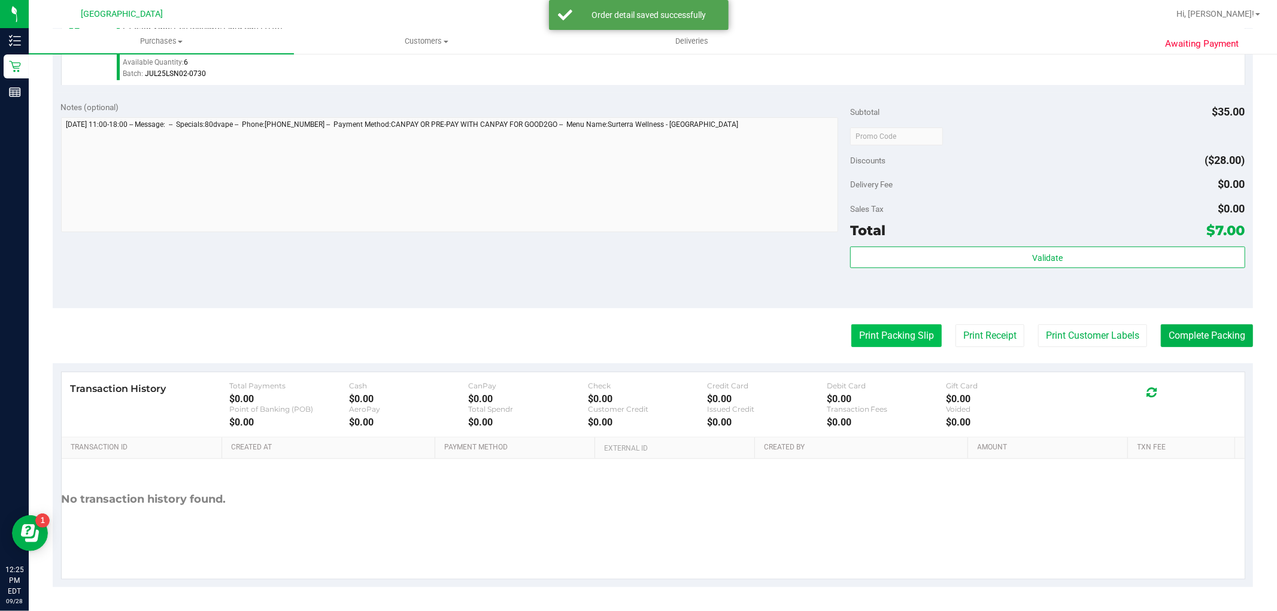
click at [869, 342] on button "Print Packing Slip" at bounding box center [896, 335] width 90 height 23
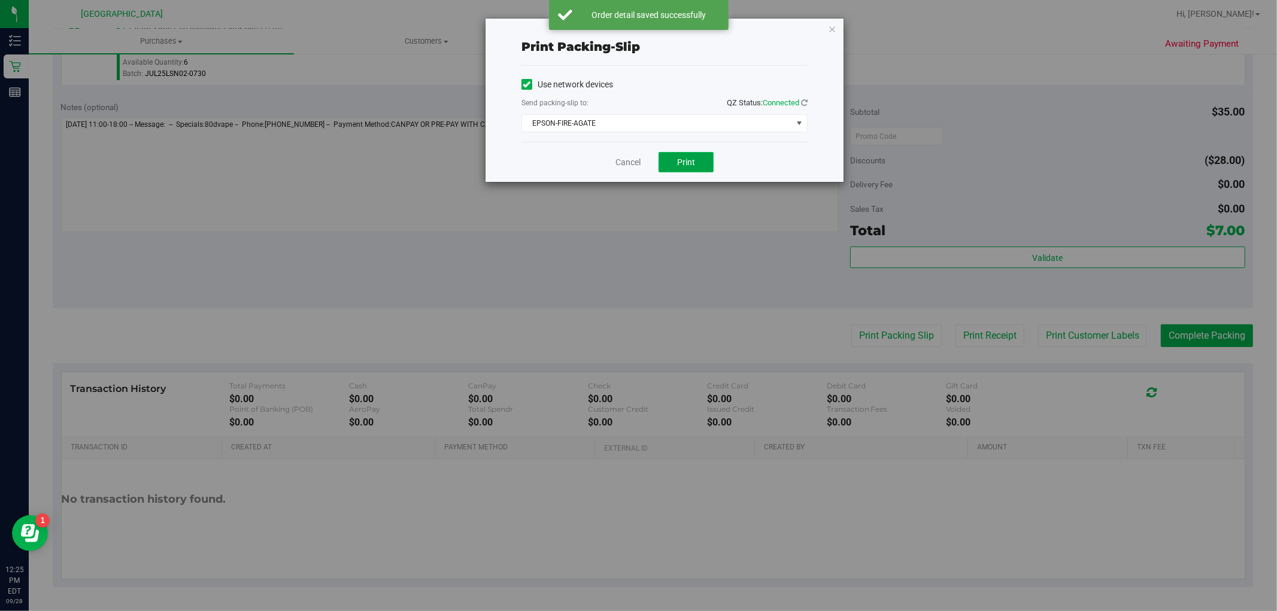
click at [687, 157] on span "Print" at bounding box center [686, 162] width 18 height 10
click at [833, 30] on icon "button" at bounding box center [832, 29] width 8 height 14
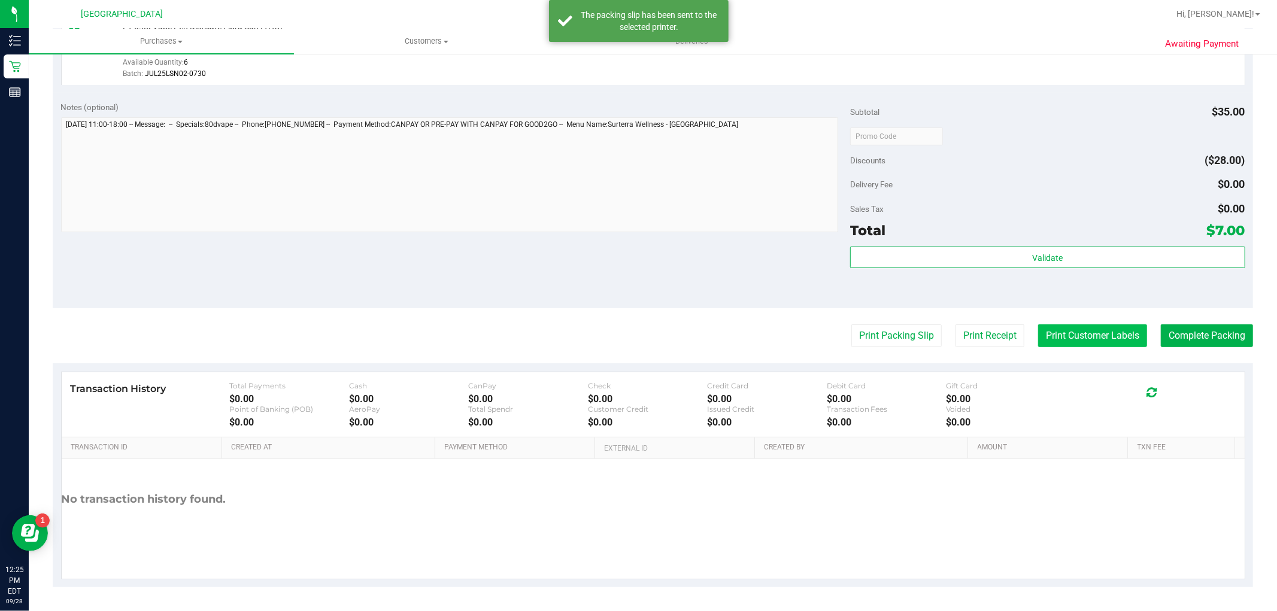
click at [1043, 332] on button "Print Customer Labels" at bounding box center [1092, 335] width 109 height 23
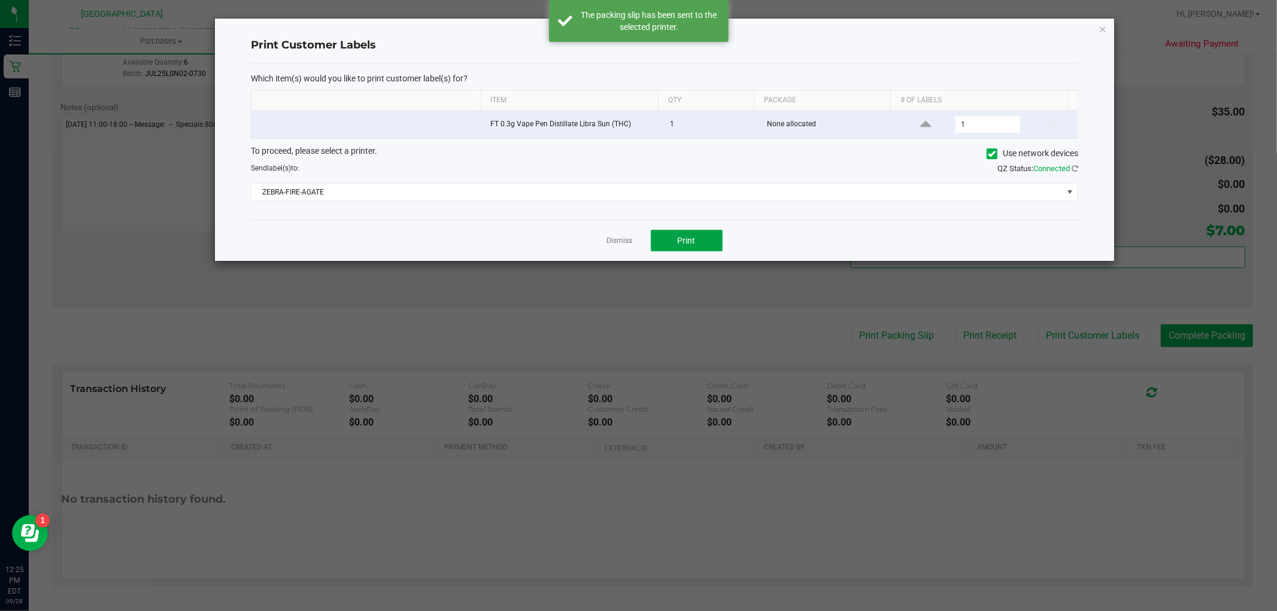
click at [708, 243] on button "Print" at bounding box center [687, 241] width 72 height 22
click at [1099, 27] on icon "button" at bounding box center [1103, 29] width 8 height 14
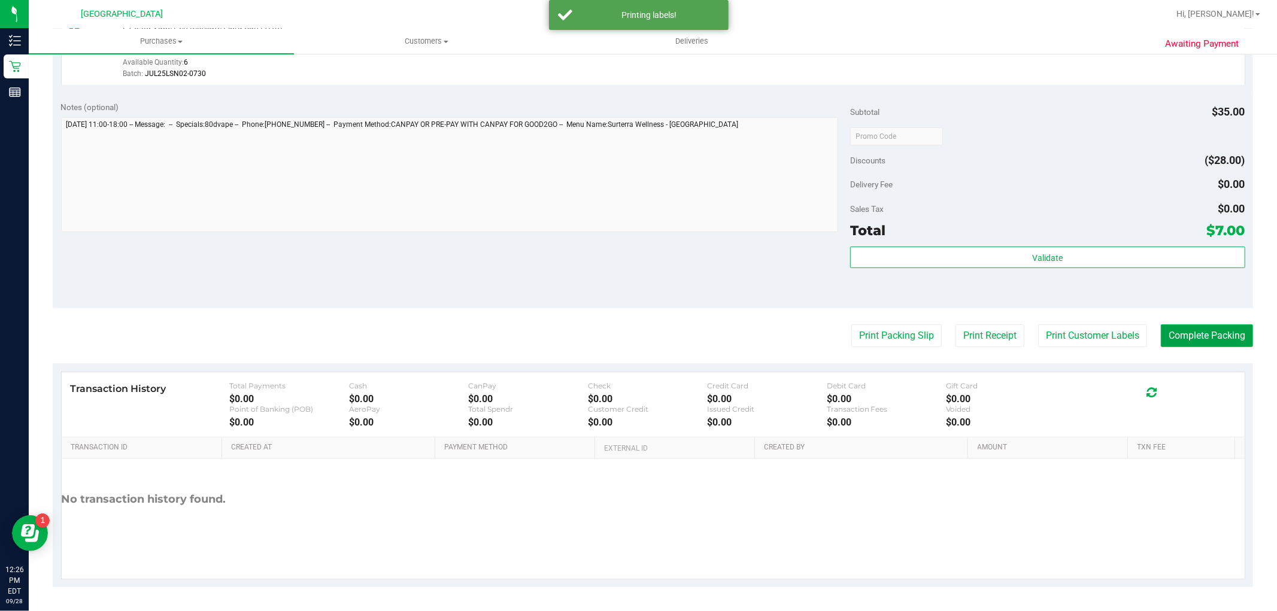
click at [1188, 329] on button "Complete Packing" at bounding box center [1207, 335] width 92 height 23
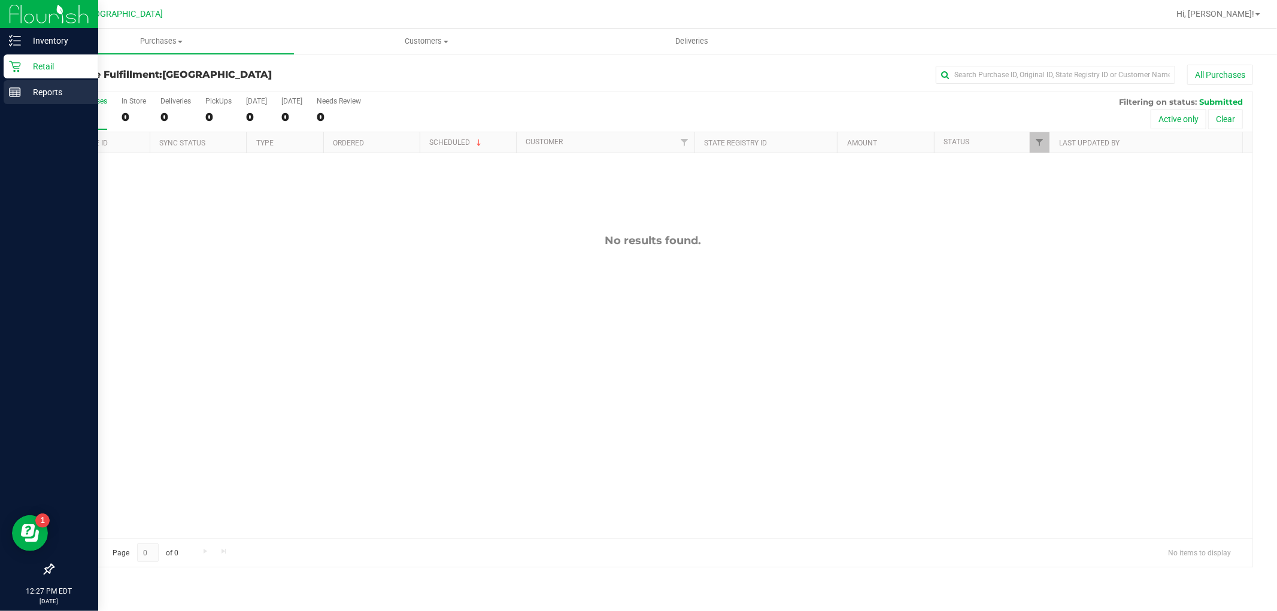
click at [31, 95] on p "Reports" at bounding box center [57, 92] width 72 height 14
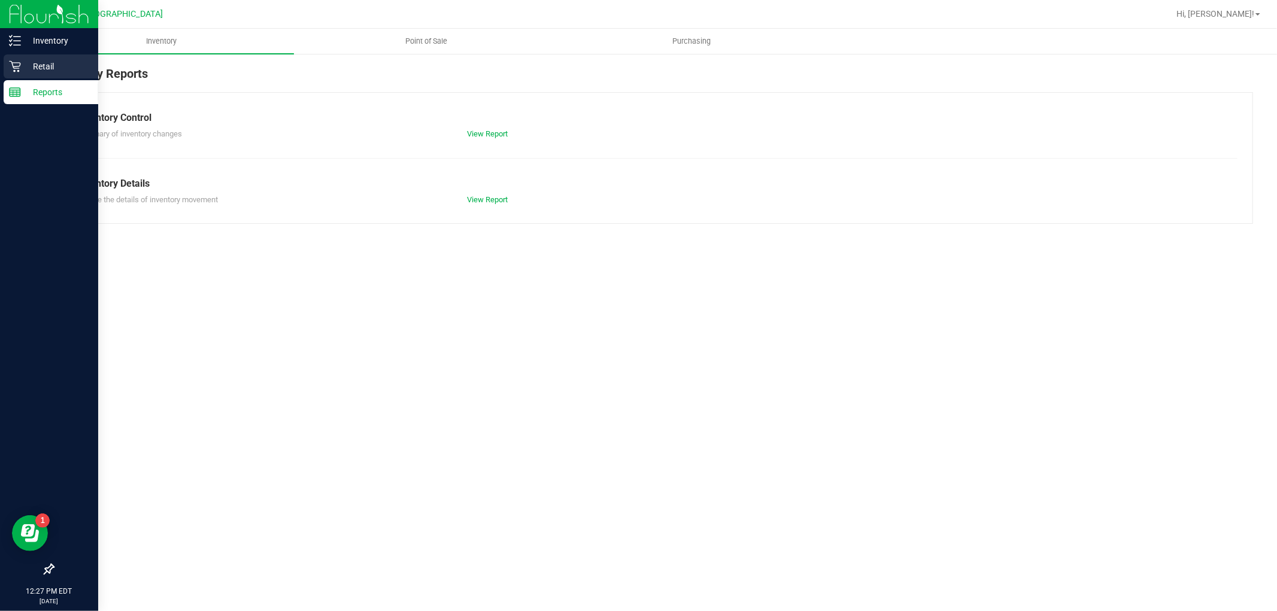
click at [60, 66] on p "Retail" at bounding box center [57, 66] width 72 height 14
